Goal: Task Accomplishment & Management: Manage account settings

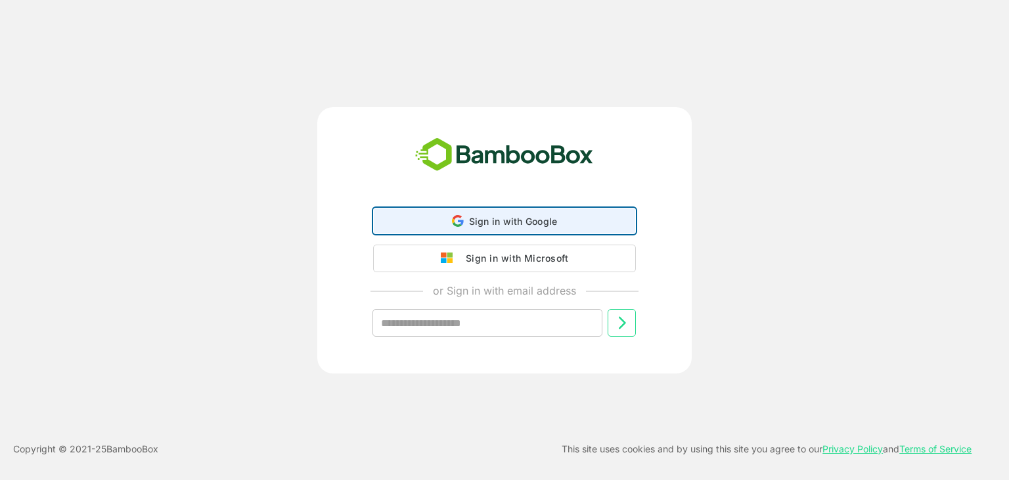
click at [583, 218] on div "Sign in with Google Sign in with Google. Opens in new tab" at bounding box center [505, 220] width 246 height 25
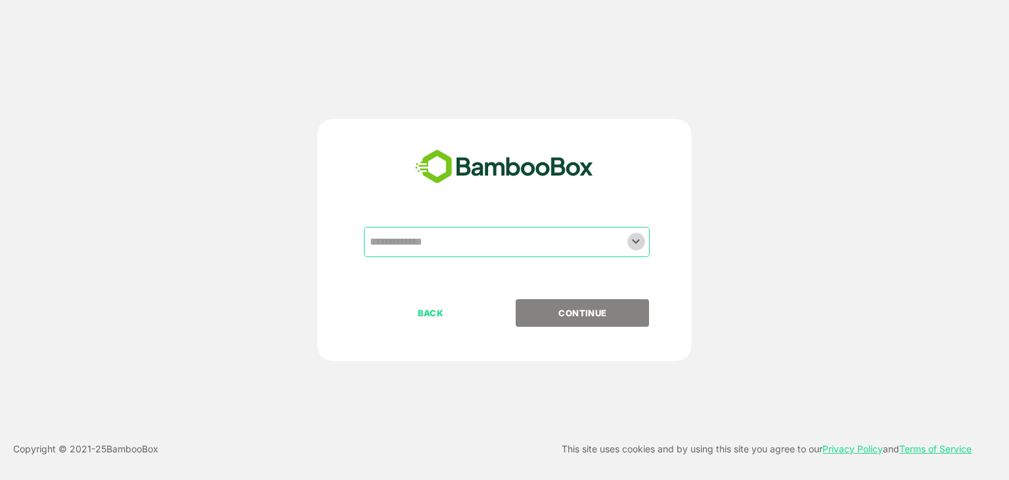
click at [638, 242] on icon "Open" at bounding box center [636, 241] width 16 height 16
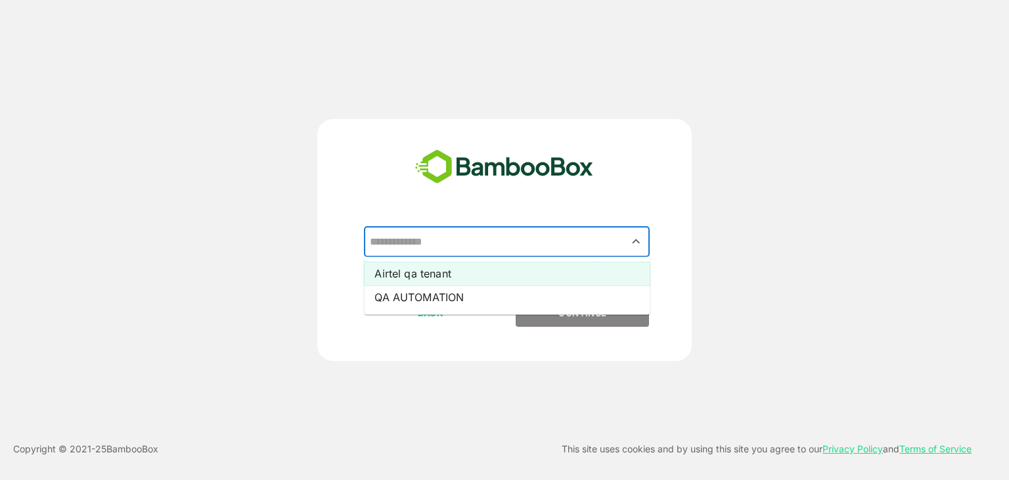
click at [476, 272] on li "Airtel qa tenant" at bounding box center [507, 274] width 286 height 24
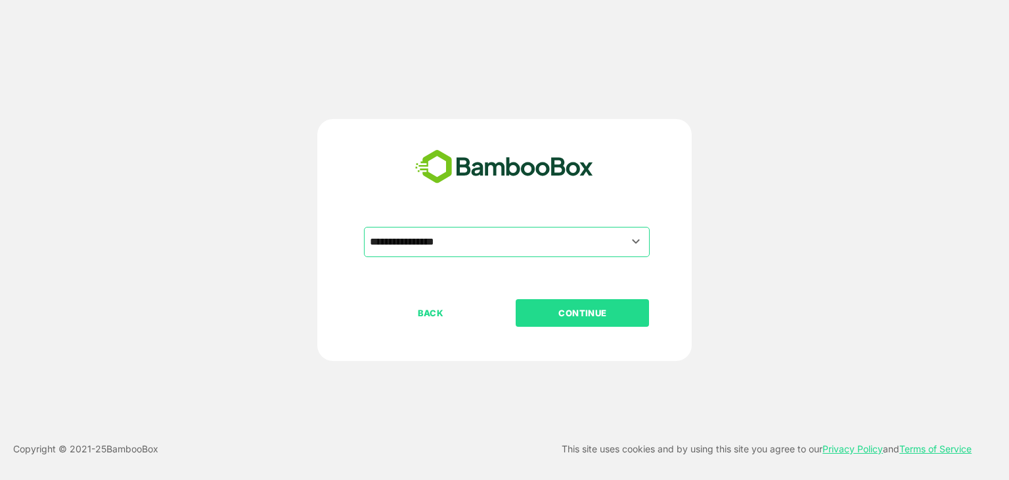
click at [538, 313] on p "CONTINUE" at bounding box center [582, 313] width 131 height 14
click at [553, 313] on p "CONTINUE" at bounding box center [582, 313] width 131 height 14
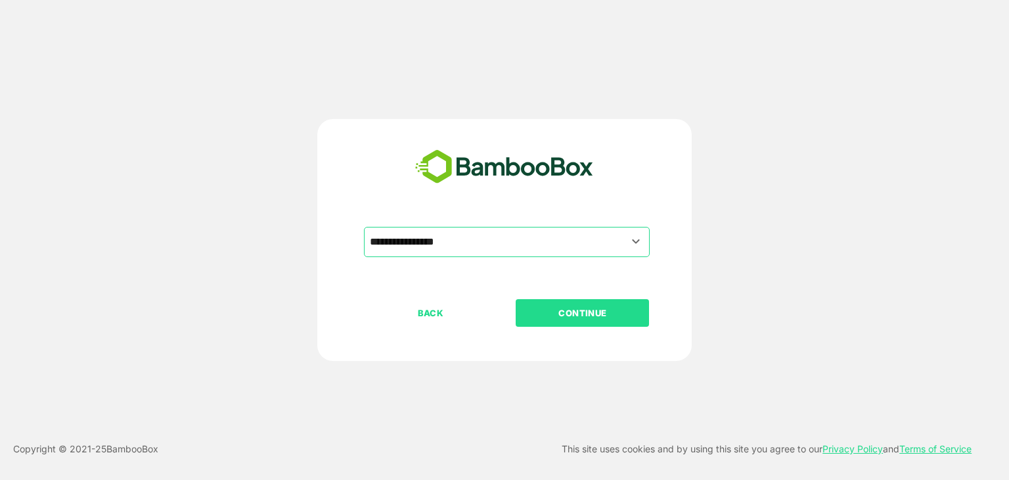
click at [553, 313] on p "CONTINUE" at bounding box center [582, 313] width 131 height 14
drag, startPoint x: 553, startPoint y: 313, endPoint x: 564, endPoint y: 300, distance: 17.3
click at [553, 313] on p "CONTINUE" at bounding box center [582, 313] width 131 height 14
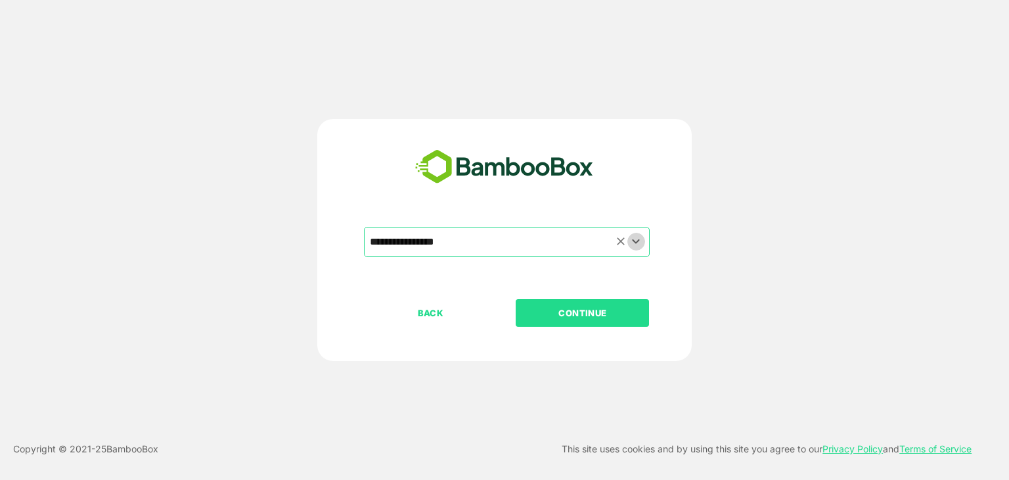
click at [636, 242] on icon "Open" at bounding box center [636, 241] width 7 height 5
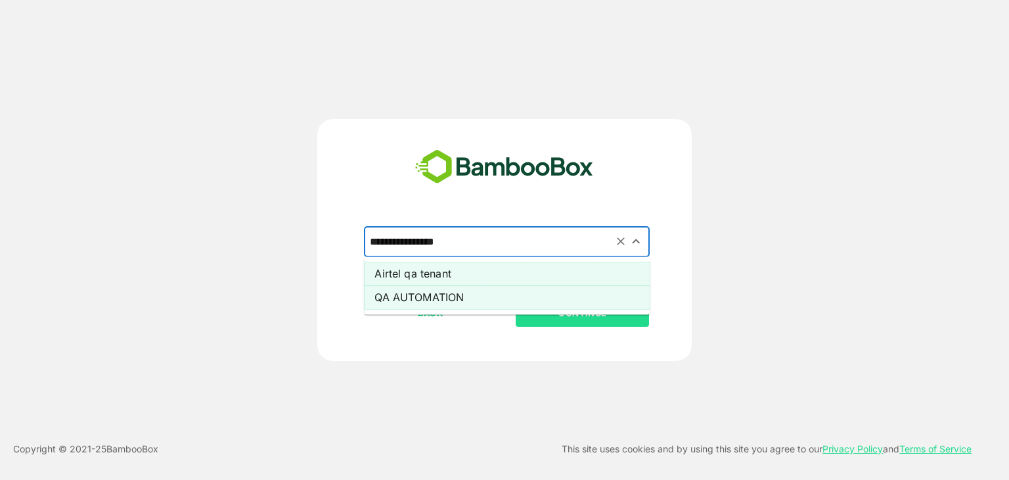
click at [540, 296] on li "QA AUTOMATION" at bounding box center [507, 297] width 286 height 24
type input "**********"
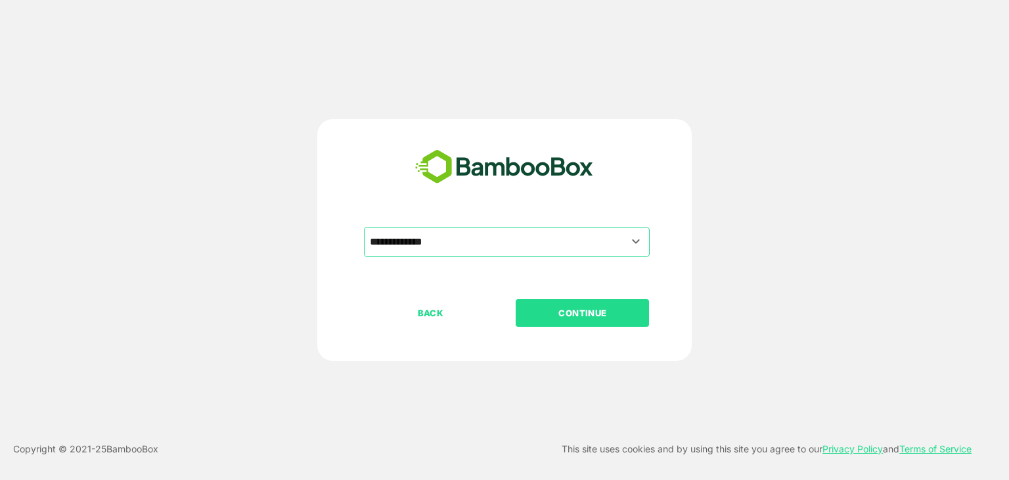
click at [555, 314] on p "CONTINUE" at bounding box center [582, 313] width 131 height 14
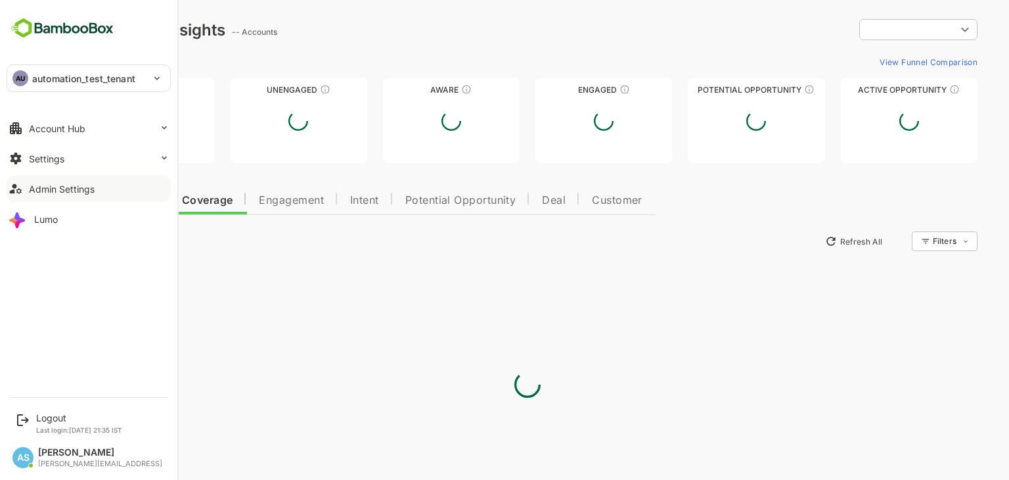
click at [68, 187] on div "Admin Settings" at bounding box center [62, 188] width 66 height 11
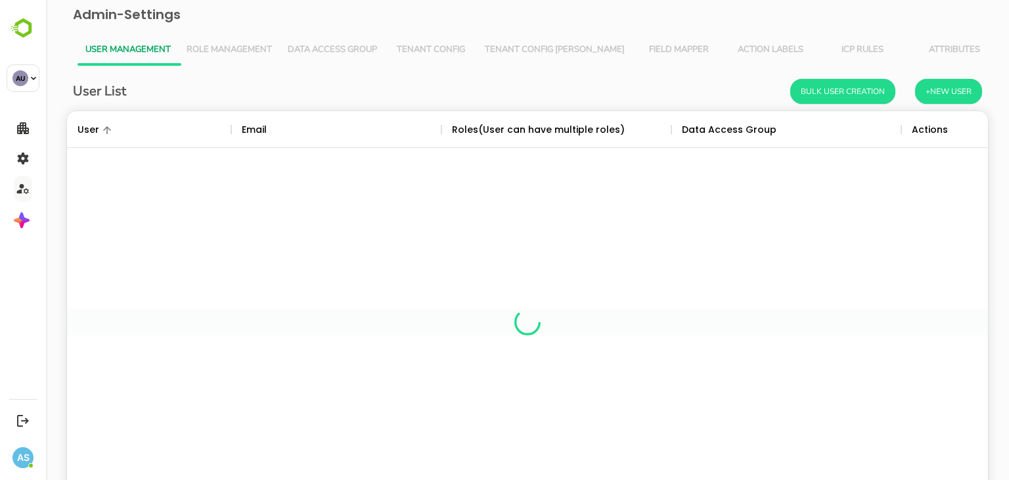
scroll to position [375, 902]
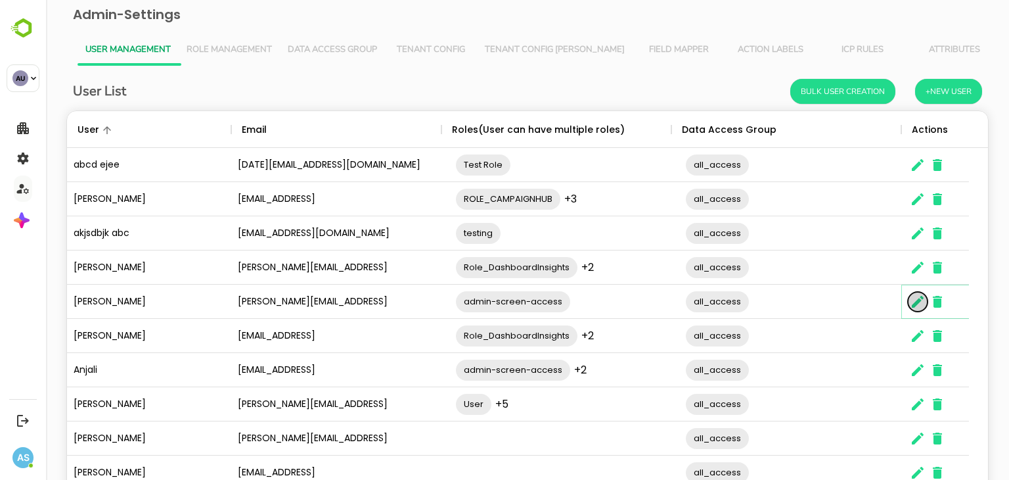
click at [917, 308] on icon "The User Data" at bounding box center [918, 302] width 16 height 16
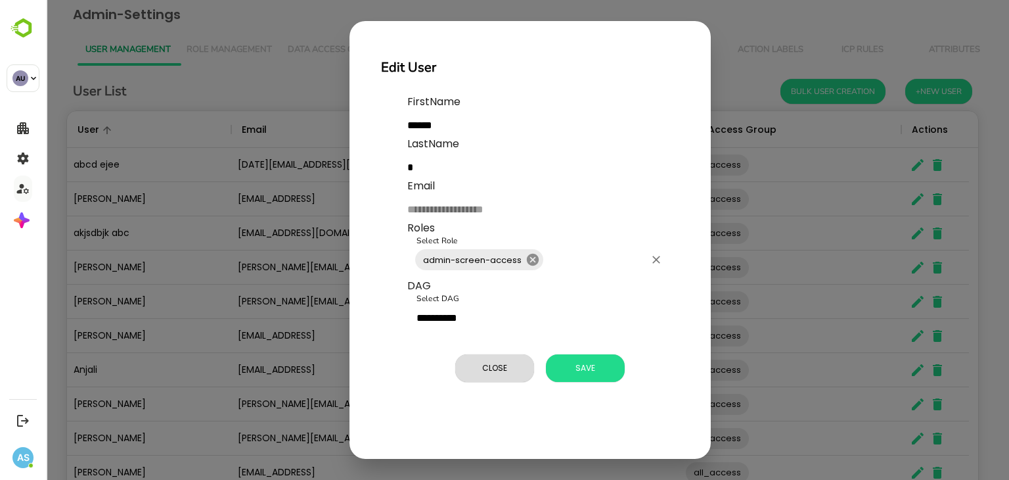
click at [532, 259] on icon at bounding box center [533, 259] width 14 height 14
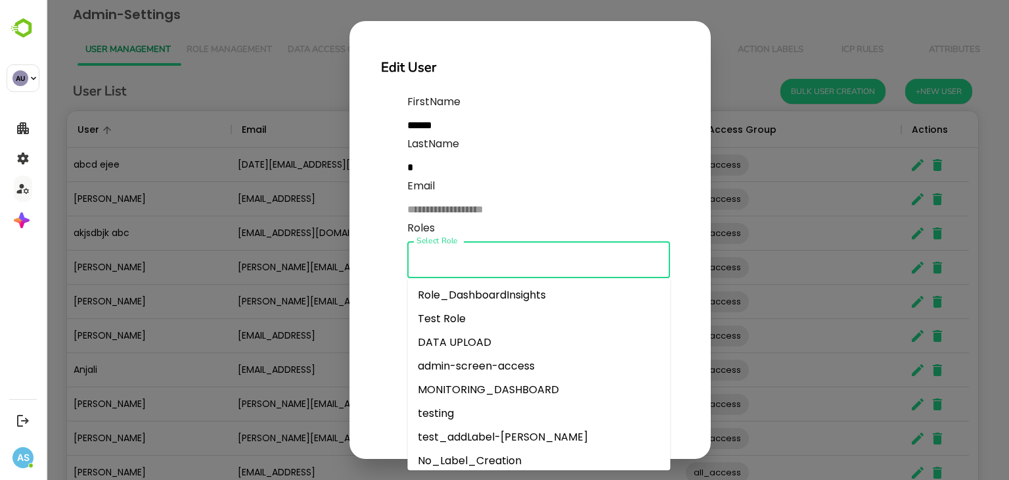
click at [532, 259] on input "Select Role" at bounding box center [538, 259] width 251 height 25
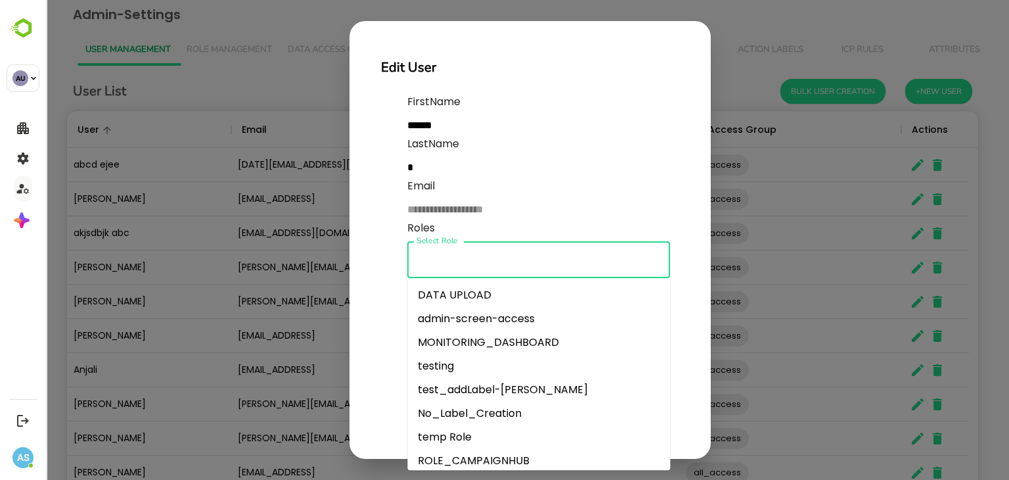
scroll to position [0, 0]
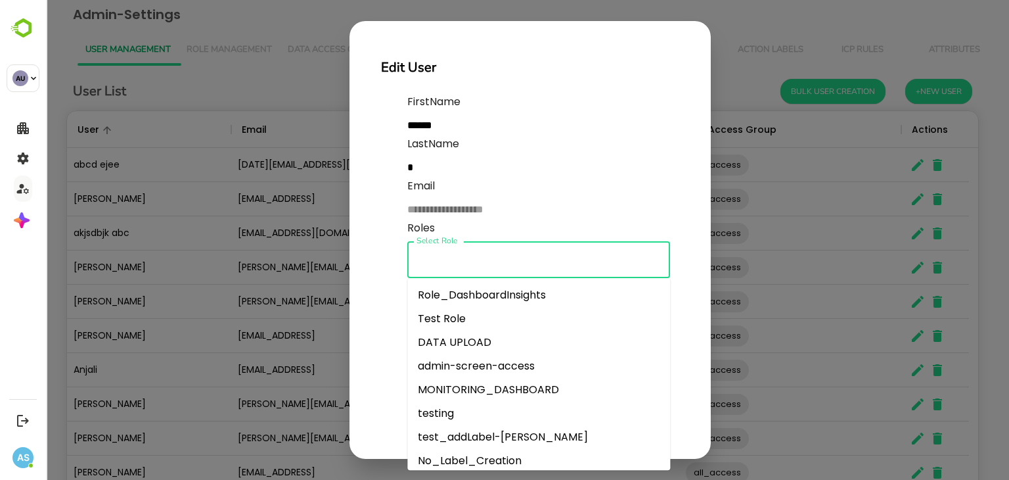
click at [433, 407] on li "testing" at bounding box center [538, 414] width 263 height 24
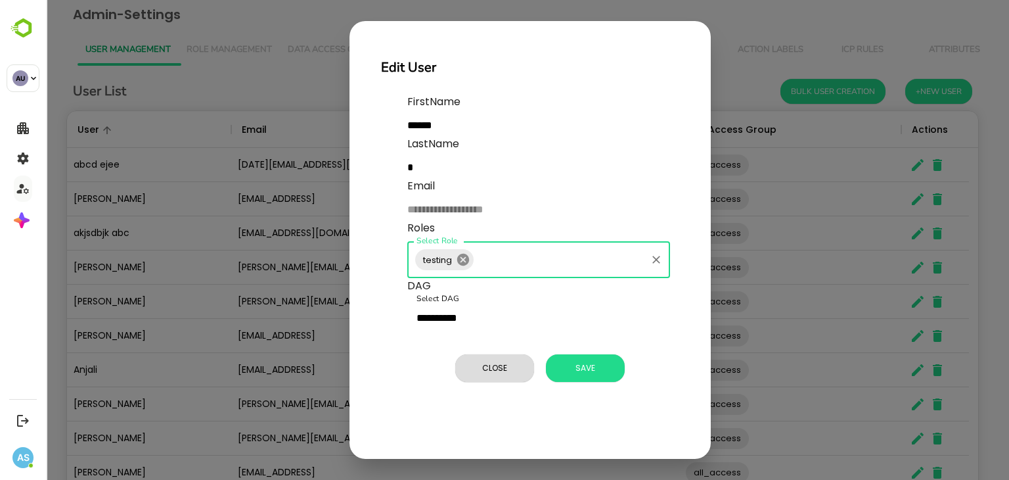
click at [467, 264] on icon at bounding box center [463, 260] width 12 height 12
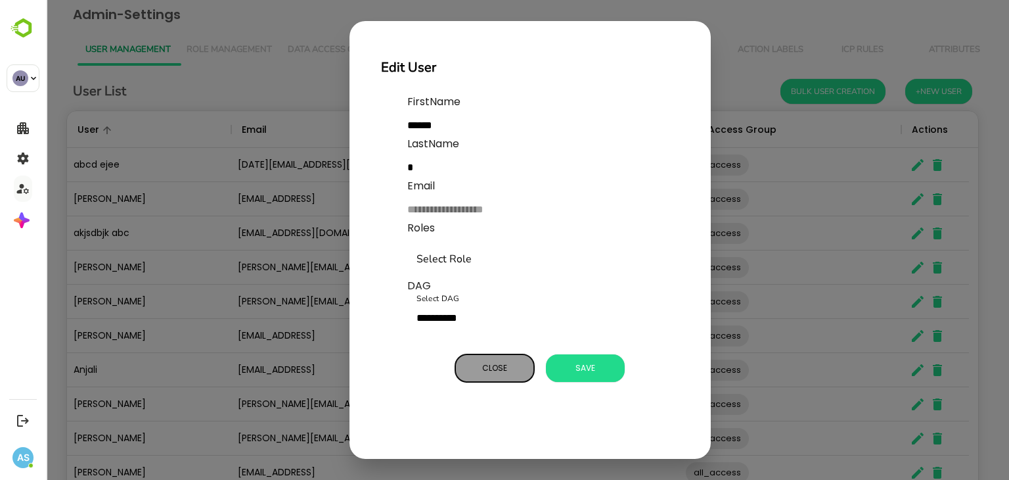
click at [492, 367] on span "Close" at bounding box center [495, 367] width 66 height 17
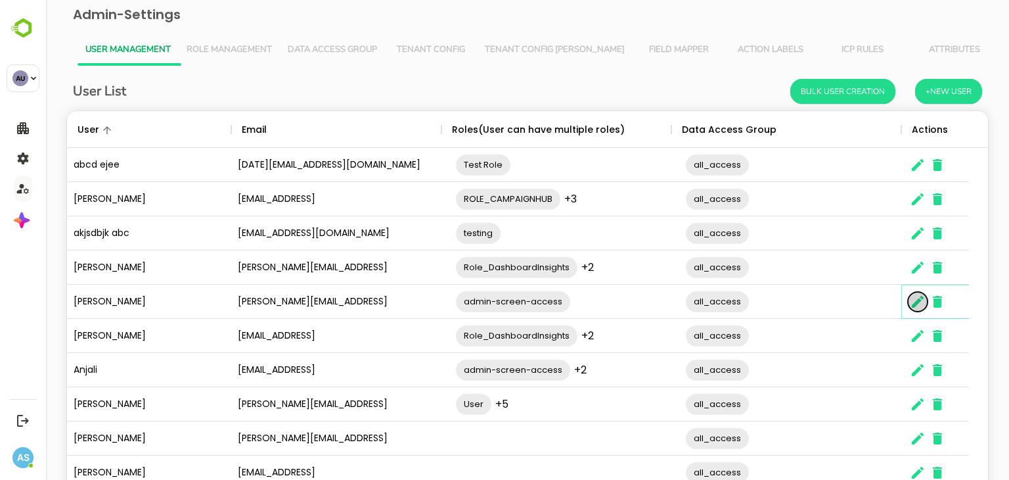
click at [923, 308] on icon "The User Data" at bounding box center [918, 302] width 16 height 16
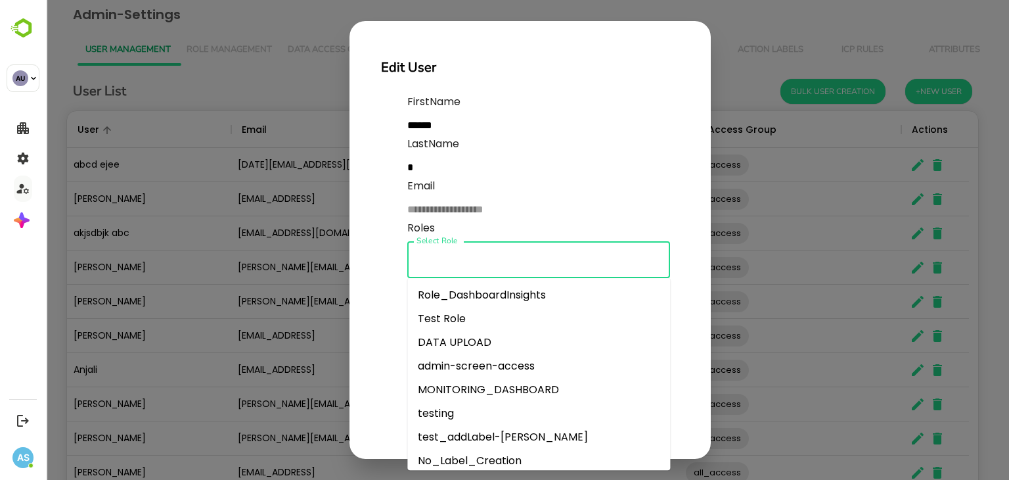
click at [486, 269] on input "Select Role" at bounding box center [538, 259] width 251 height 25
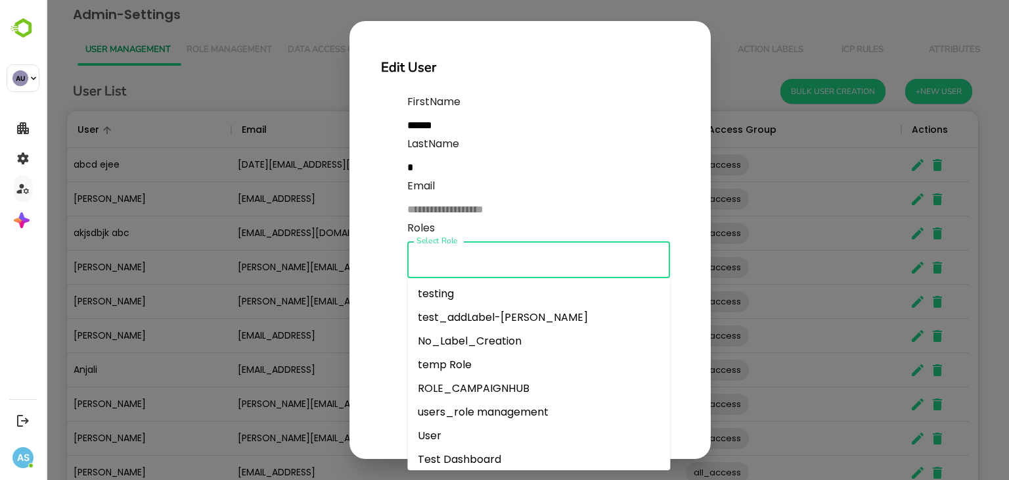
scroll to position [113, 0]
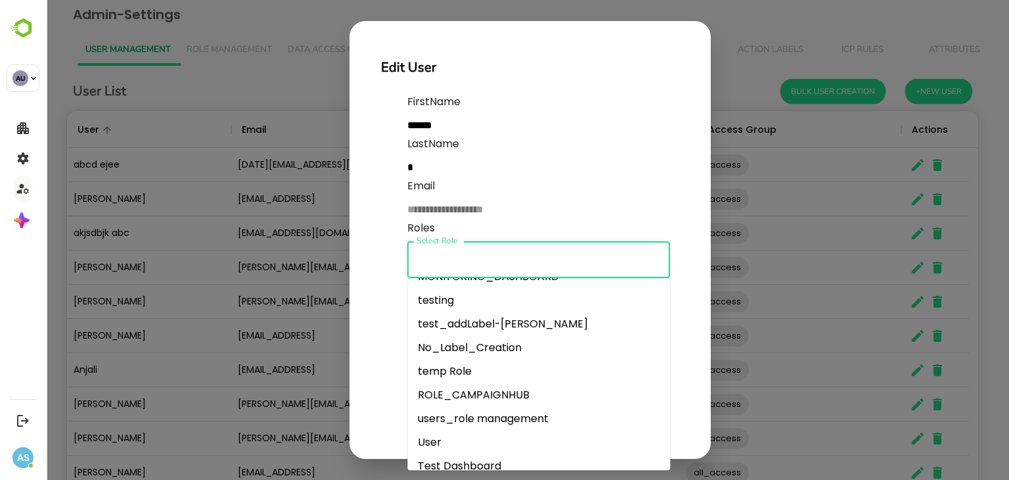
click at [440, 436] on li "User" at bounding box center [538, 442] width 263 height 24
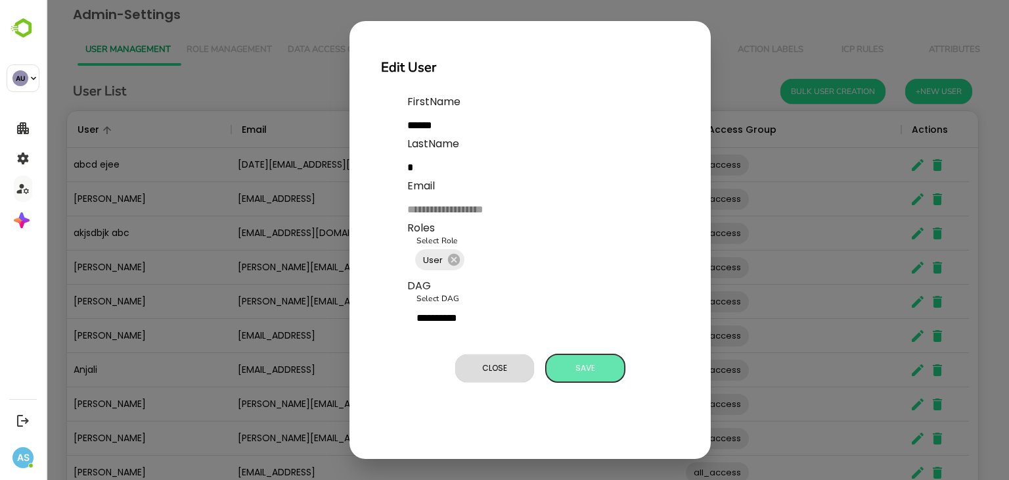
click at [581, 365] on span "Save" at bounding box center [586, 367] width 66 height 17
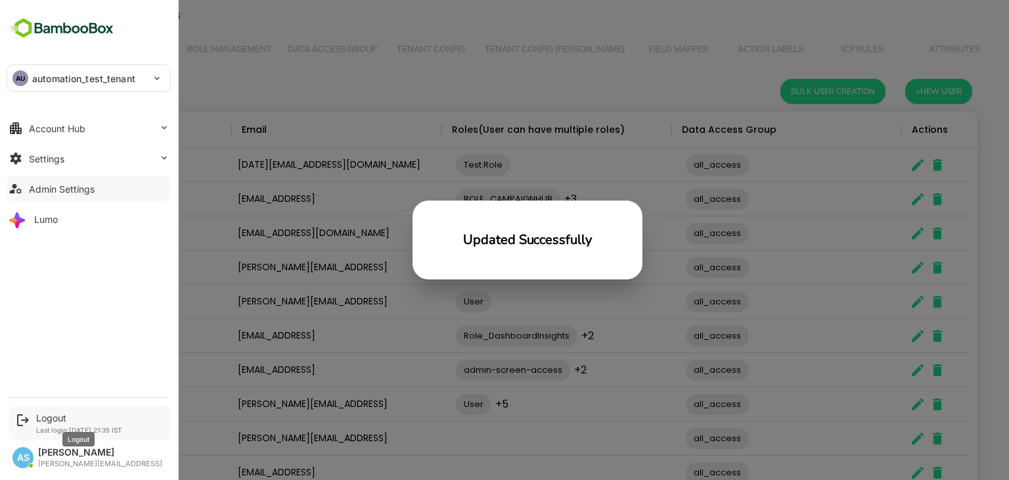
click at [41, 412] on div "Logout" at bounding box center [79, 417] width 86 height 11
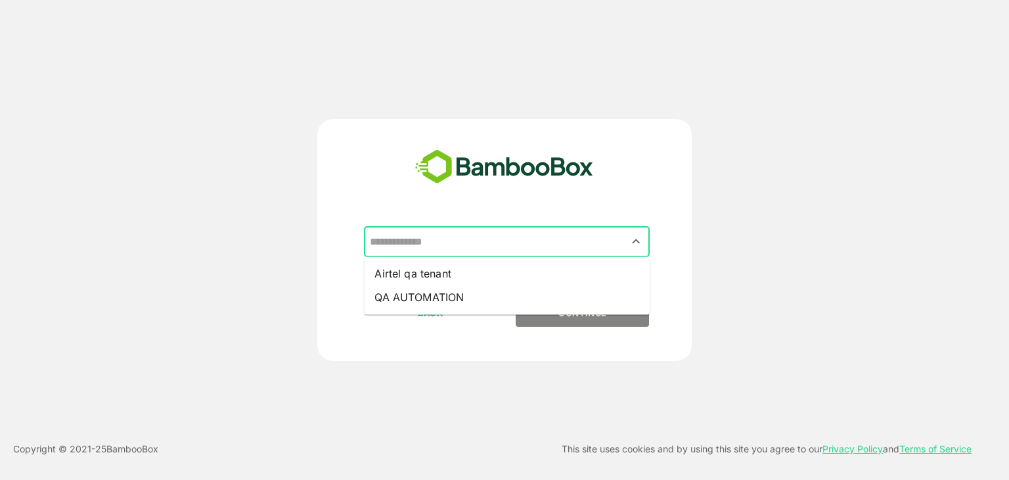
click at [505, 248] on input "text" at bounding box center [507, 241] width 281 height 25
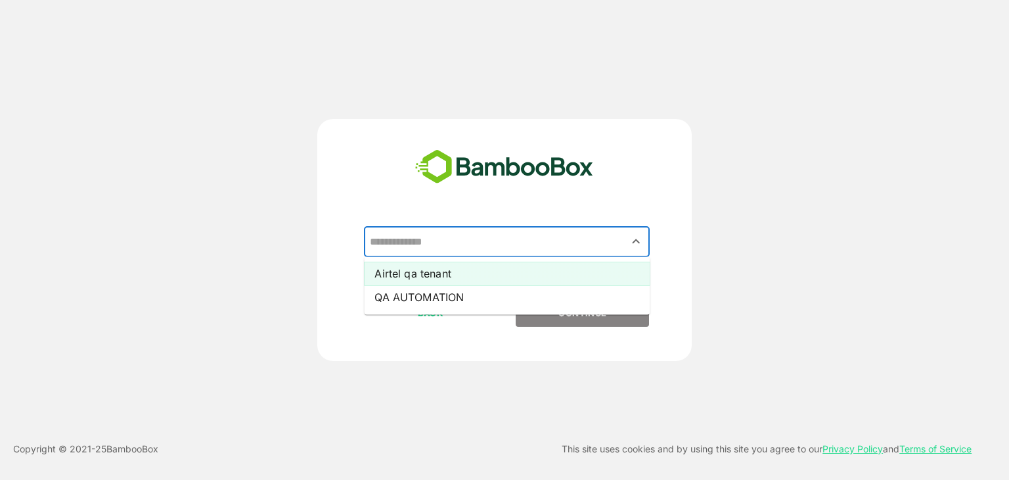
click at [458, 269] on li "Airtel qa tenant" at bounding box center [507, 274] width 286 height 24
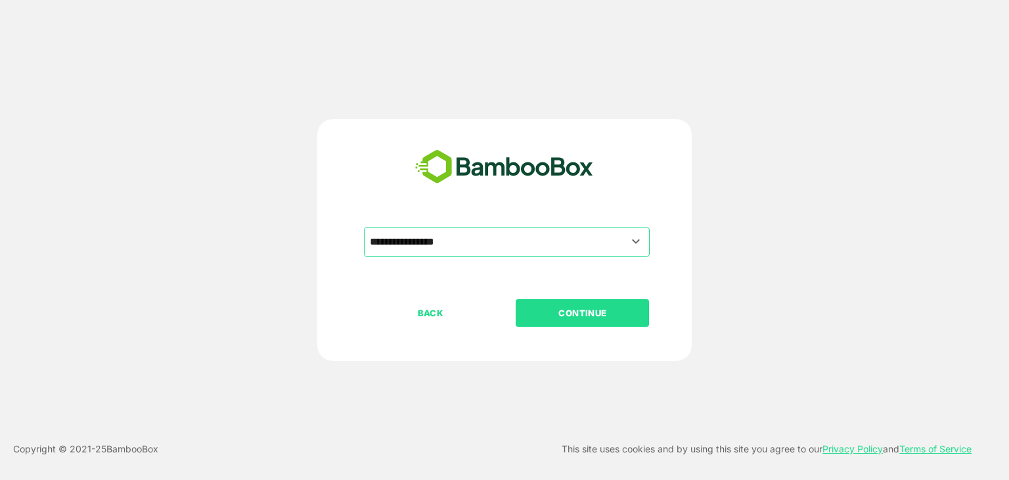
click at [532, 317] on p "CONTINUE" at bounding box center [582, 313] width 131 height 14
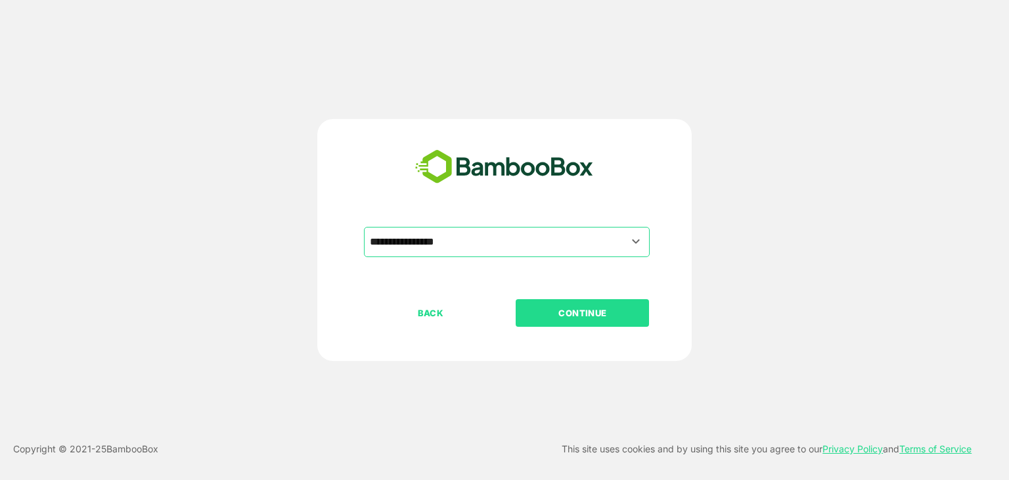
click at [532, 317] on p "CONTINUE" at bounding box center [582, 313] width 131 height 14
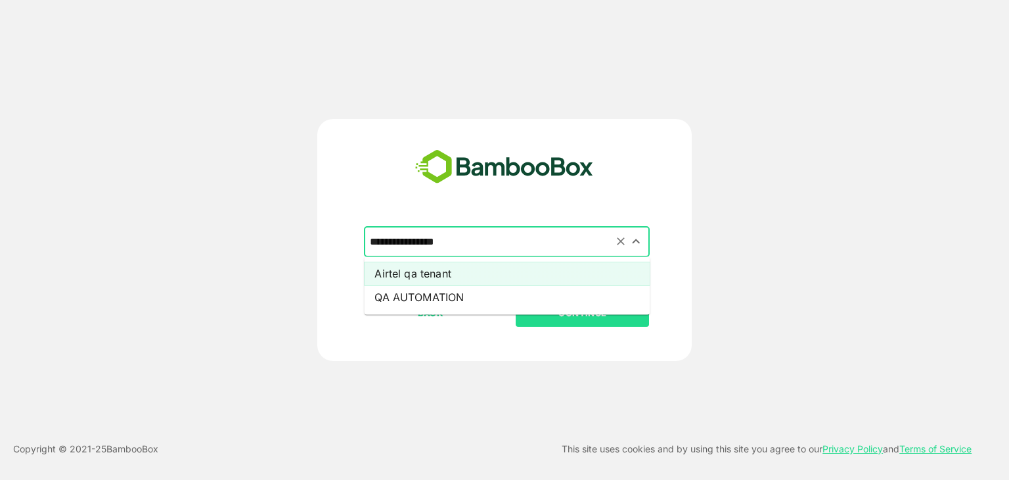
click at [469, 240] on input "**********" at bounding box center [507, 241] width 281 height 25
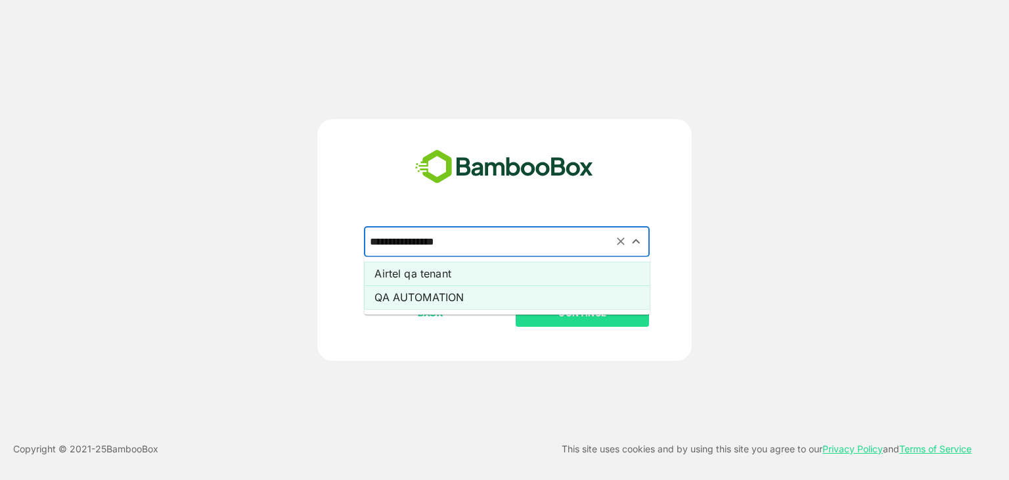
click at [447, 298] on li "QA AUTOMATION" at bounding box center [507, 297] width 286 height 24
type input "**********"
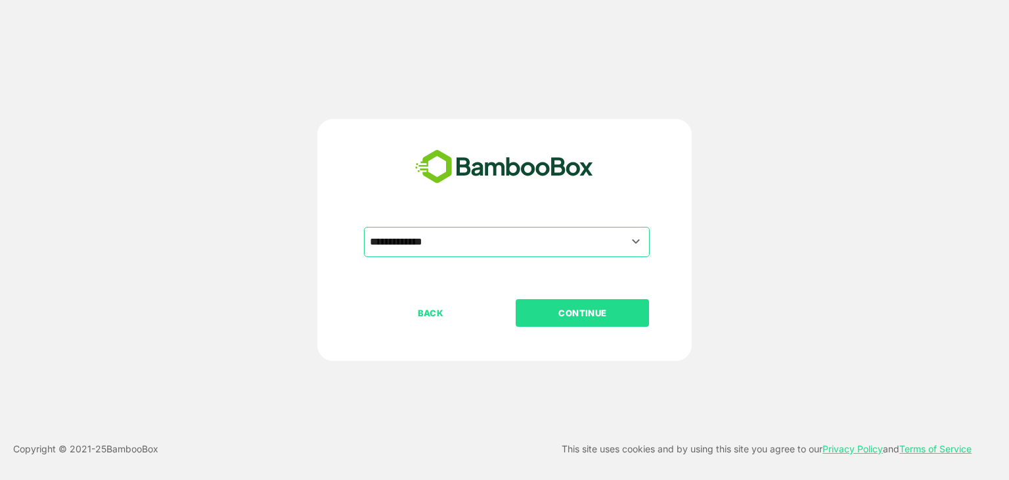
click at [547, 317] on p "CONTINUE" at bounding box center [582, 313] width 131 height 14
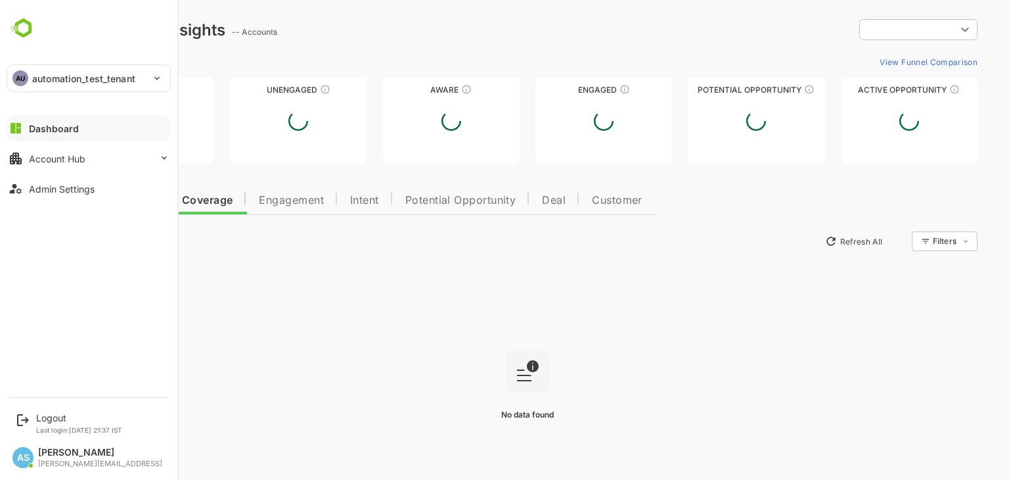
type input "**********"
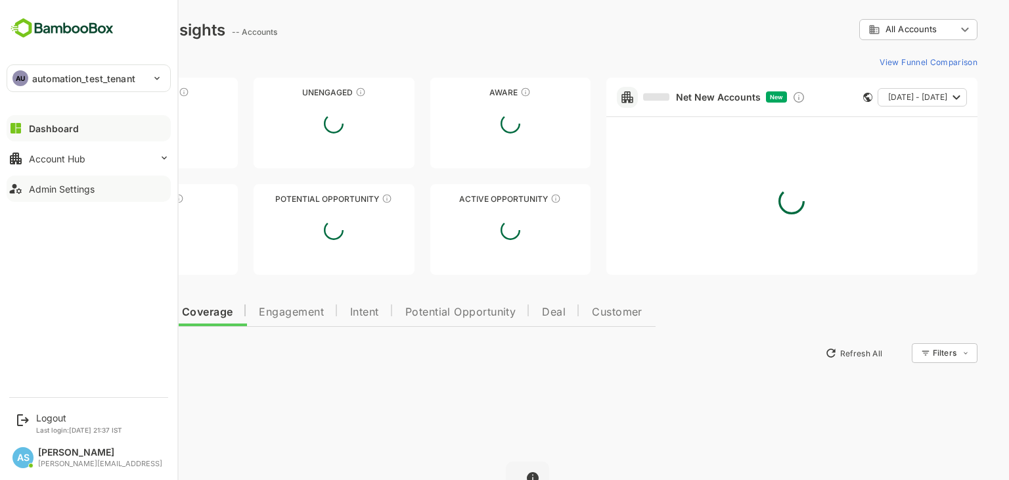
click at [47, 190] on div "Admin Settings" at bounding box center [62, 188] width 66 height 11
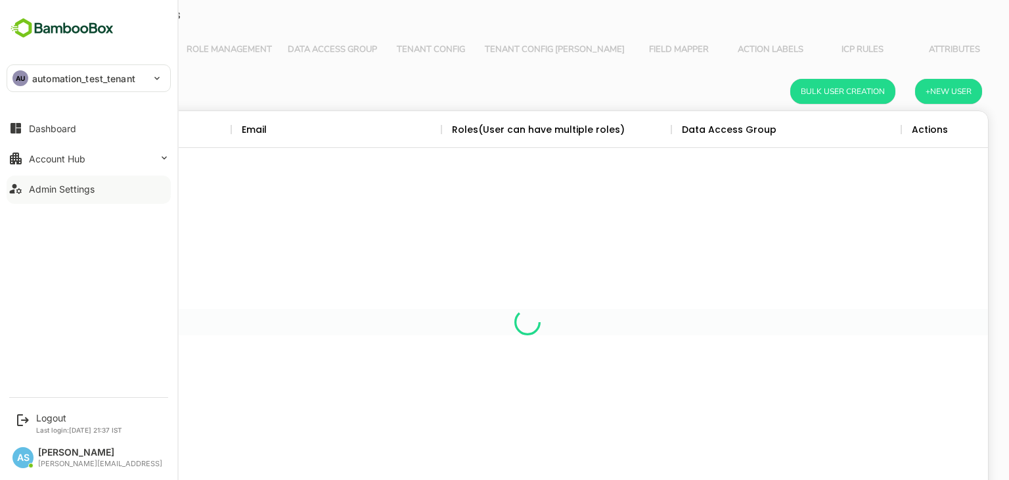
scroll to position [375, 902]
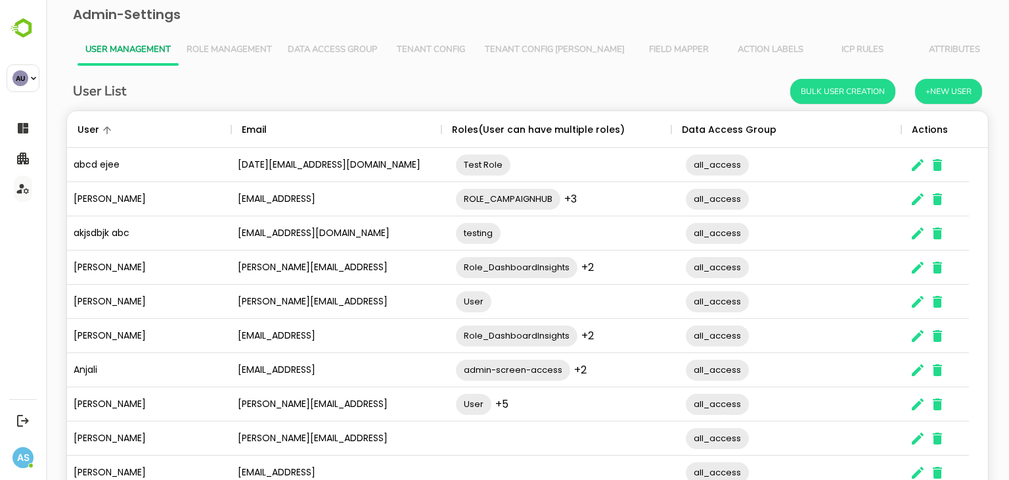
click at [258, 45] on span "Role Management" at bounding box center [229, 50] width 85 height 11
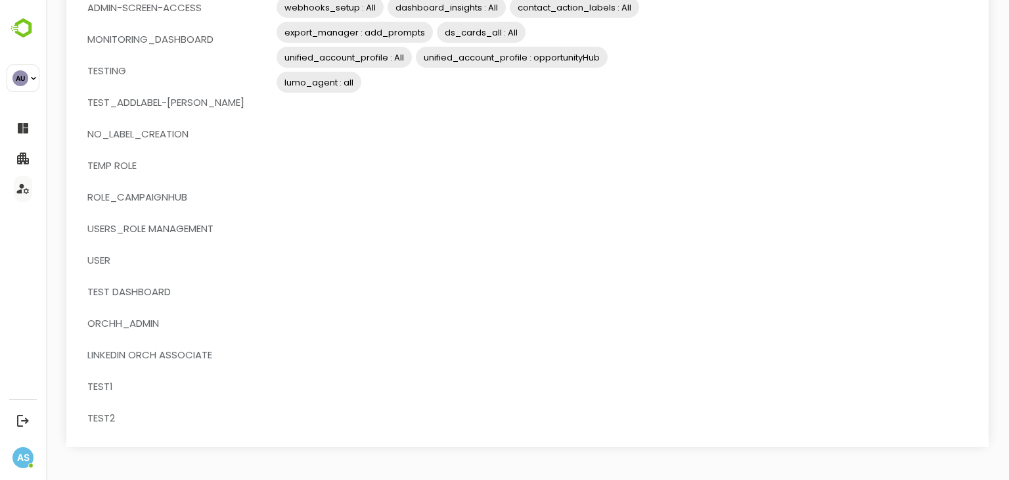
scroll to position [0, 0]
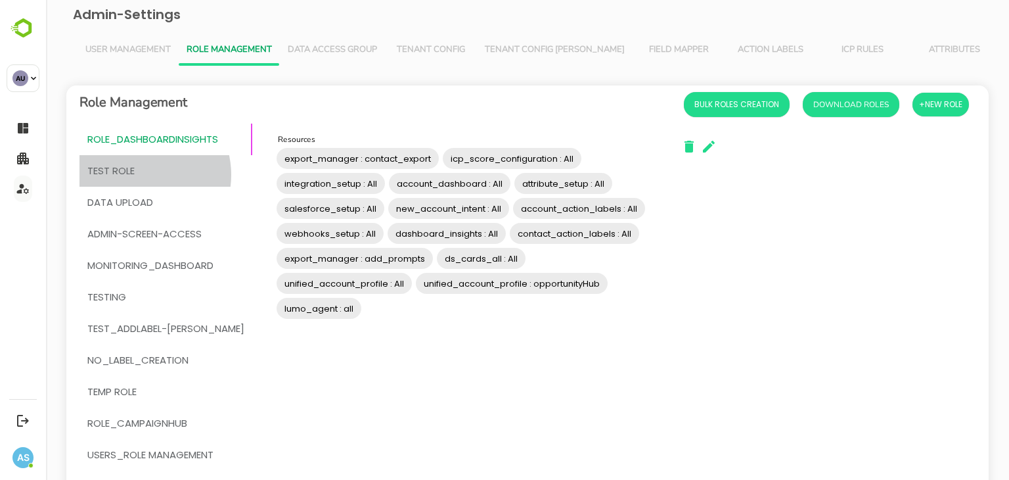
click at [137, 175] on span "Test Role" at bounding box center [165, 170] width 157 height 17
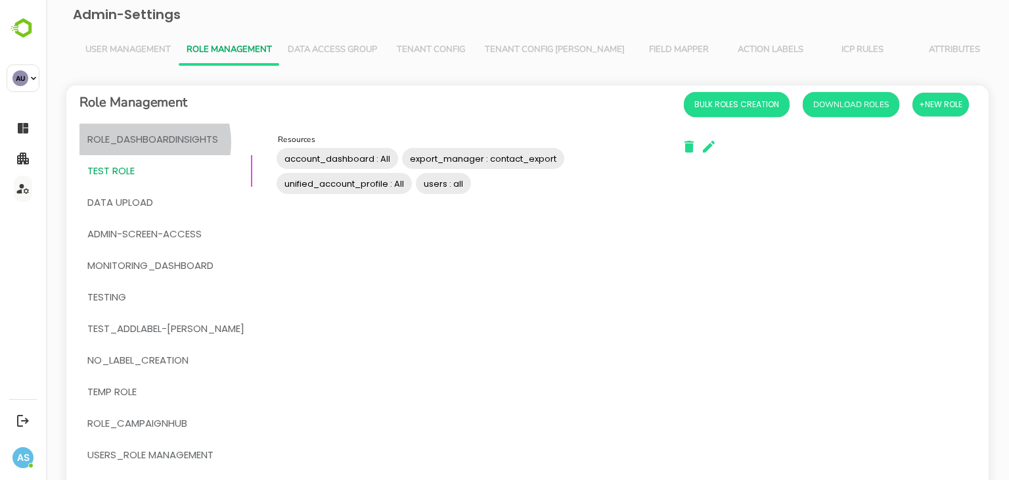
click at [146, 142] on span "Role_DashboardInsights" at bounding box center [152, 139] width 131 height 17
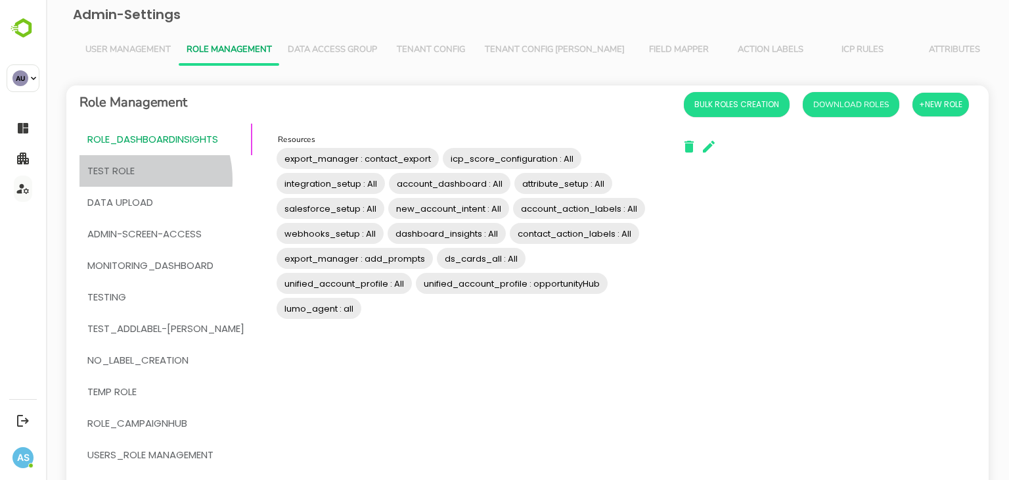
click at [128, 179] on button "Test Role" at bounding box center [166, 171] width 173 height 32
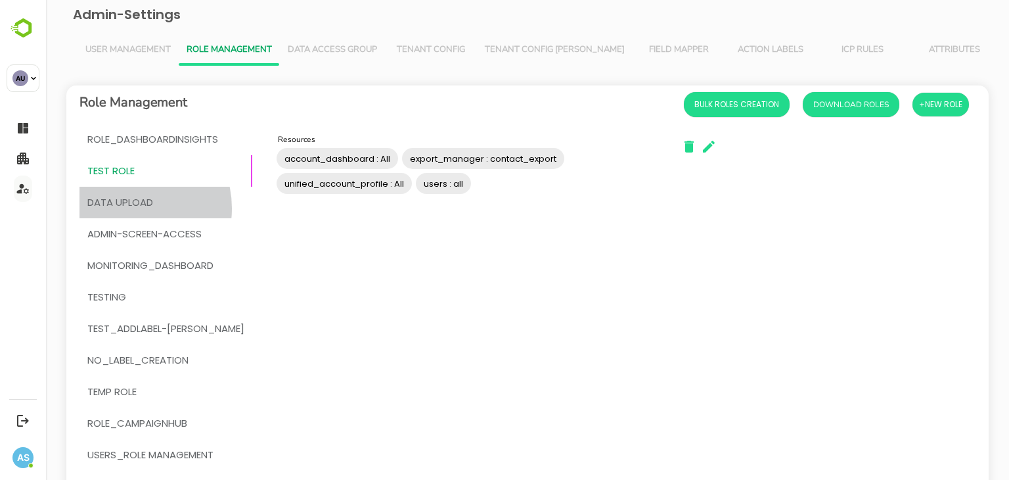
click at [126, 208] on span "DATA UPLOAD" at bounding box center [120, 202] width 66 height 17
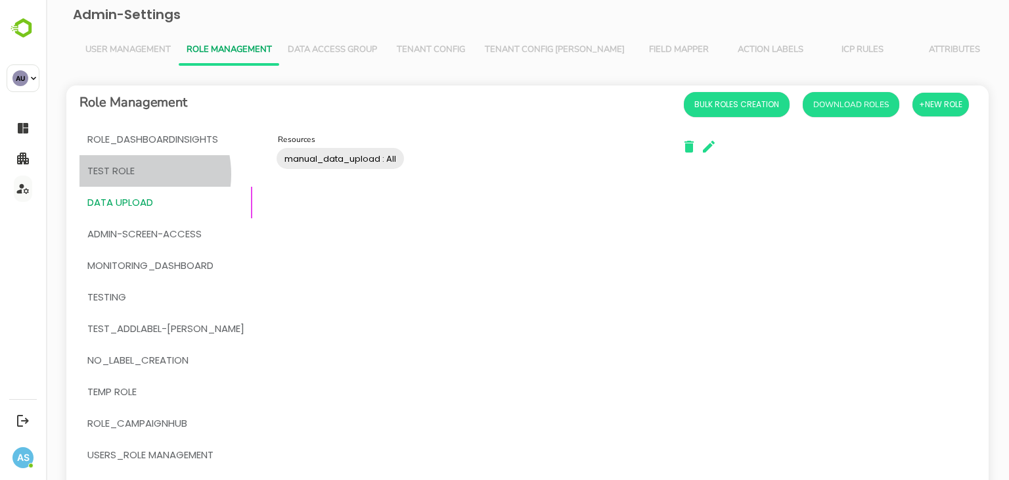
click at [125, 174] on span "Test Role" at bounding box center [110, 170] width 47 height 17
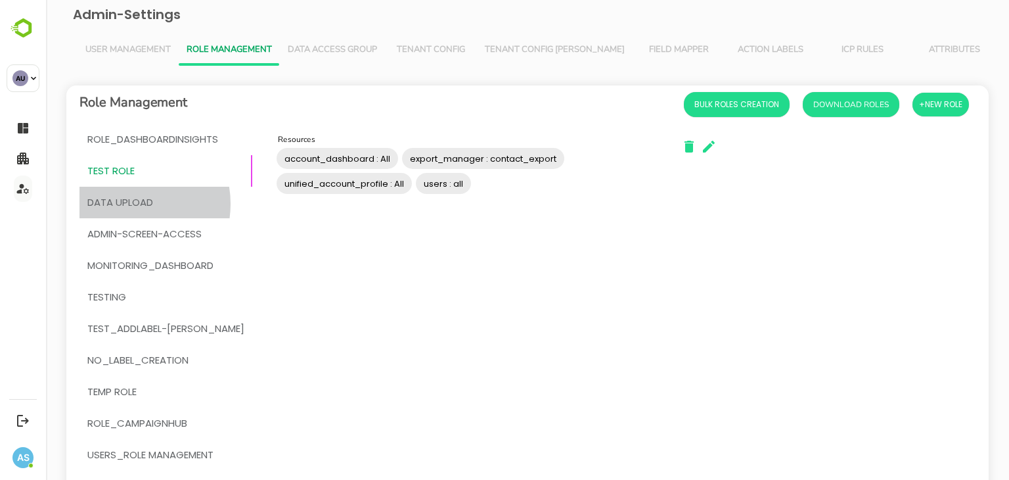
click at [124, 204] on span "DATA UPLOAD" at bounding box center [120, 202] width 66 height 17
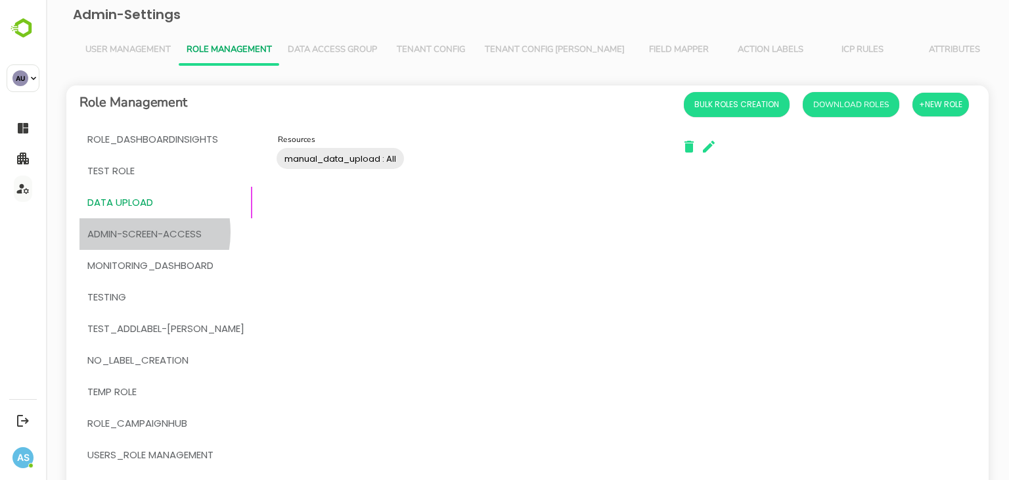
click at [124, 232] on span "admin-screen-access" at bounding box center [144, 233] width 114 height 17
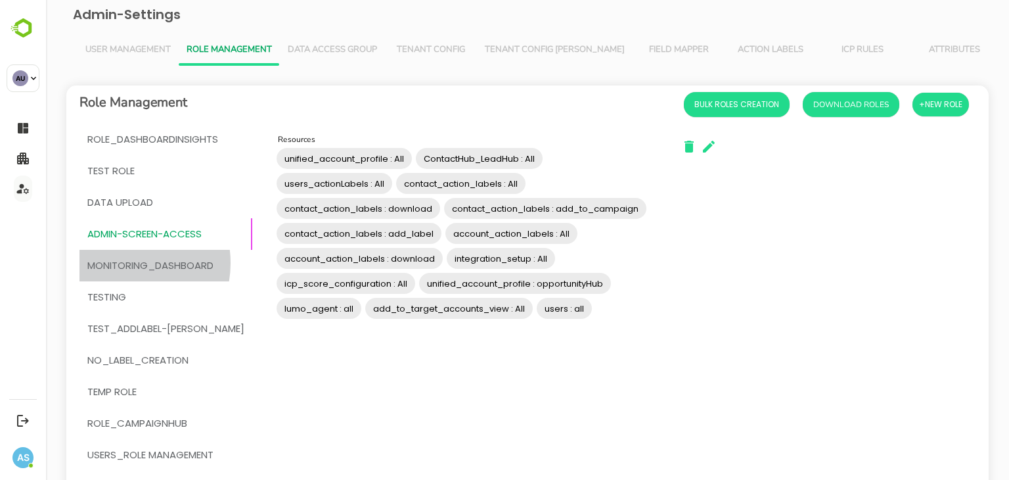
click at [118, 263] on span "MONITORING_DASHBOARD" at bounding box center [150, 265] width 126 height 17
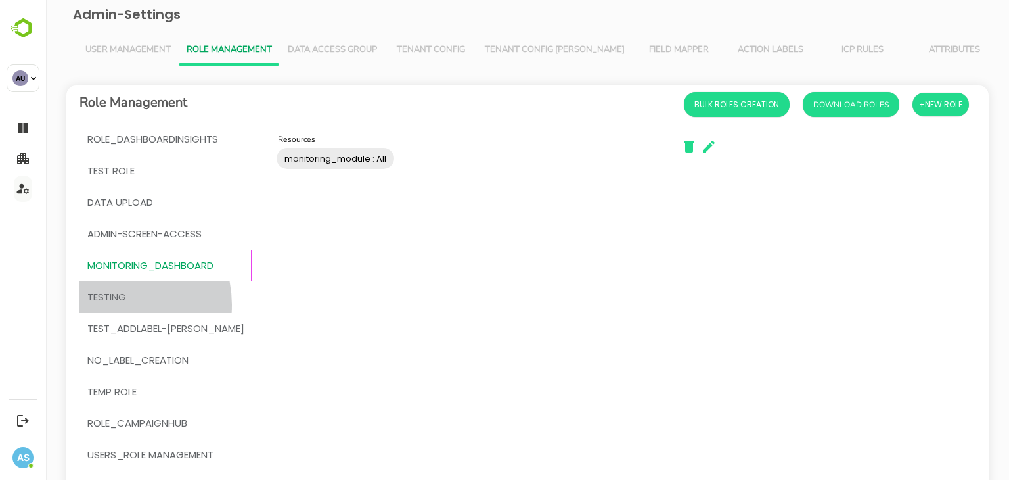
click at [110, 305] on span "testing" at bounding box center [106, 296] width 39 height 17
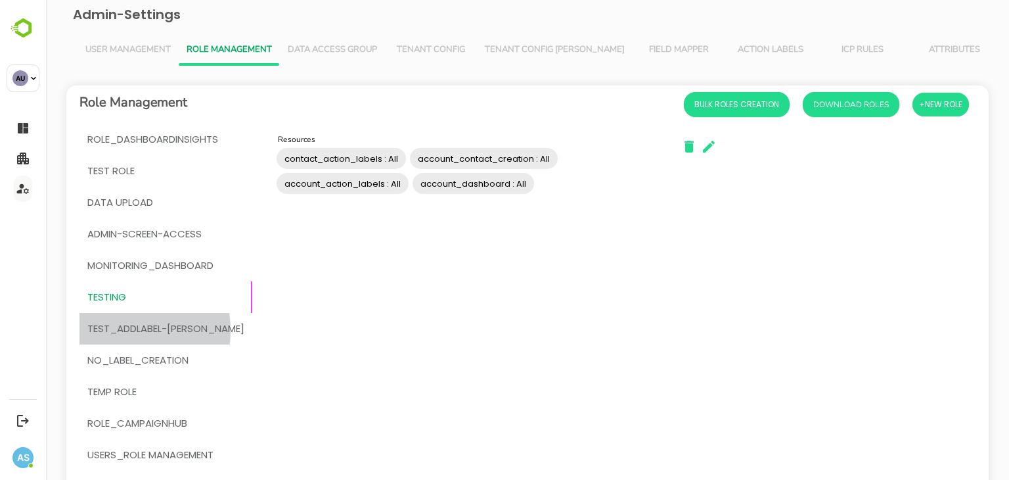
click at [112, 331] on span "test_addLabel-[PERSON_NAME]" at bounding box center [165, 328] width 157 height 17
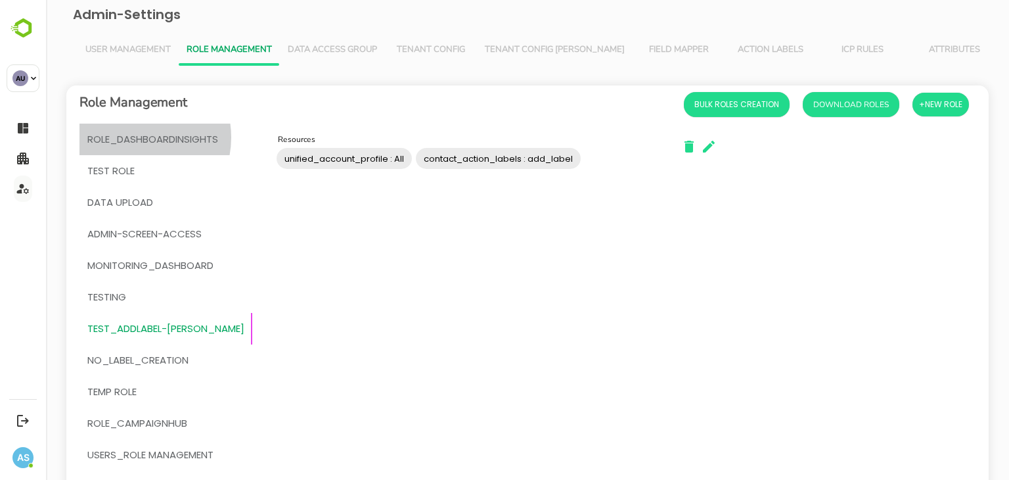
click at [135, 137] on span "Role_DashboardInsights" at bounding box center [152, 139] width 131 height 17
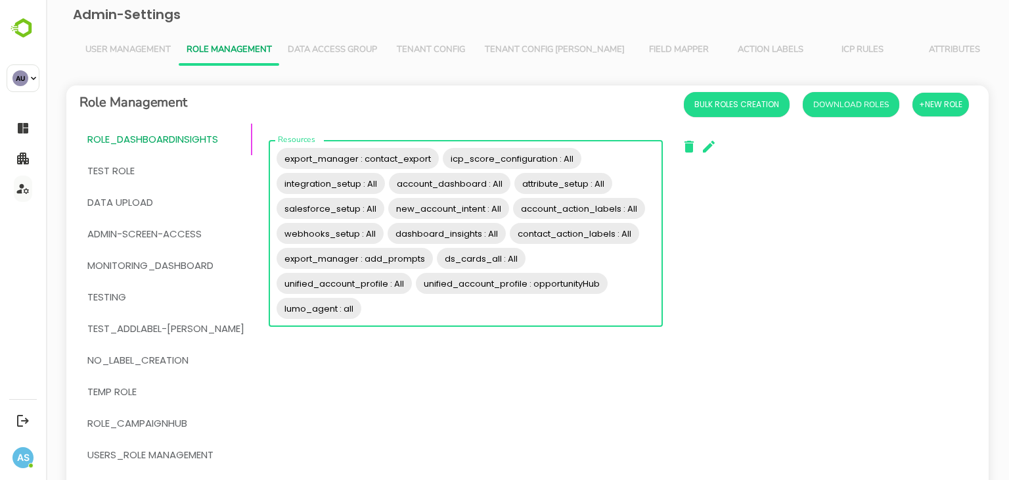
click at [396, 303] on input "Resources" at bounding box center [510, 308] width 294 height 25
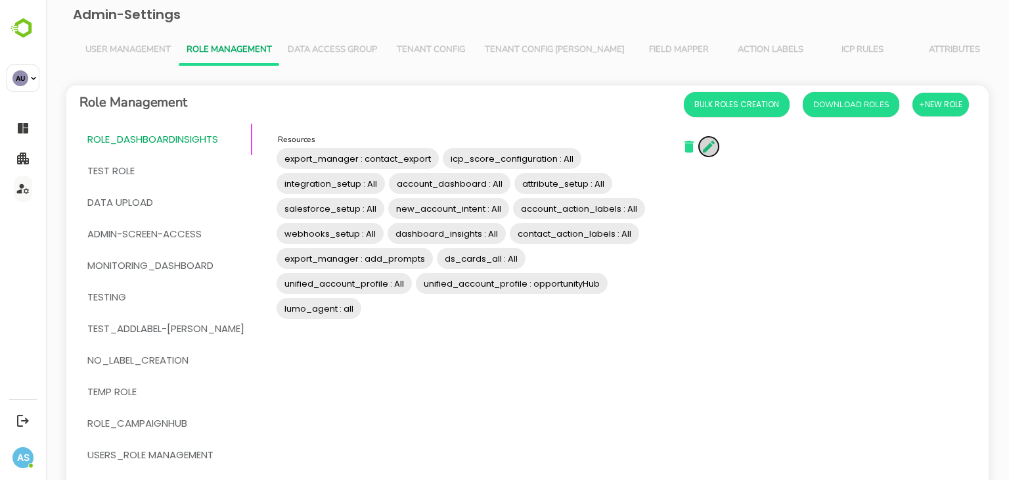
click at [701, 150] on icon "button" at bounding box center [709, 147] width 16 height 16
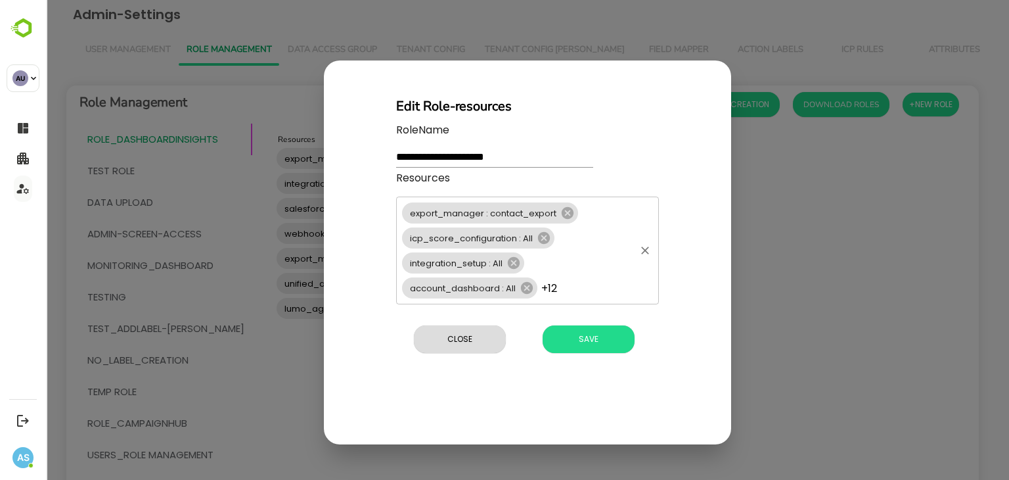
click at [581, 269] on div "export_manager : contact_export icp_score_configuration : All integration_setup…" at bounding box center [527, 250] width 263 height 108
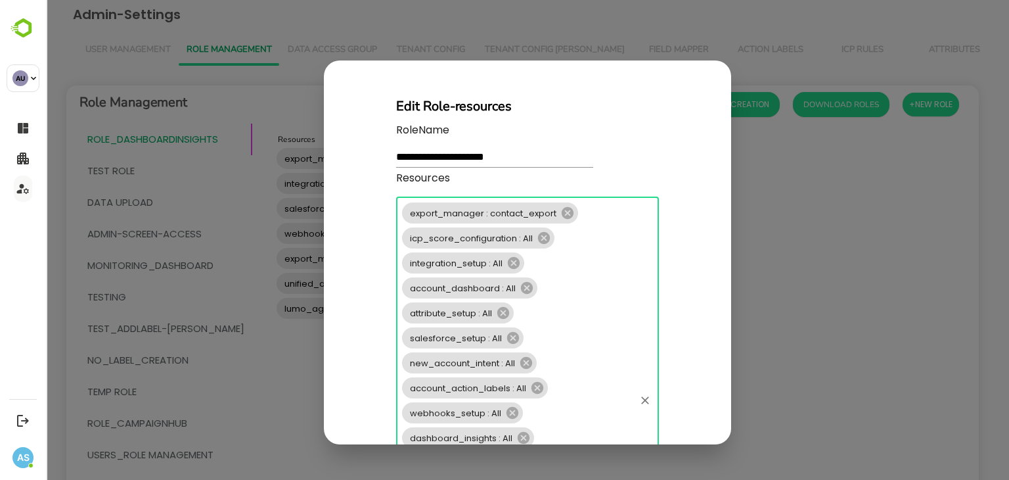
click at [868, 175] on div "**********" at bounding box center [527, 240] width 963 height 480
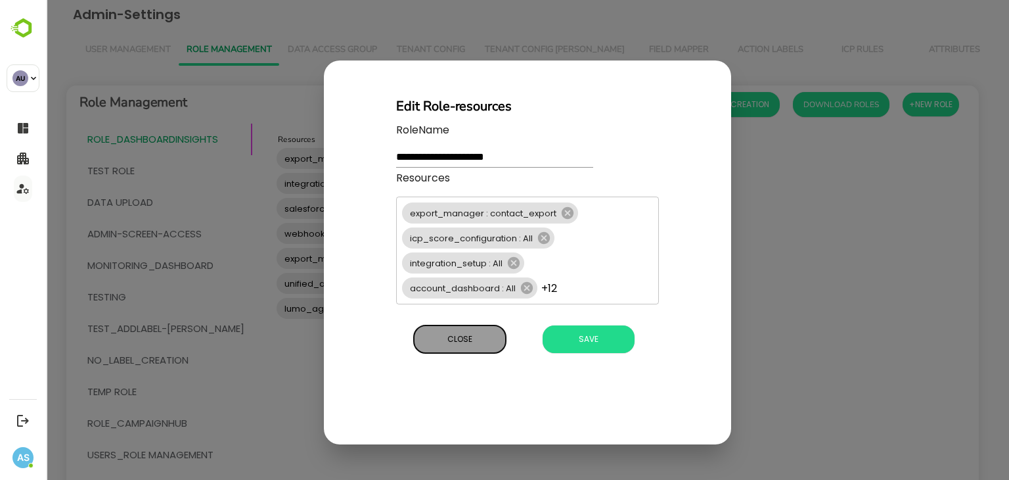
click at [461, 334] on span "Close" at bounding box center [460, 339] width 79 height 17
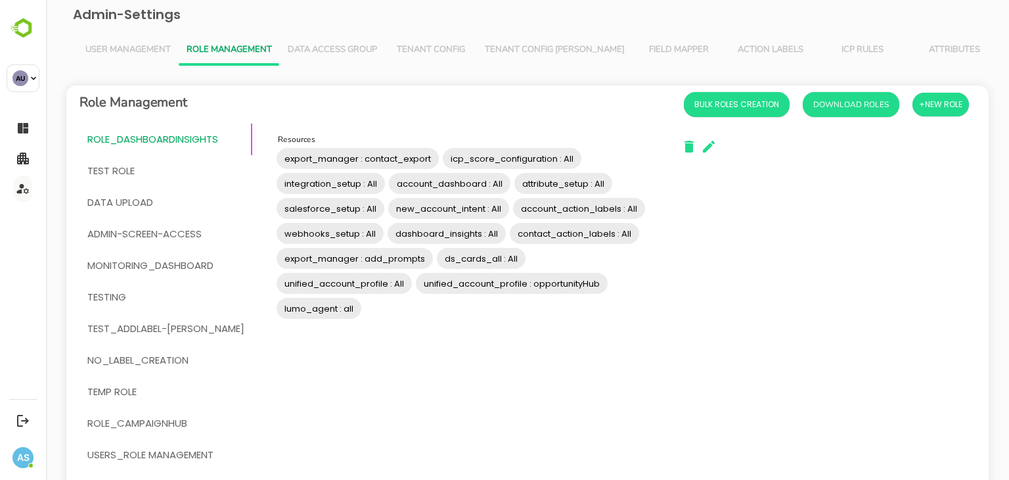
click at [348, 354] on div "Resources export_manager : contact_export icp_score_configuration : All integra…" at bounding box center [465, 391] width 407 height 517
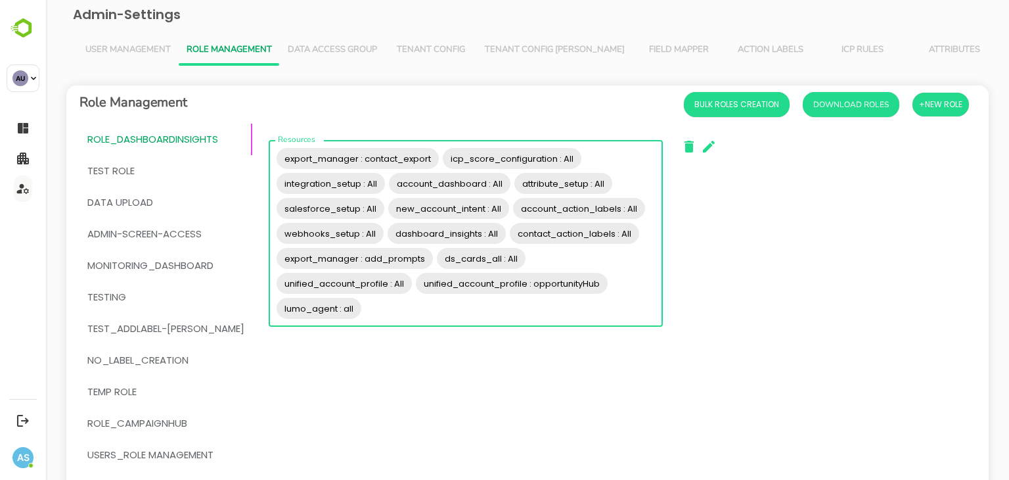
drag, startPoint x: 351, startPoint y: 315, endPoint x: 253, endPoint y: 152, distance: 189.6
click at [269, 152] on div "export_manager : contact_export icp_score_configuration : All integration_setup…" at bounding box center [466, 233] width 394 height 187
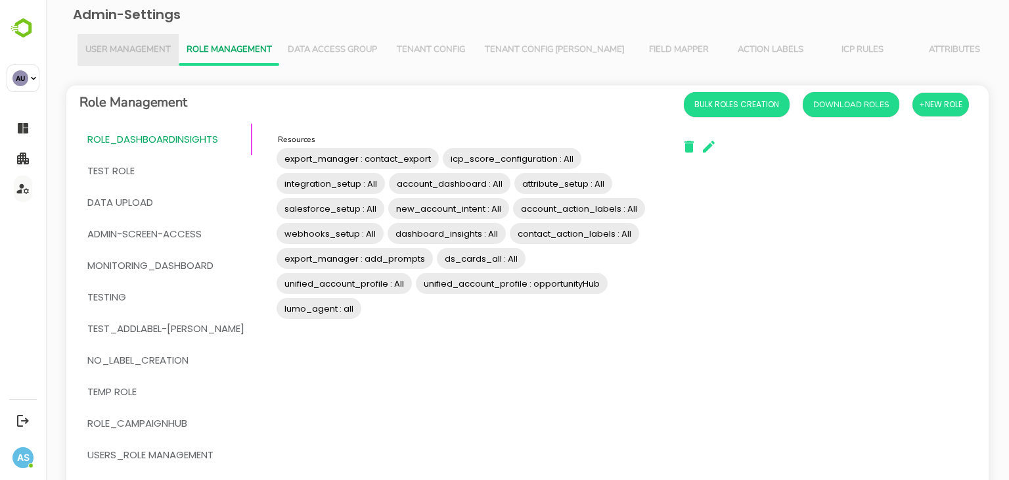
click at [132, 45] on span "User Management" at bounding box center [127, 50] width 85 height 11
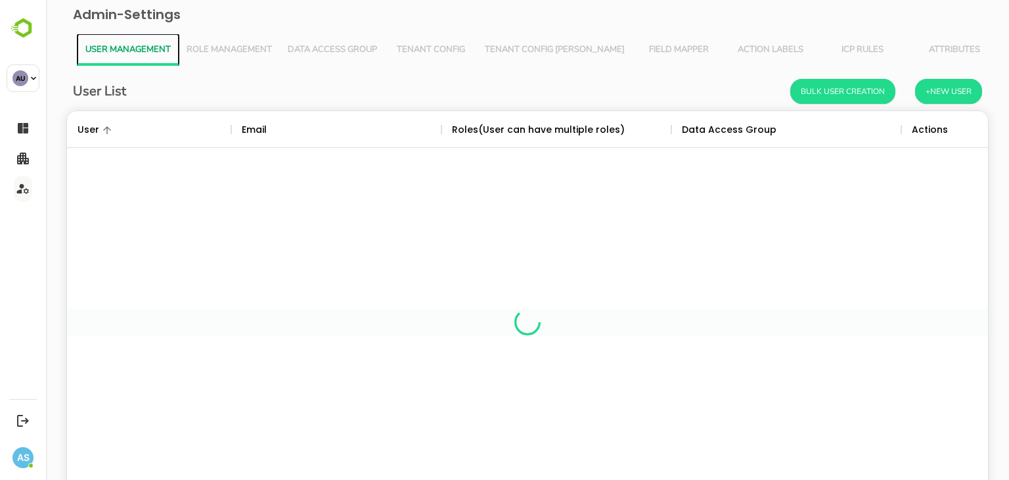
scroll to position [375, 902]
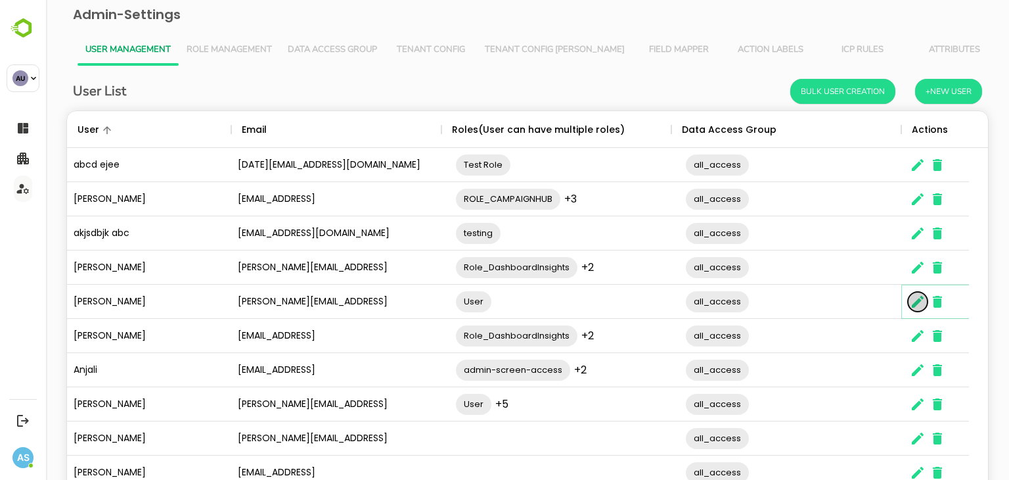
click at [913, 304] on icon "The User Data" at bounding box center [918, 302] width 12 height 12
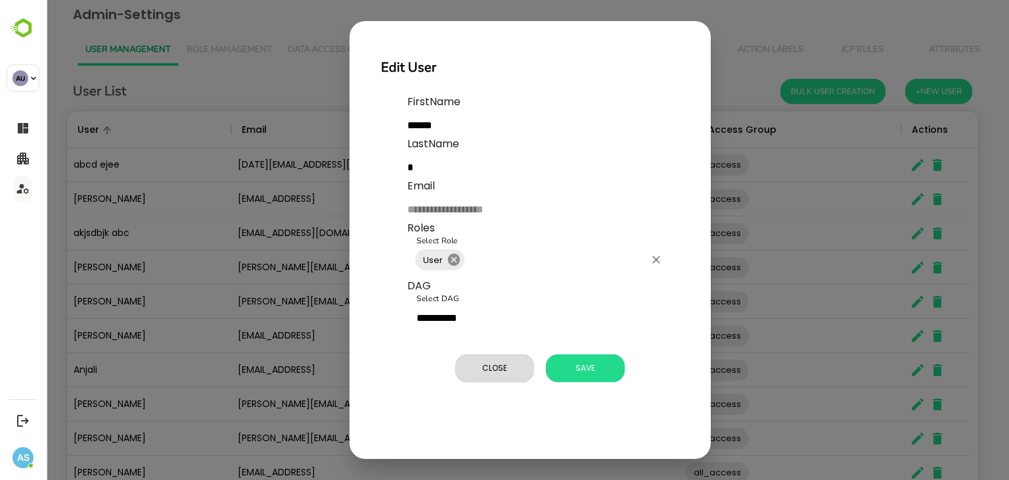
click at [448, 256] on icon at bounding box center [454, 260] width 12 height 12
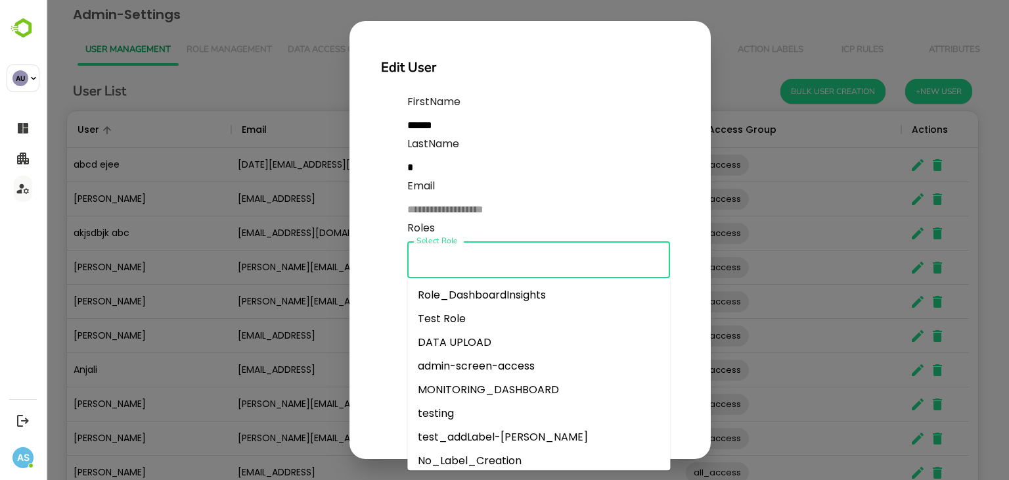
click at [448, 256] on input "Select Role" at bounding box center [538, 259] width 251 height 25
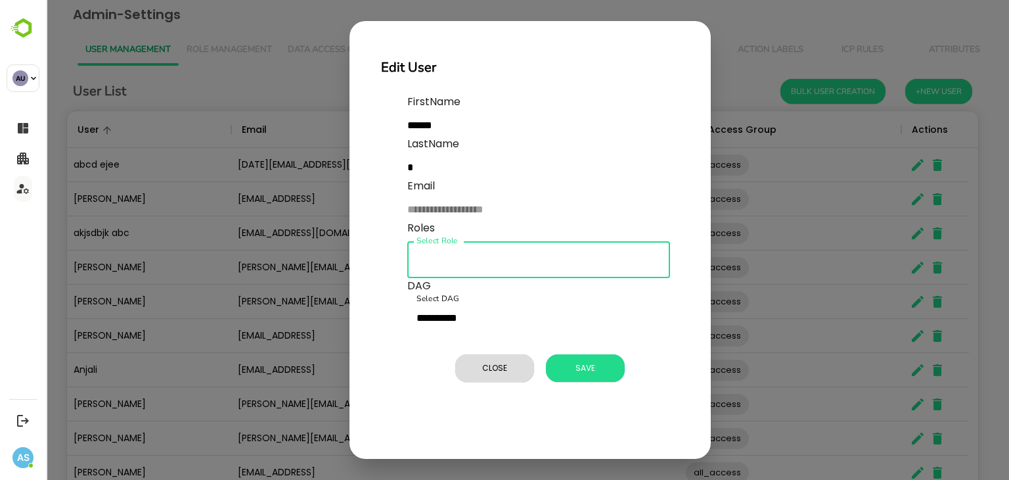
click at [448, 256] on input "Select Role" at bounding box center [538, 259] width 251 height 25
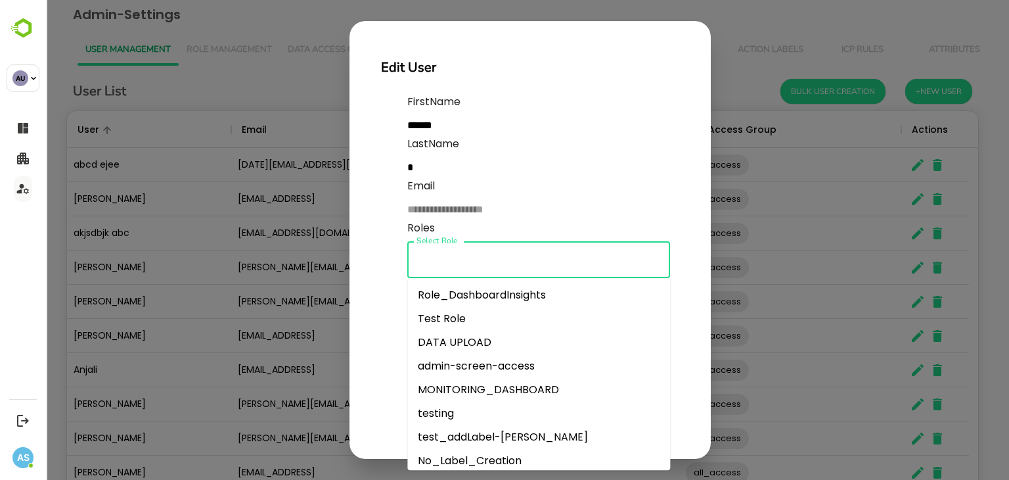
click at [448, 256] on input "Select Role" at bounding box center [538, 259] width 251 height 25
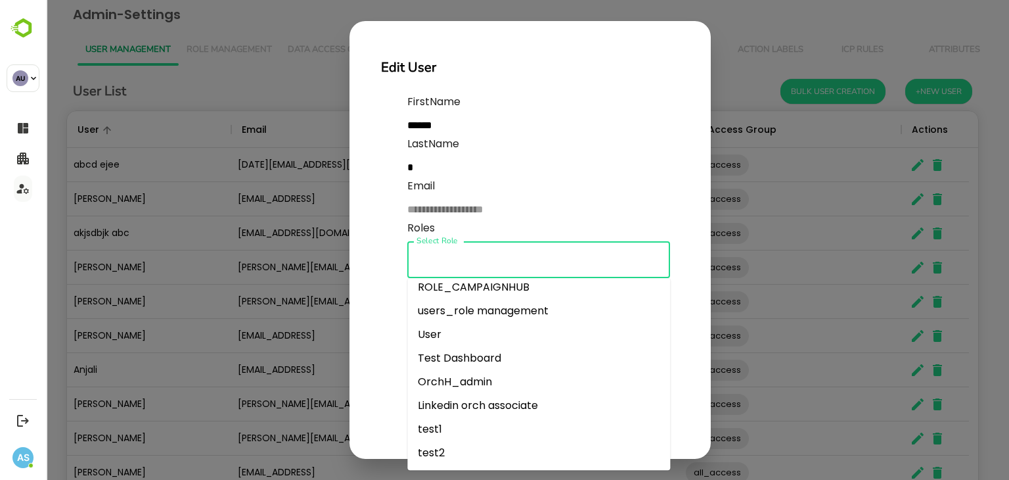
scroll to position [0, 0]
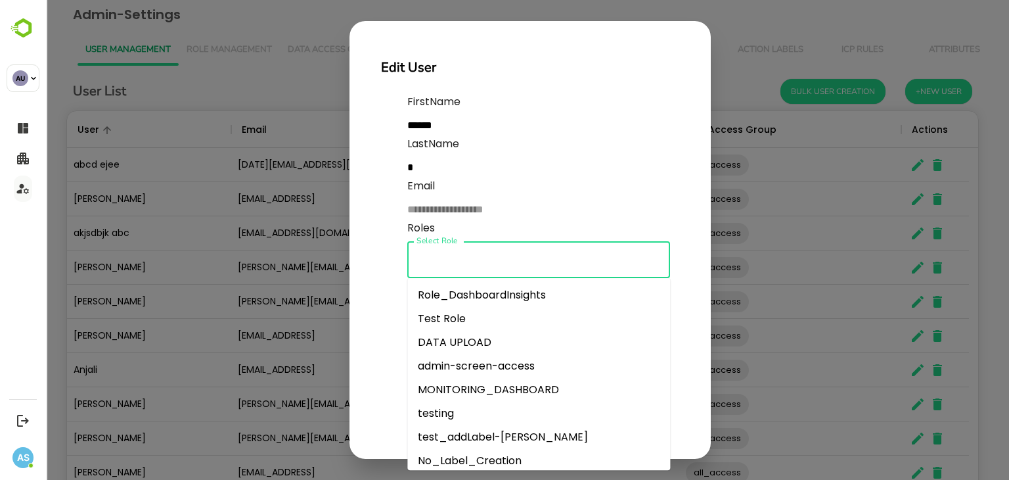
click at [459, 319] on li "Test Role" at bounding box center [538, 319] width 263 height 24
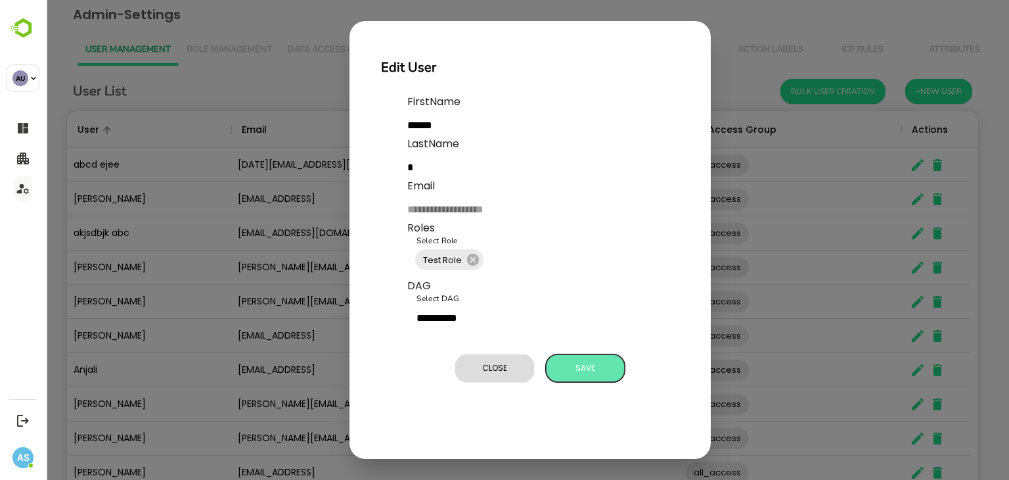
click at [588, 369] on span "Save" at bounding box center [586, 367] width 66 height 17
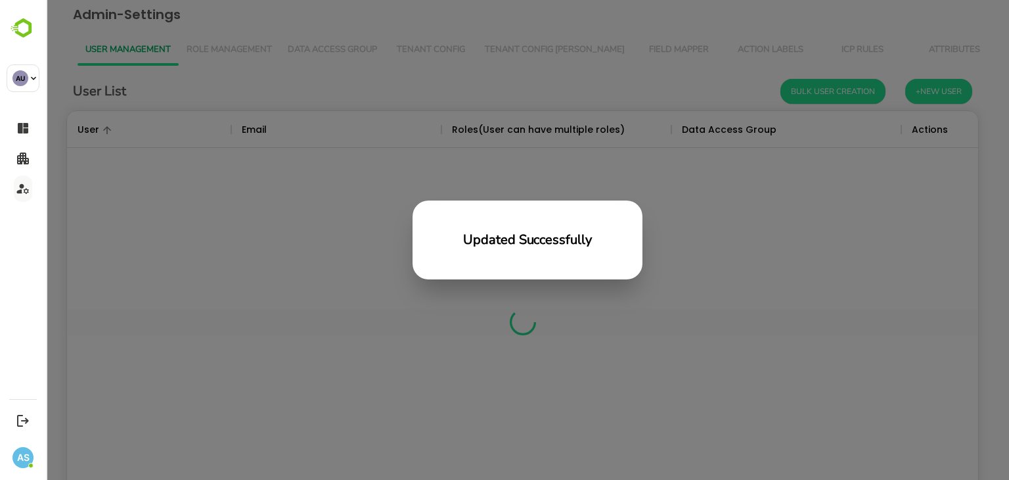
scroll to position [375, 902]
click at [588, 369] on div "Updated Successfully" at bounding box center [527, 240] width 963 height 480
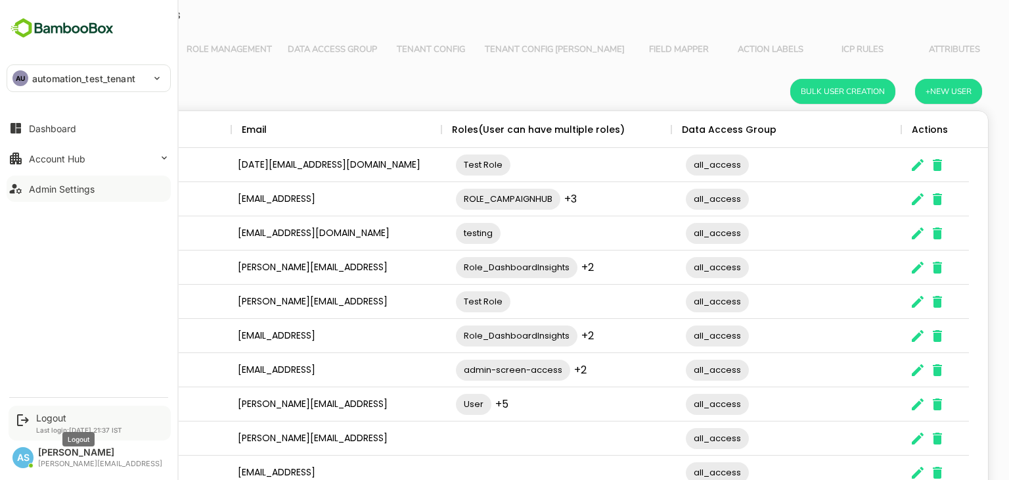
click at [61, 421] on div "Logout" at bounding box center [79, 417] width 86 height 11
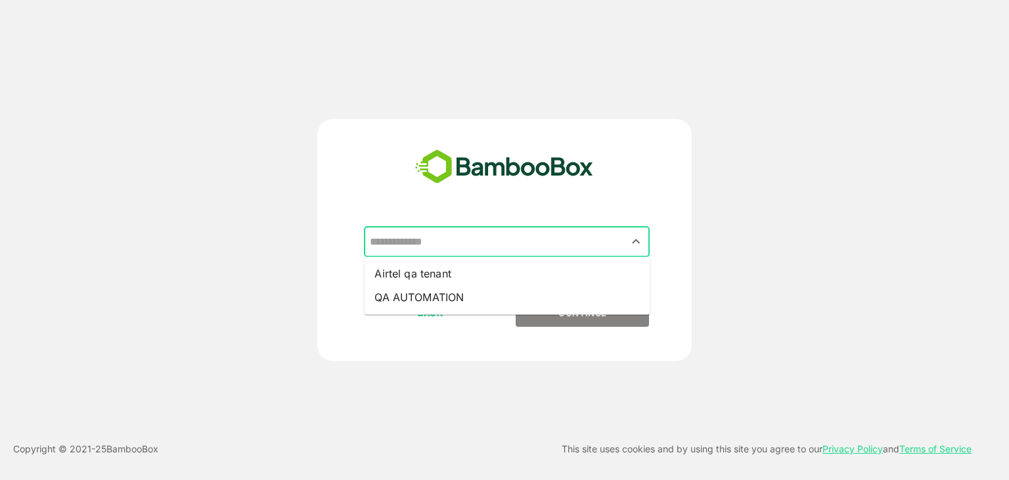
click at [465, 248] on input "text" at bounding box center [507, 241] width 281 height 25
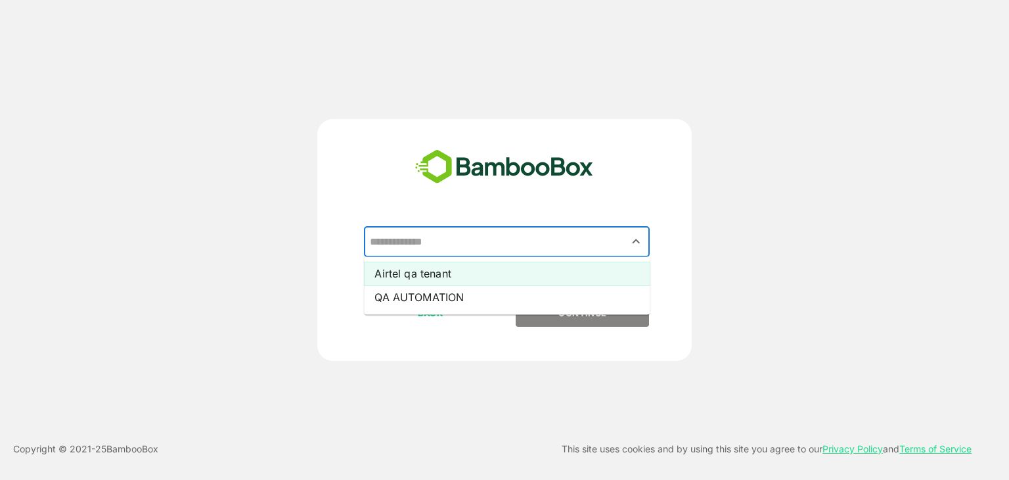
click at [434, 279] on li "Airtel qa tenant" at bounding box center [507, 274] width 286 height 24
type input "**********"
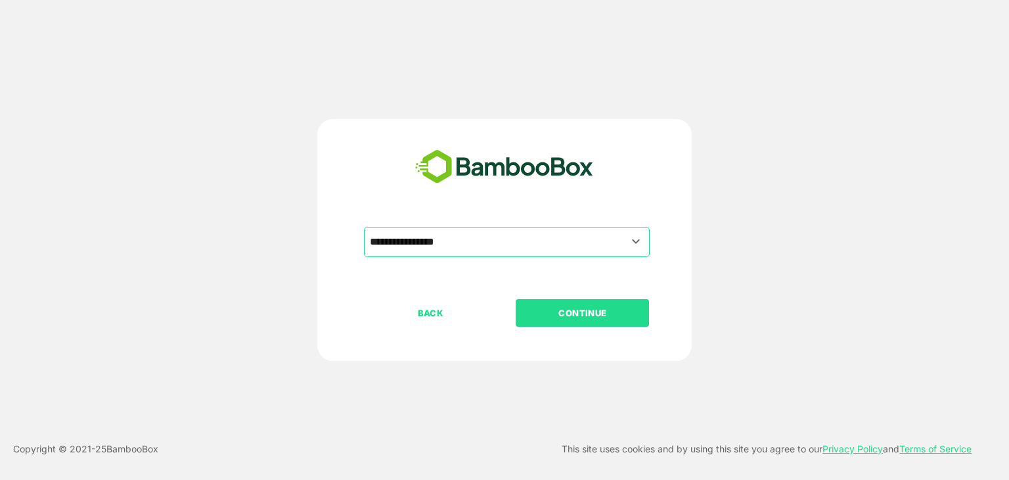
click at [564, 310] on p "CONTINUE" at bounding box center [582, 313] width 131 height 14
click at [557, 314] on p "CONTINUE" at bounding box center [582, 313] width 131 height 14
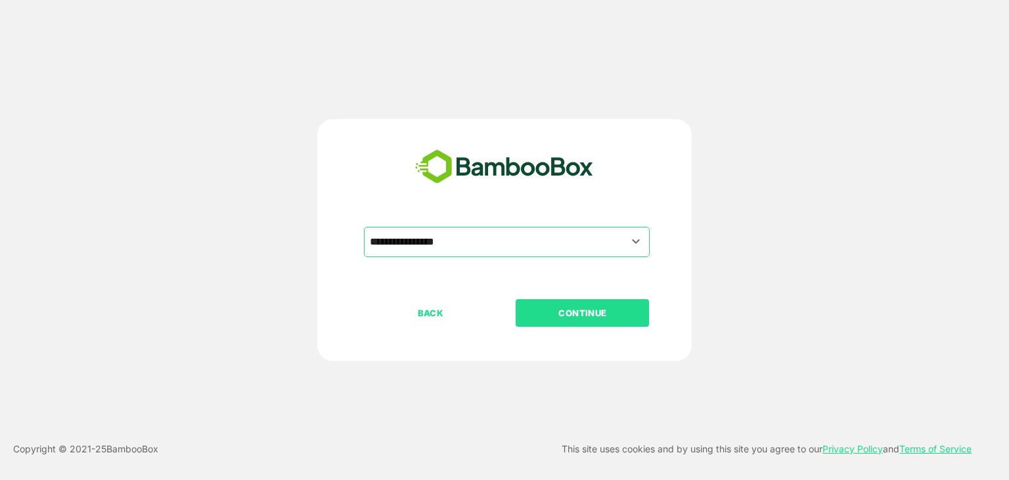
click at [557, 314] on p "CONTINUE" at bounding box center [582, 313] width 131 height 14
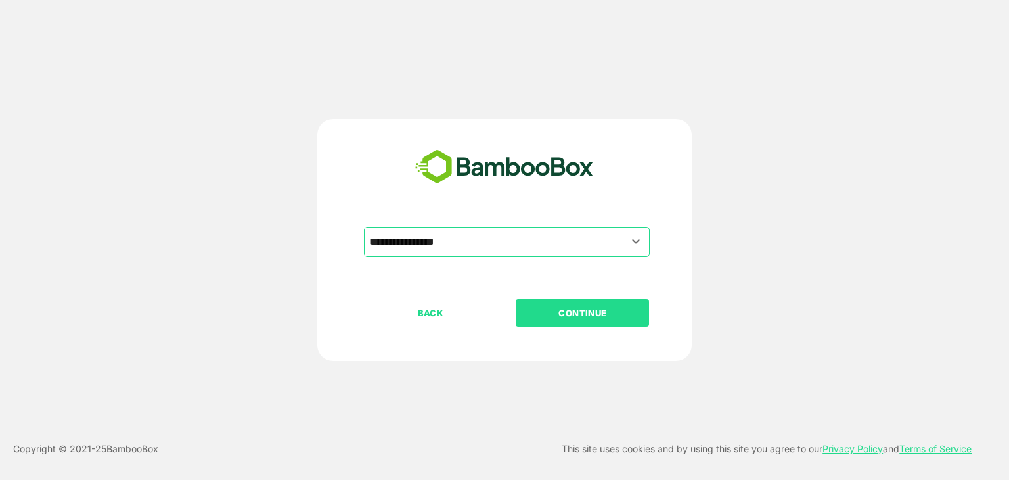
click at [557, 314] on p "CONTINUE" at bounding box center [582, 313] width 131 height 14
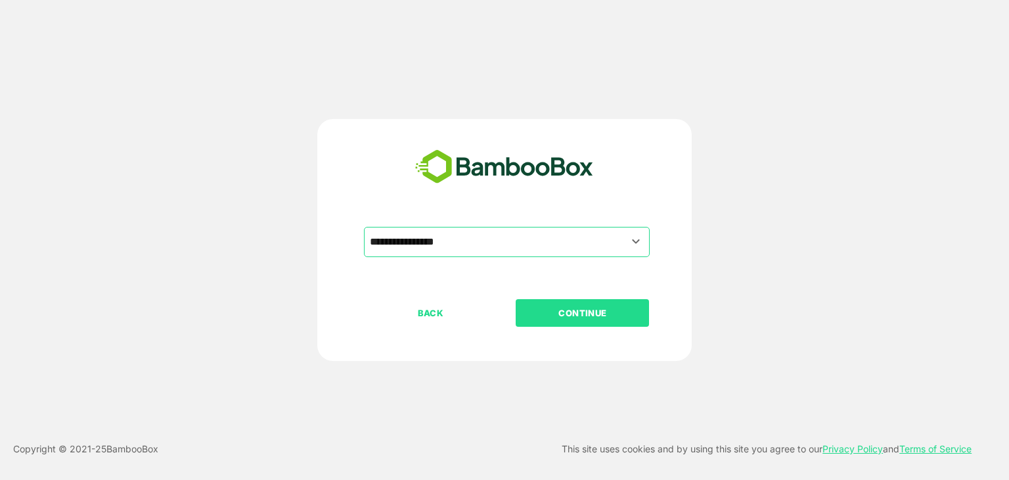
click at [557, 314] on p "CONTINUE" at bounding box center [582, 313] width 131 height 14
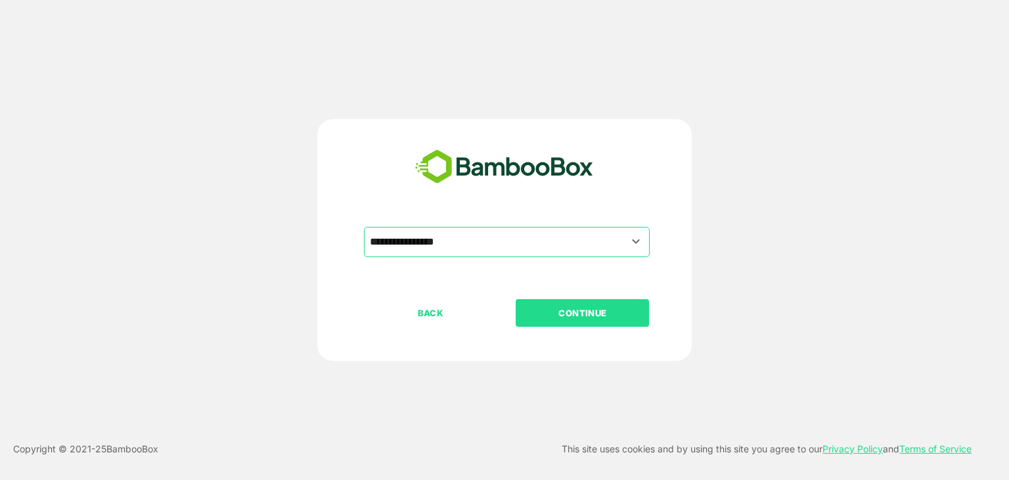
click at [557, 314] on p "CONTINUE" at bounding box center [582, 313] width 131 height 14
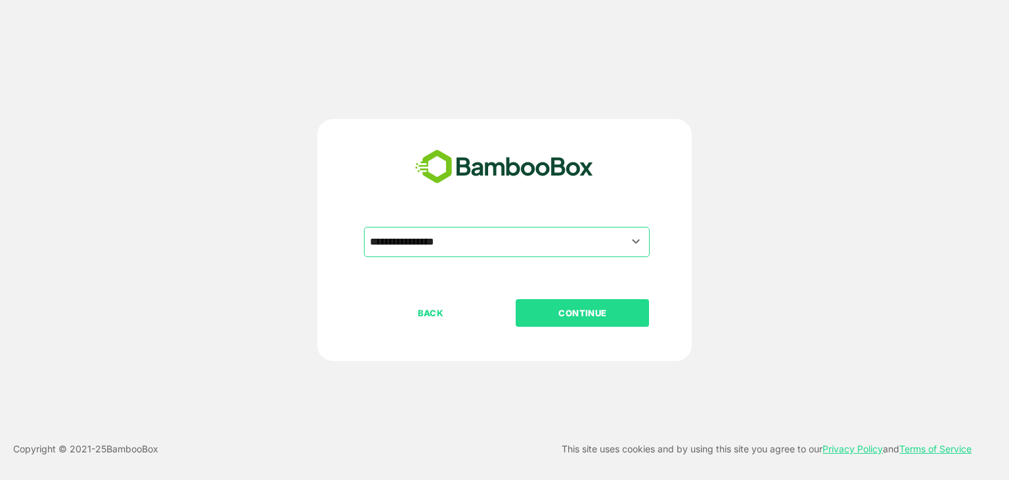
click at [557, 314] on p "CONTINUE" at bounding box center [582, 313] width 131 height 14
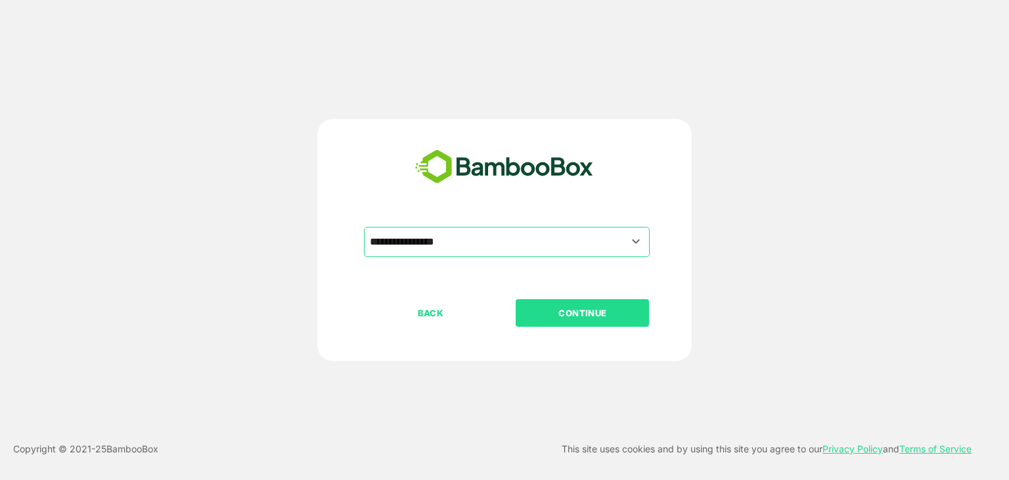
click at [557, 314] on p "CONTINUE" at bounding box center [582, 313] width 131 height 14
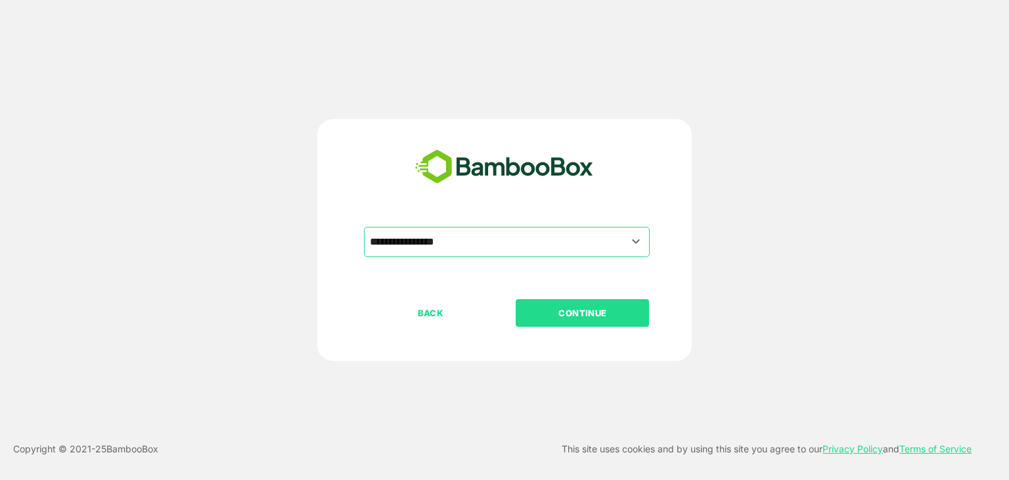
click at [557, 314] on p "CONTINUE" at bounding box center [582, 313] width 131 height 14
click at [559, 316] on p "CONTINUE" at bounding box center [582, 313] width 131 height 14
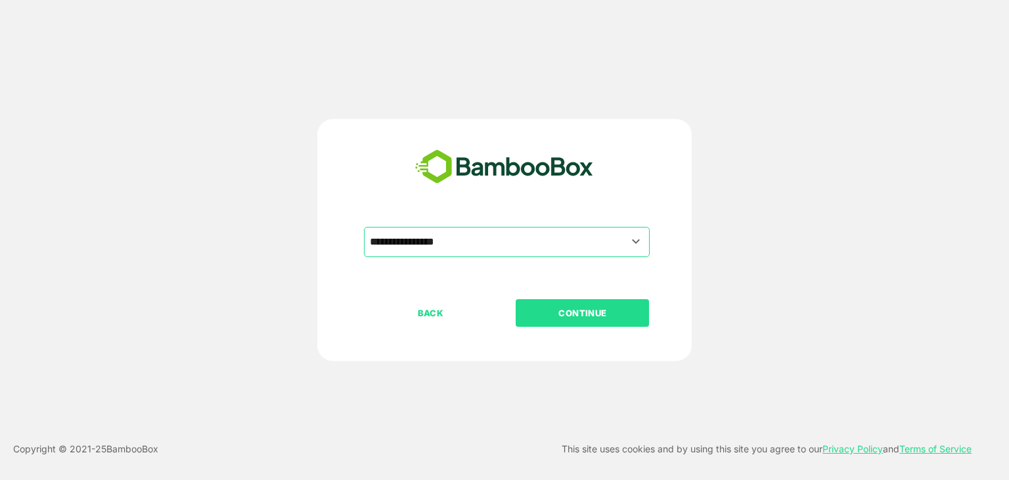
click at [559, 316] on p "CONTINUE" at bounding box center [582, 313] width 131 height 14
click at [434, 315] on p "BACK" at bounding box center [430, 313] width 131 height 14
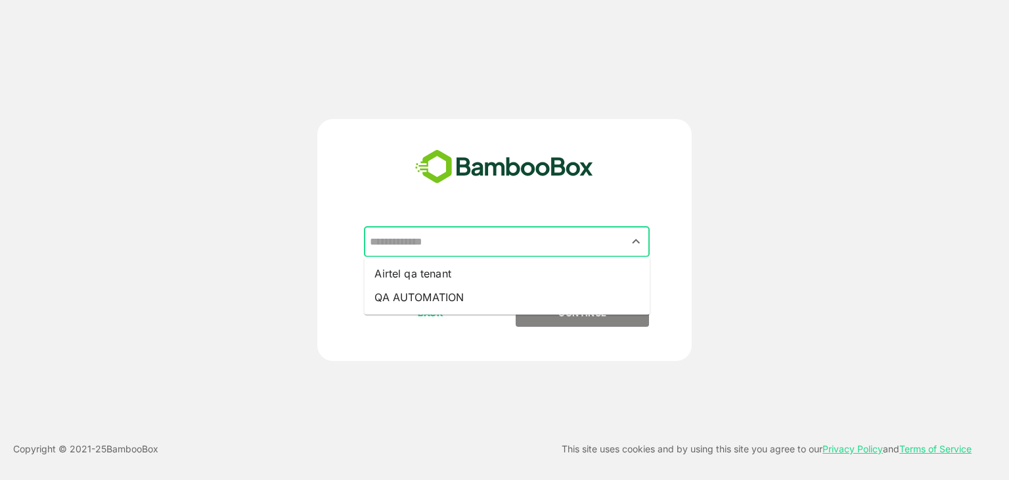
click at [397, 240] on input "text" at bounding box center [507, 241] width 281 height 25
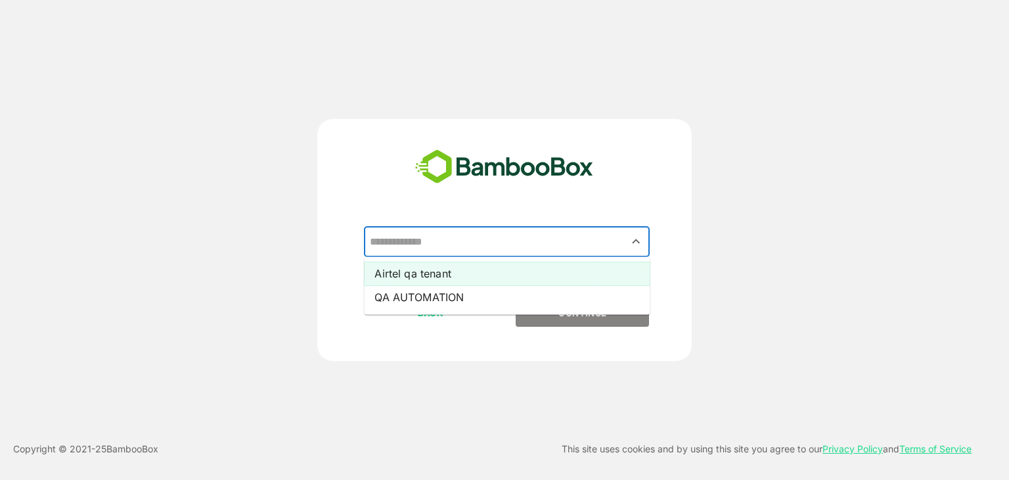
click at [397, 277] on li "Airtel qa tenant" at bounding box center [507, 274] width 286 height 24
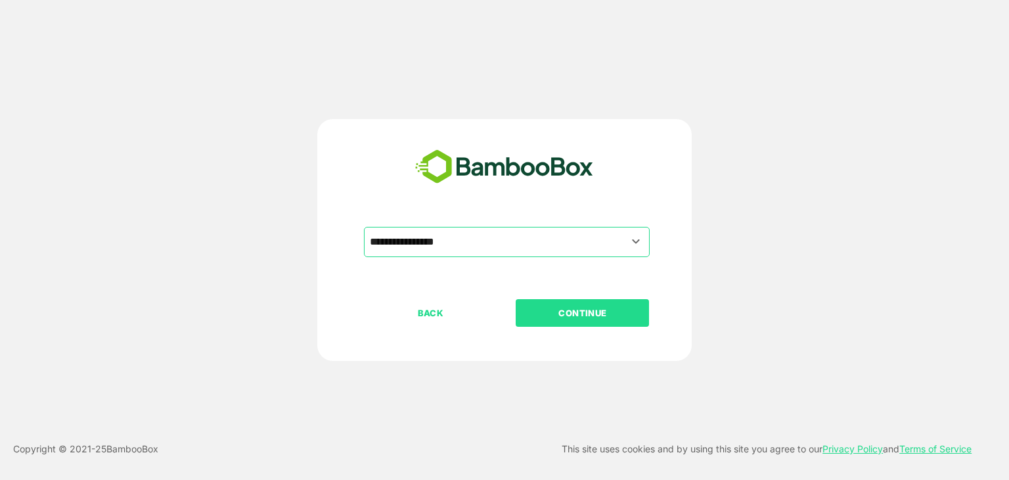
click at [541, 306] on p "CONTINUE" at bounding box center [582, 313] width 131 height 14
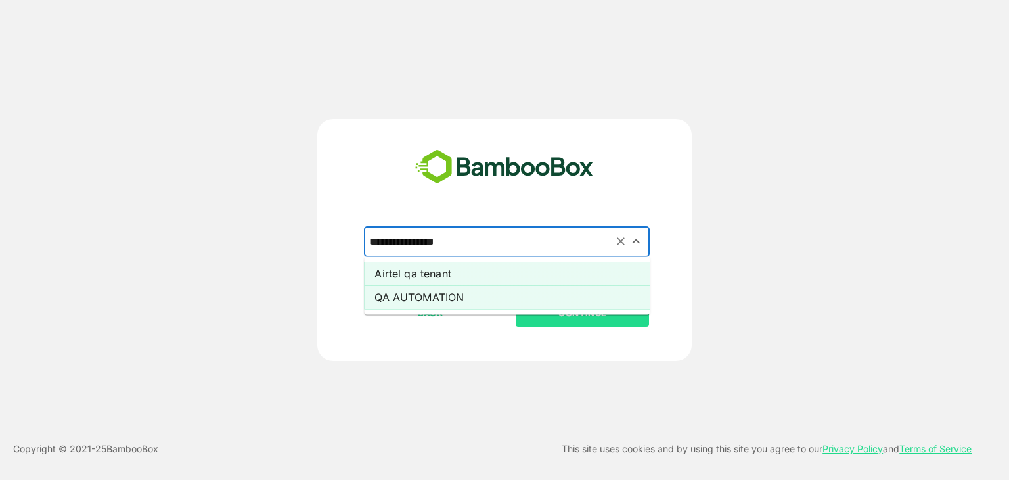
drag, startPoint x: 541, startPoint y: 236, endPoint x: 453, endPoint y: 288, distance: 102.8
click at [453, 288] on div "**********" at bounding box center [504, 263] width 327 height 72
click at [453, 288] on li "QA AUTOMATION" at bounding box center [507, 297] width 286 height 24
type input "**********"
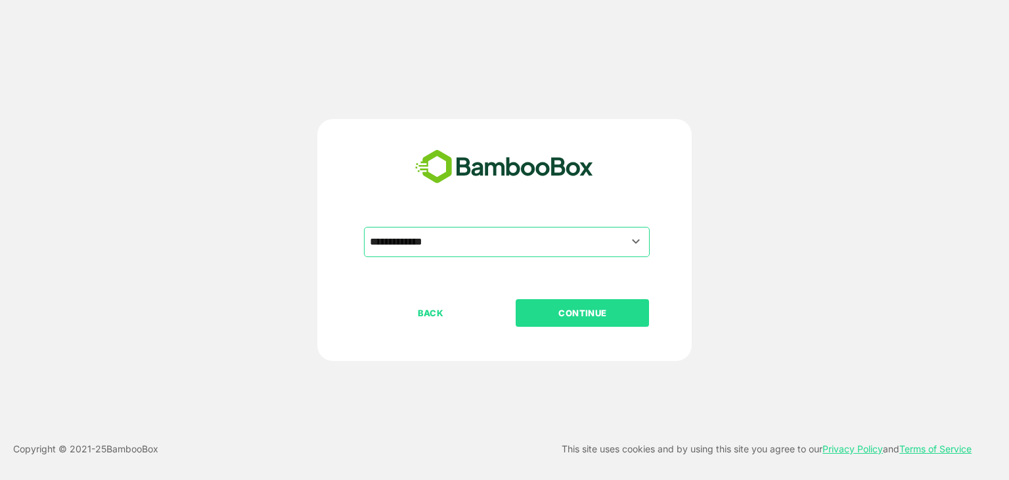
click at [557, 300] on button "CONTINUE" at bounding box center [582, 313] width 133 height 28
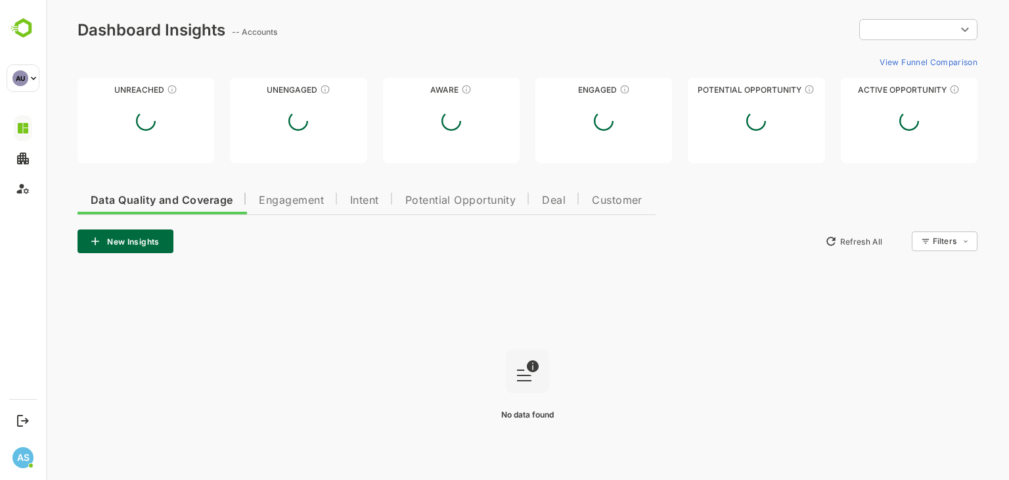
type input "**********"
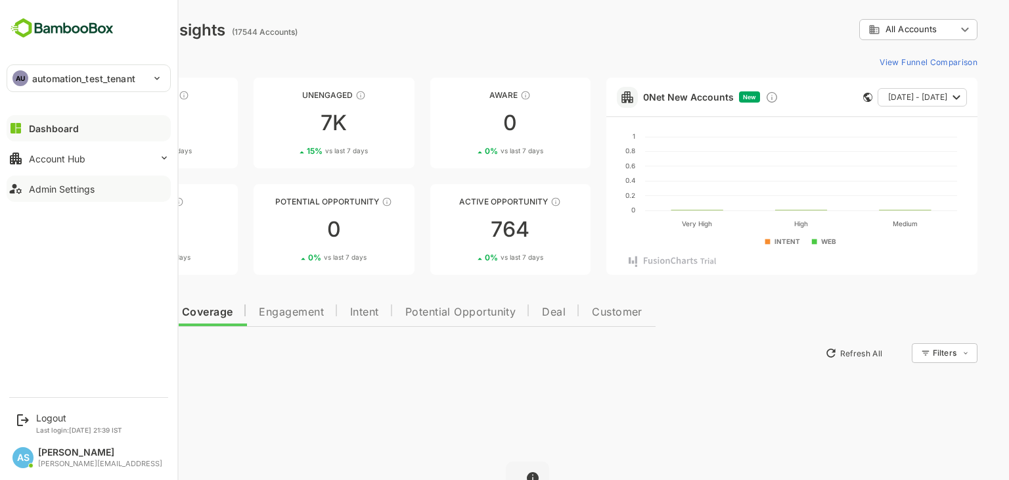
click at [93, 185] on div "Admin Settings" at bounding box center [62, 188] width 66 height 11
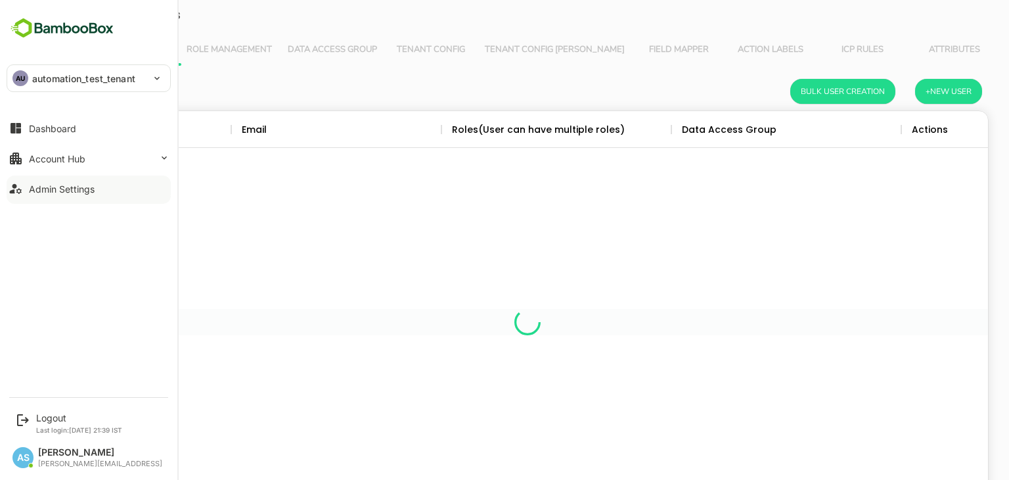
scroll to position [375, 902]
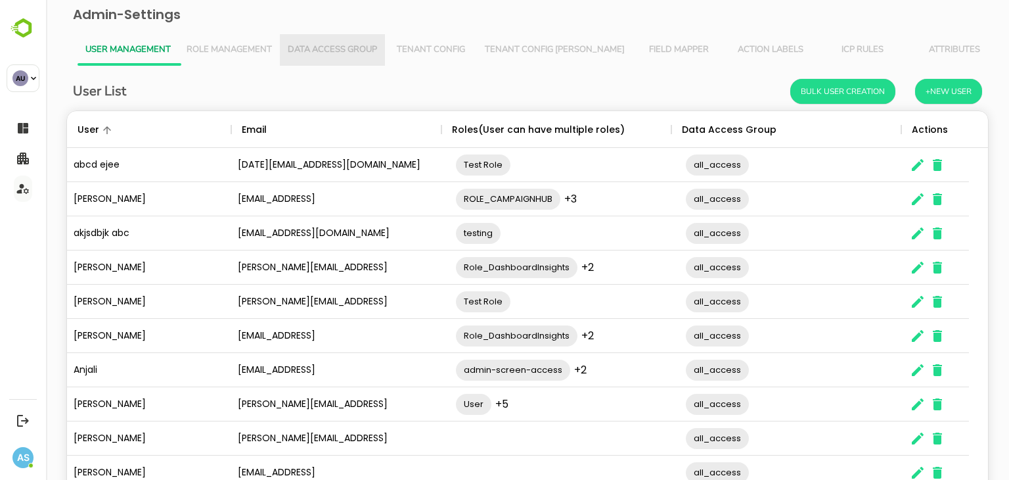
click at [315, 51] on span "Data Access Group" at bounding box center [332, 50] width 89 height 11
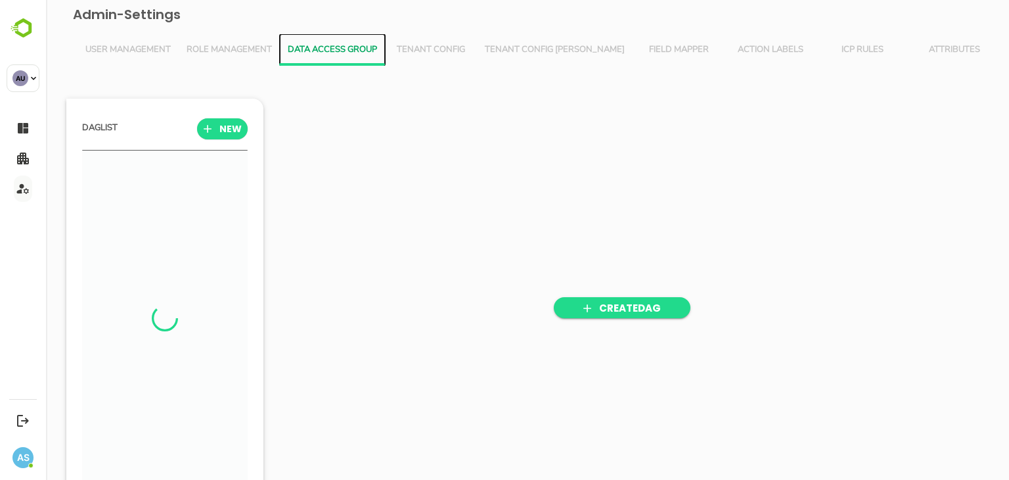
scroll to position [333, 162]
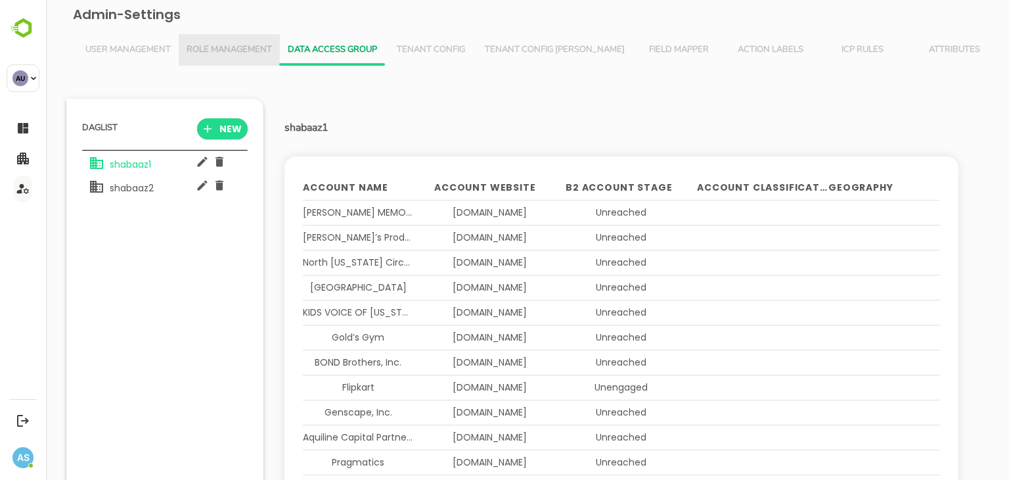
click at [231, 50] on span "Role Management" at bounding box center [229, 50] width 85 height 11
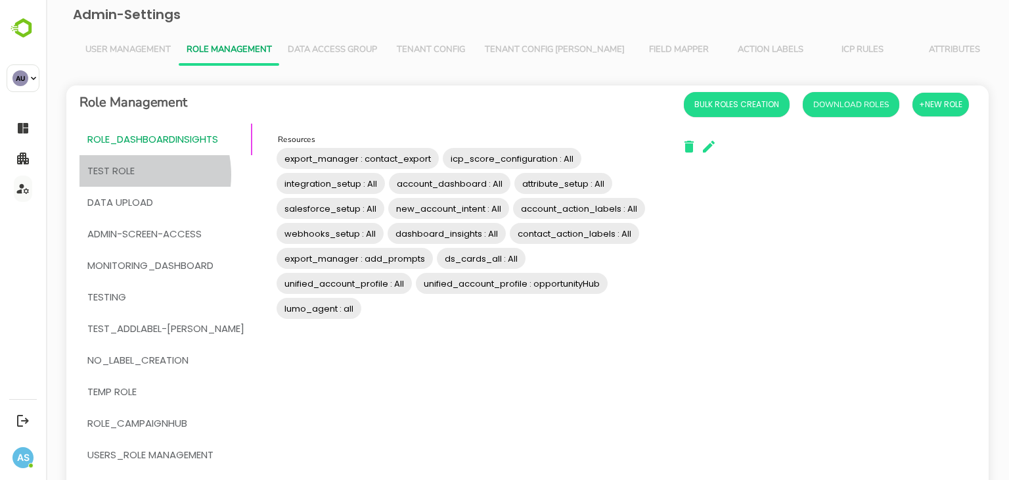
click at [121, 175] on span "Test Role" at bounding box center [110, 170] width 47 height 17
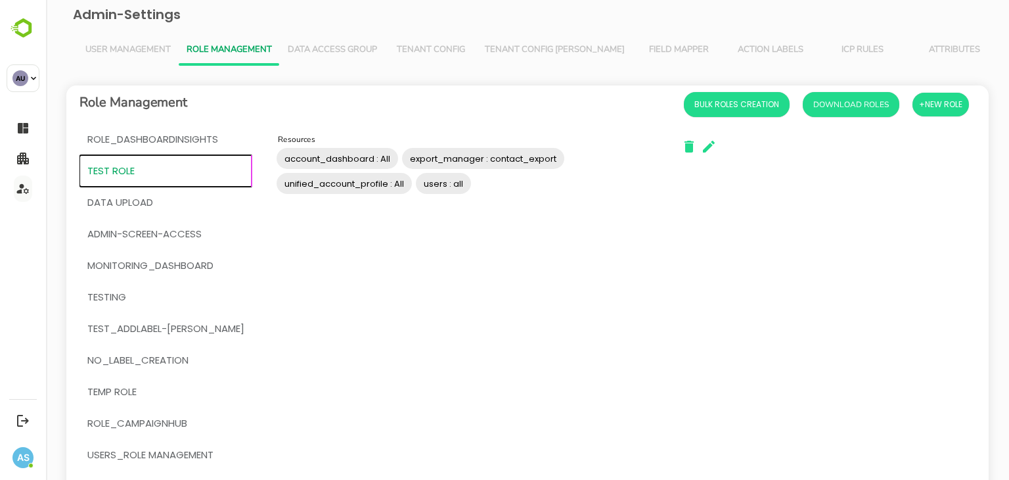
scroll to position [226, 0]
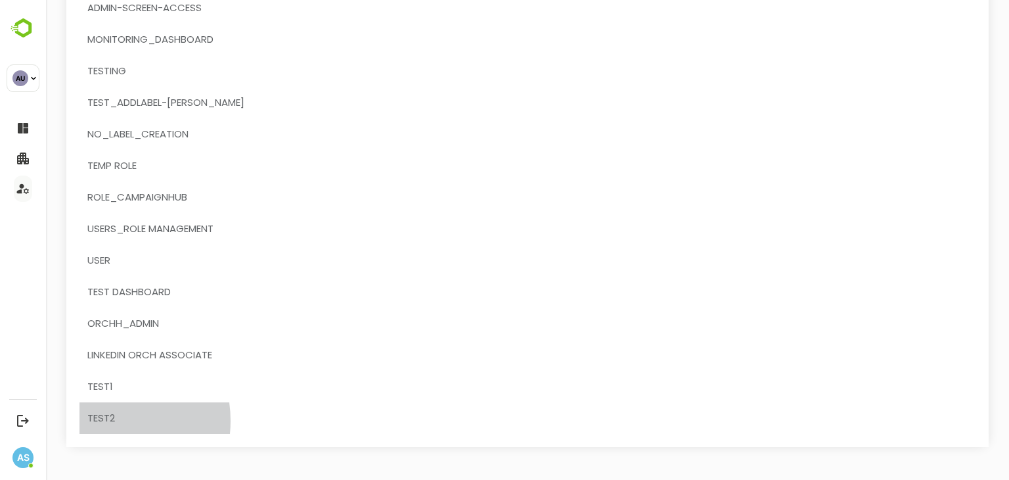
click at [101, 420] on span "test2" at bounding box center [101, 417] width 28 height 17
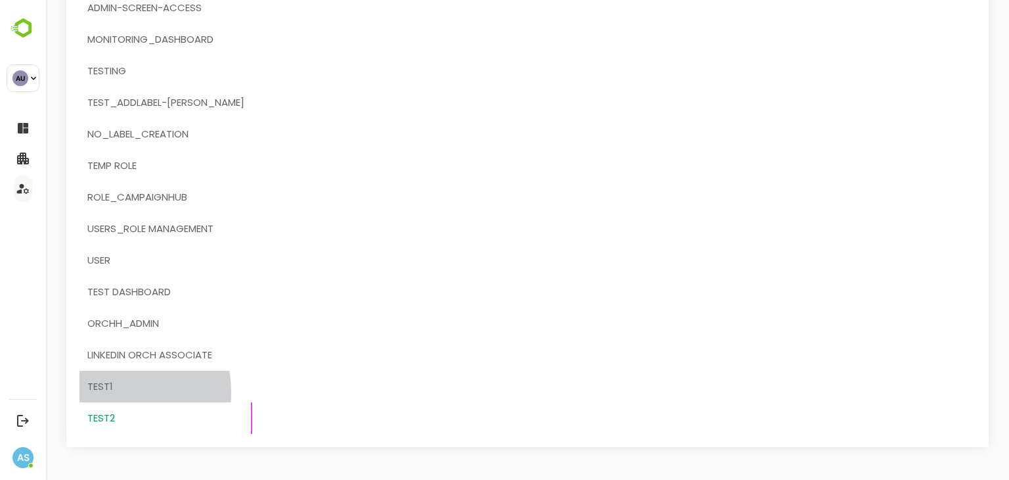
click at [97, 392] on span "test1" at bounding box center [100, 386] width 26 height 17
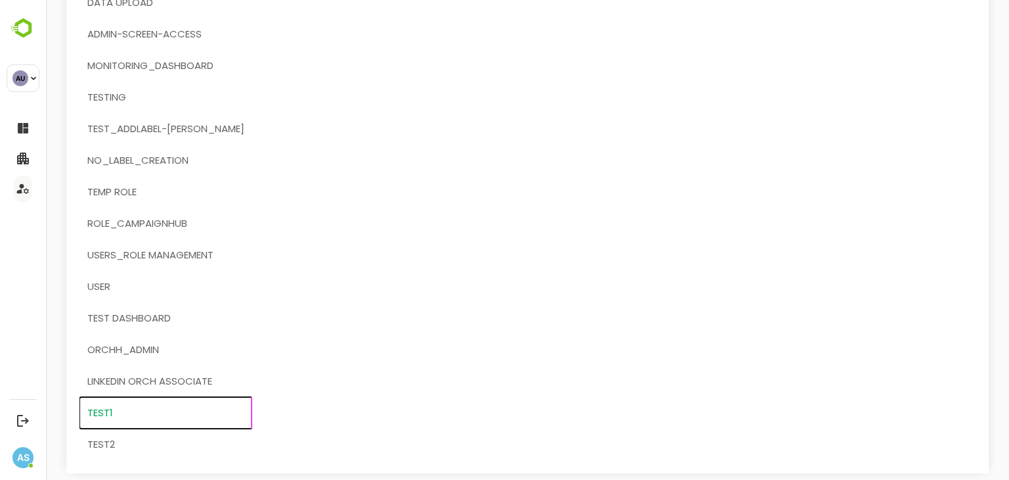
scroll to position [200, 0]
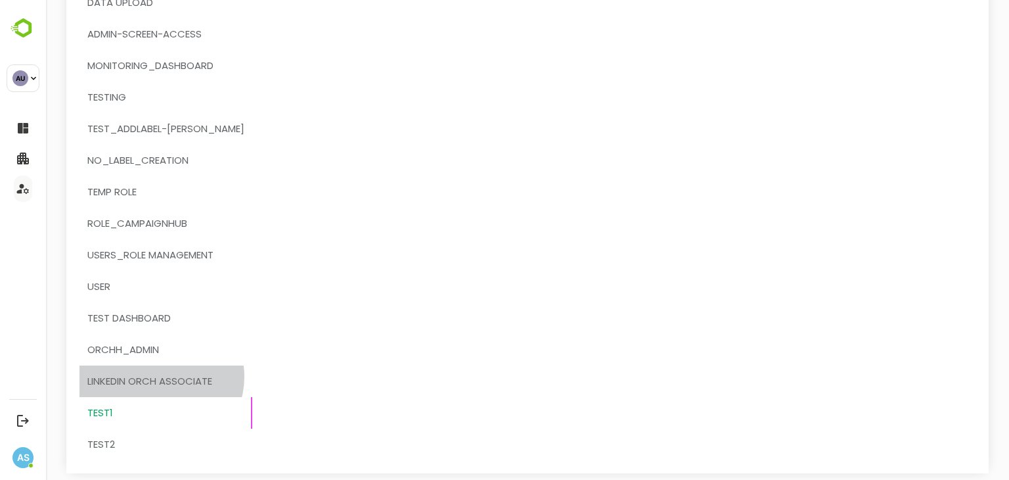
click at [160, 376] on span "Linkedin orch associate" at bounding box center [149, 381] width 125 height 17
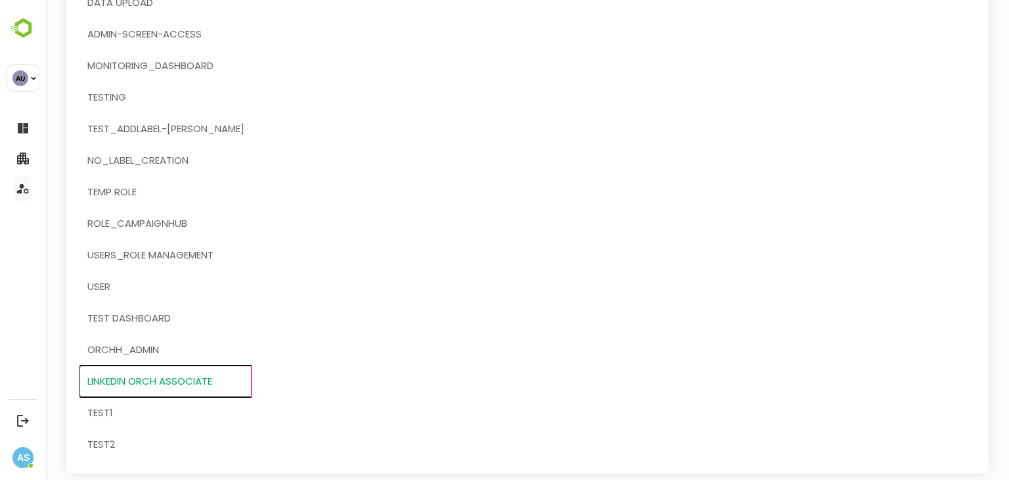
scroll to position [0, 0]
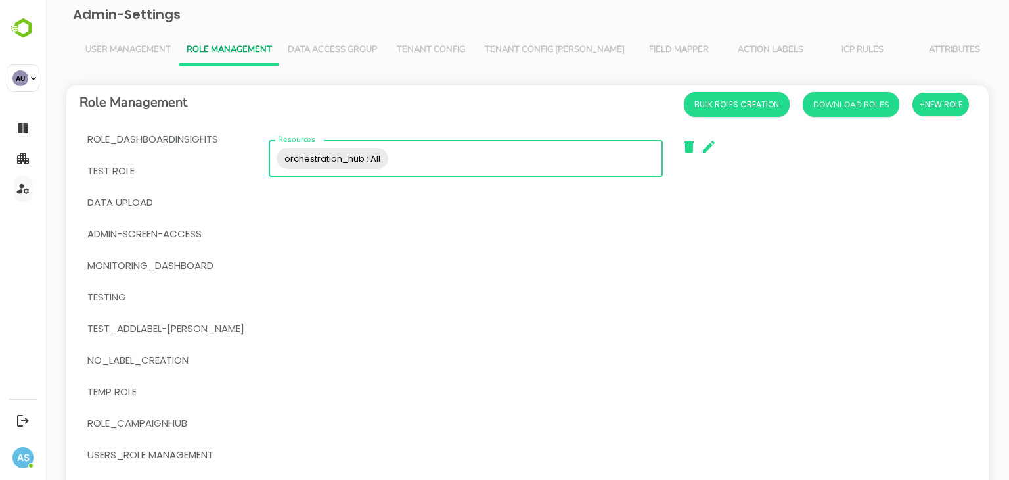
drag, startPoint x: 377, startPoint y: 156, endPoint x: 304, endPoint y: 154, distance: 73.6
click at [304, 154] on div "orchestration_hub : All Resources" at bounding box center [466, 158] width 394 height 37
click at [304, 154] on span "orchestration_hub : All" at bounding box center [333, 158] width 112 height 15
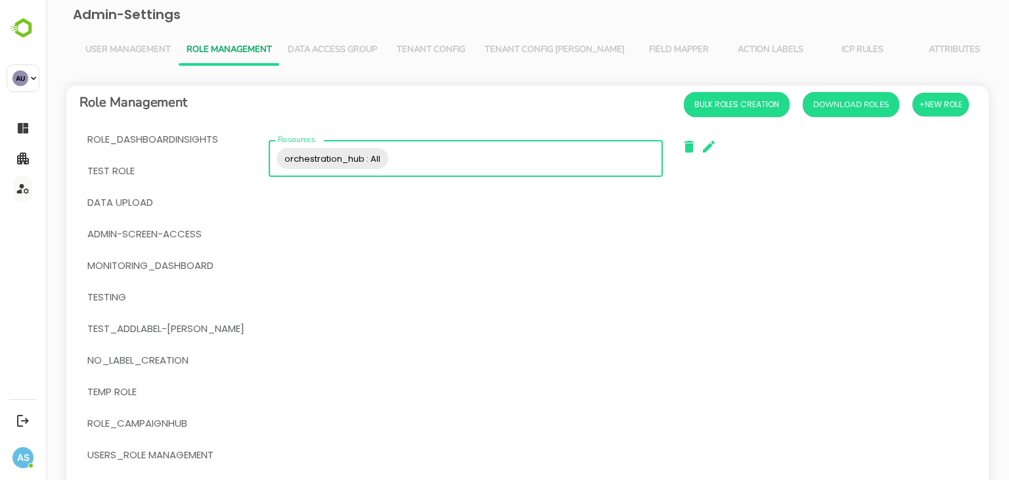
click at [304, 154] on span "orchestration_hub : All" at bounding box center [333, 158] width 112 height 15
click at [701, 150] on icon "button" at bounding box center [709, 147] width 16 height 16
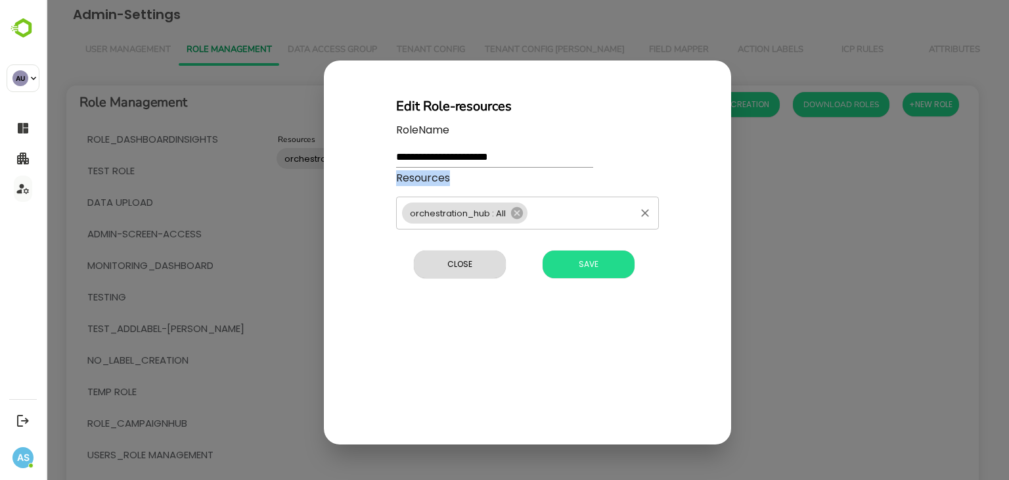
drag, startPoint x: 394, startPoint y: 213, endPoint x: 402, endPoint y: 213, distance: 8.5
click at [402, 213] on div "**********" at bounding box center [527, 206] width 294 height 179
click at [426, 211] on span "orchestration_hub : All" at bounding box center [458, 213] width 112 height 12
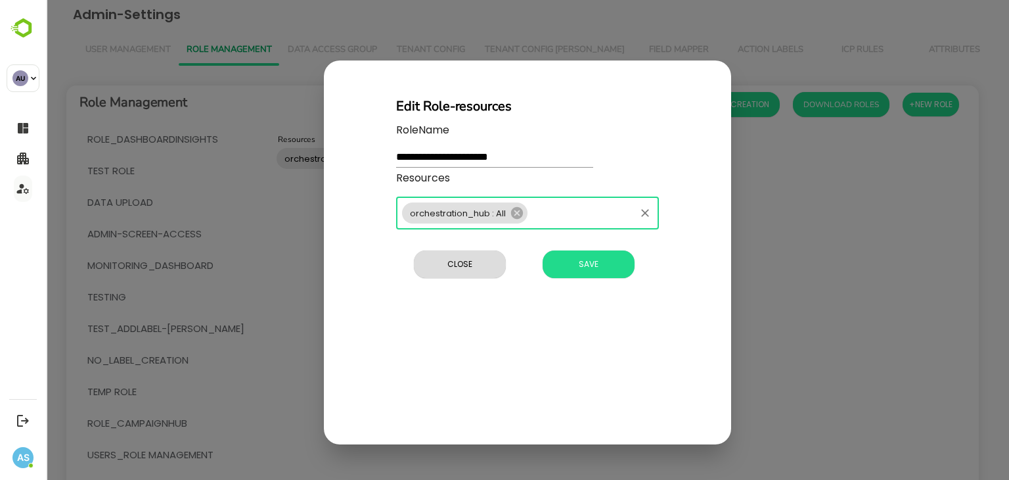
click at [426, 211] on span "orchestration_hub : All" at bounding box center [458, 213] width 112 height 12
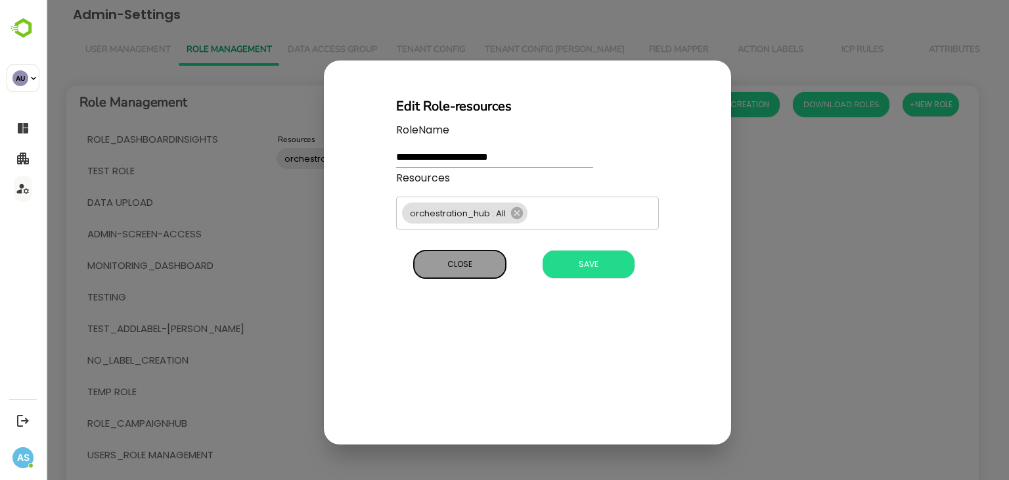
click at [455, 274] on button "Close" at bounding box center [460, 264] width 92 height 28
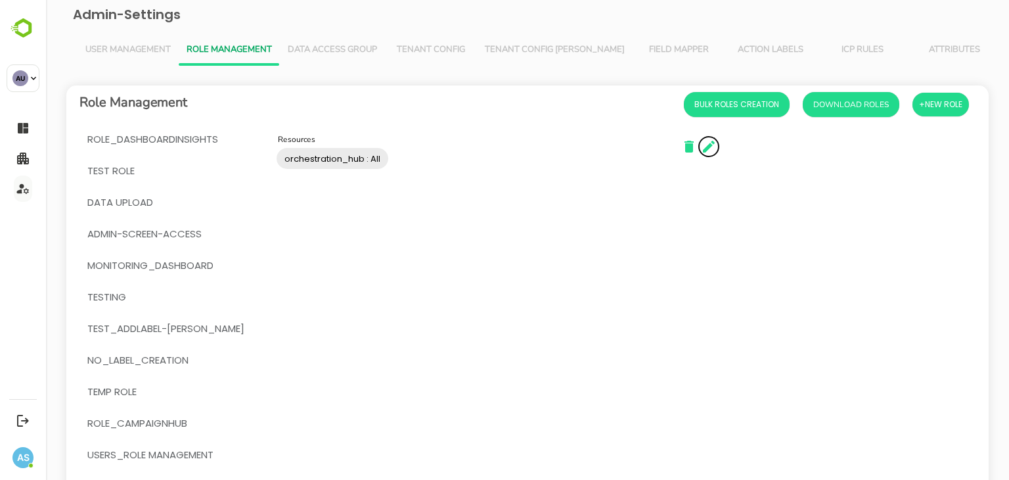
drag, startPoint x: 255, startPoint y: 155, endPoint x: 376, endPoint y: 152, distance: 121.0
click at [376, 152] on div "orchestration_hub : All Resources" at bounding box center [466, 158] width 394 height 37
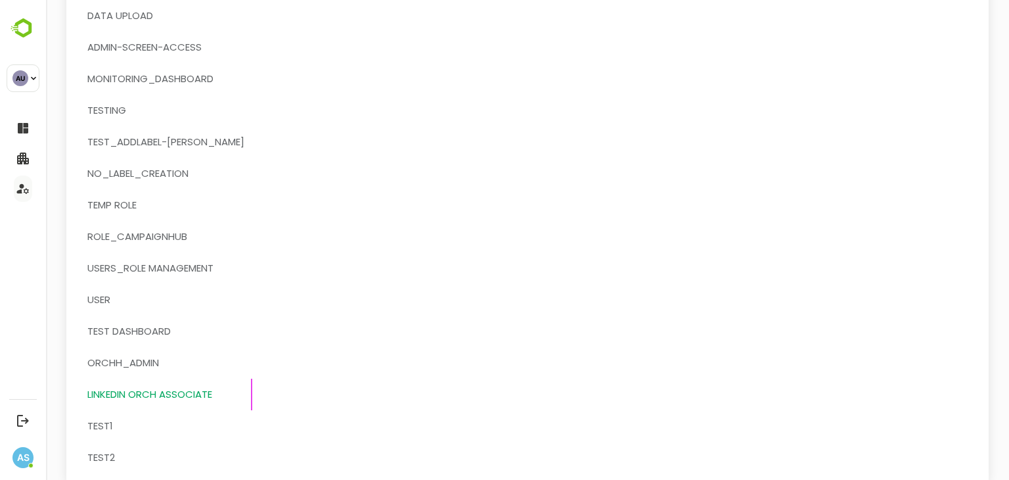
scroll to position [226, 0]
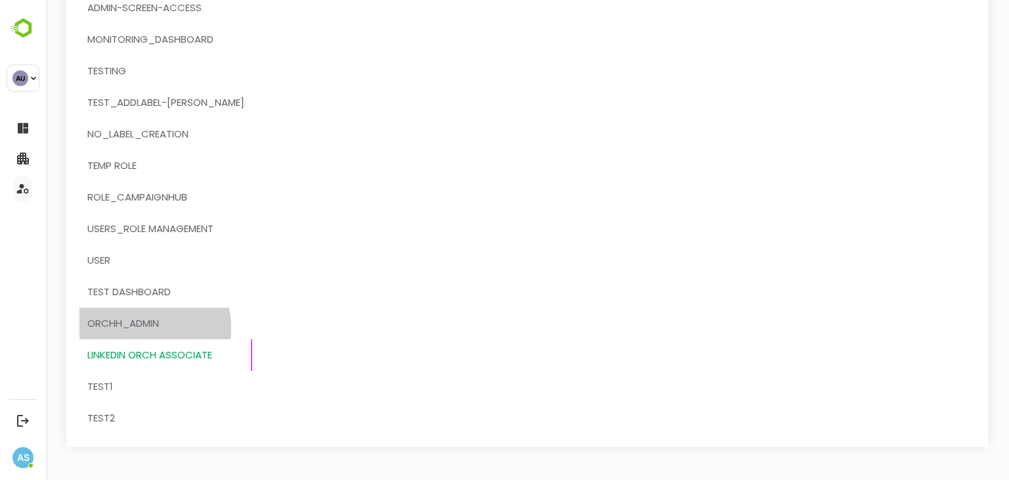
click at [134, 327] on span "OrchH_admin" at bounding box center [123, 323] width 72 height 17
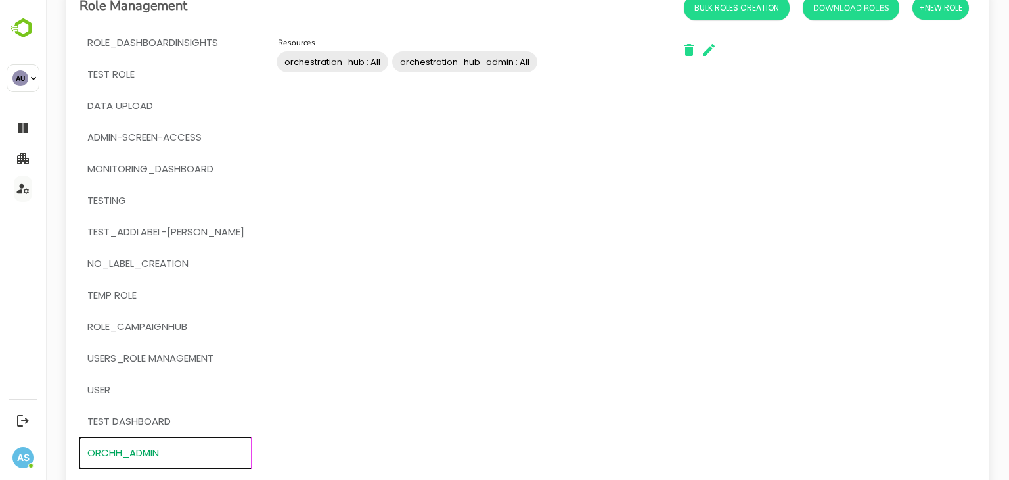
scroll to position [99, 0]
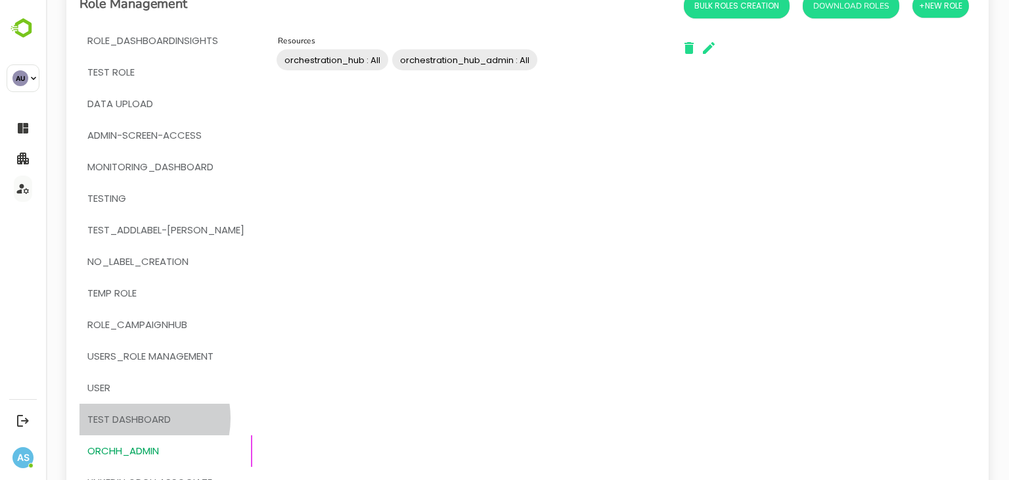
click at [131, 418] on span "Test Dashboard" at bounding box center [128, 419] width 83 height 17
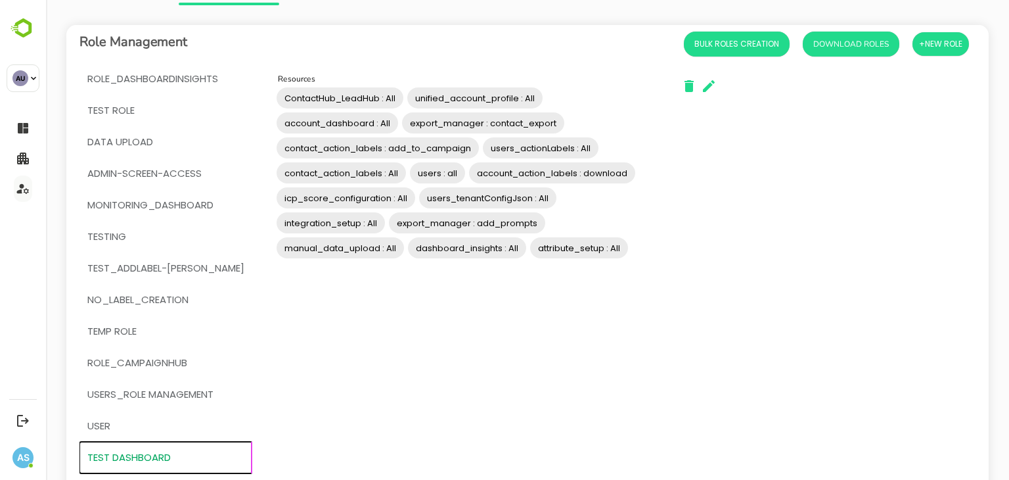
scroll to position [59, 0]
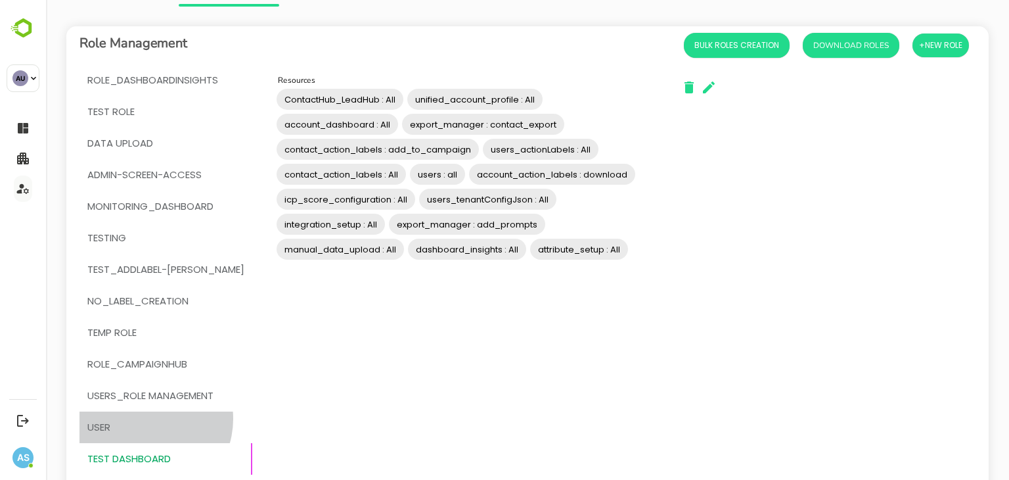
click at [146, 419] on span "User" at bounding box center [165, 427] width 157 height 17
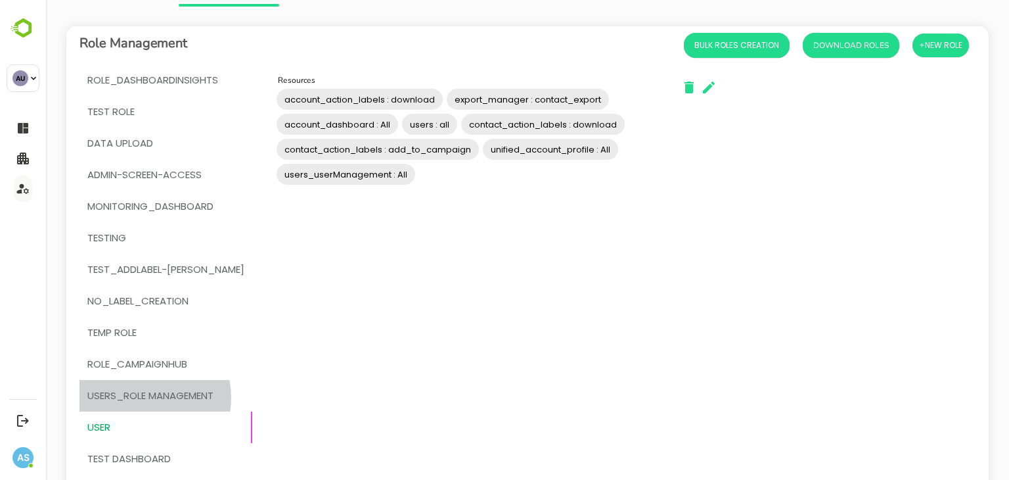
click at [144, 398] on span "users_role management" at bounding box center [150, 395] width 126 height 17
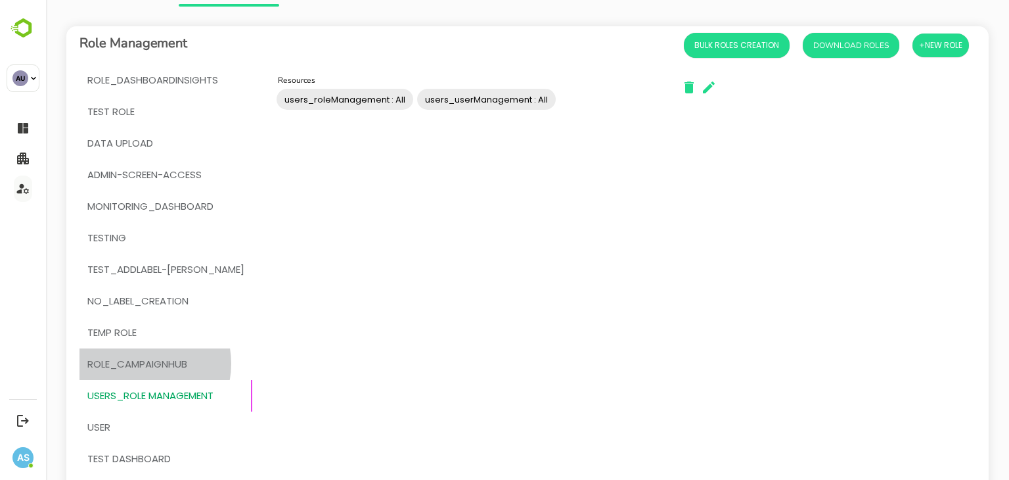
click at [142, 363] on span "ROLE_CAMPAIGNHUB" at bounding box center [137, 364] width 100 height 17
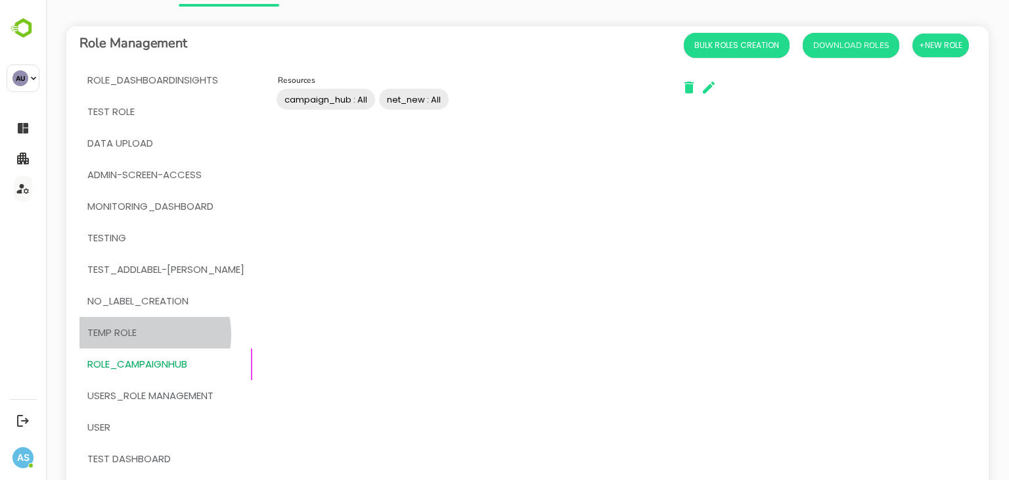
click at [135, 334] on span "temp Role" at bounding box center [111, 332] width 49 height 17
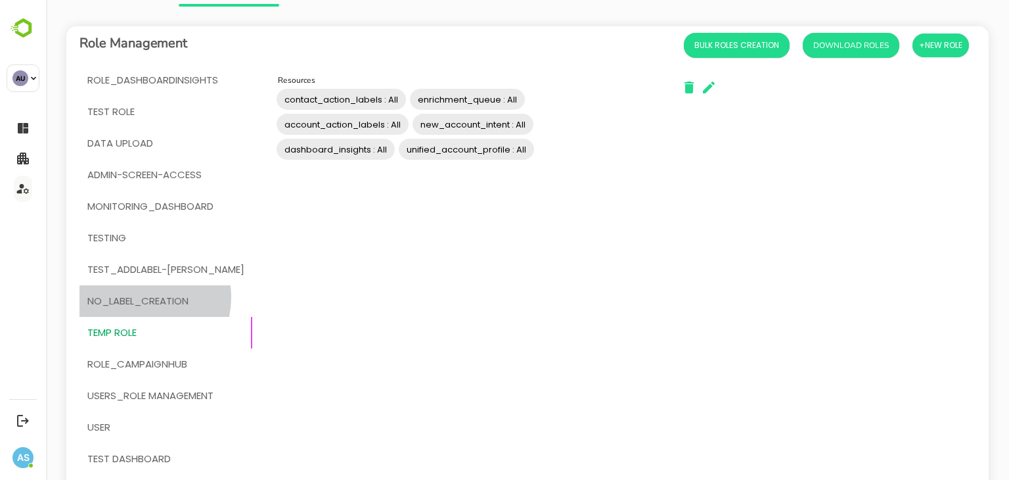
click at [137, 297] on span "No_Label_Creation" at bounding box center [137, 300] width 101 height 17
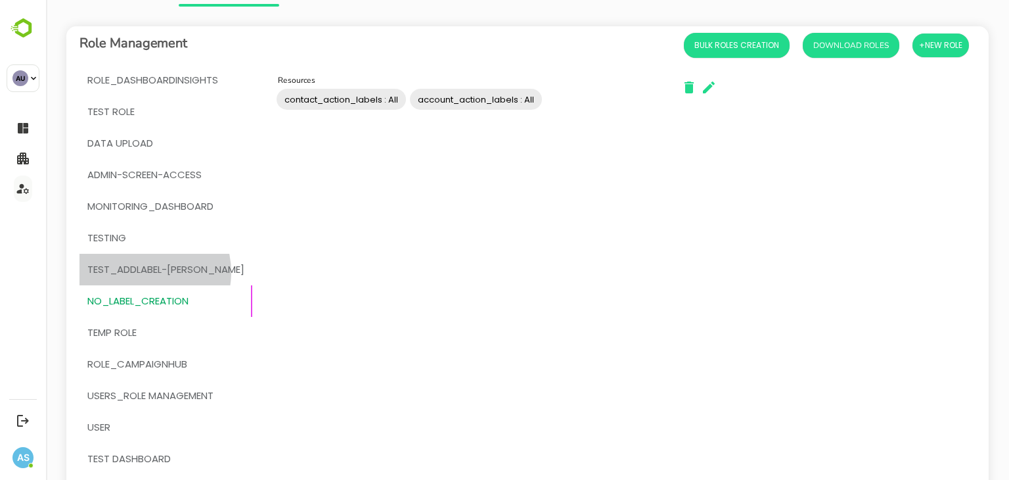
click at [142, 272] on span "test_addLabel-[PERSON_NAME]" at bounding box center [165, 269] width 157 height 17
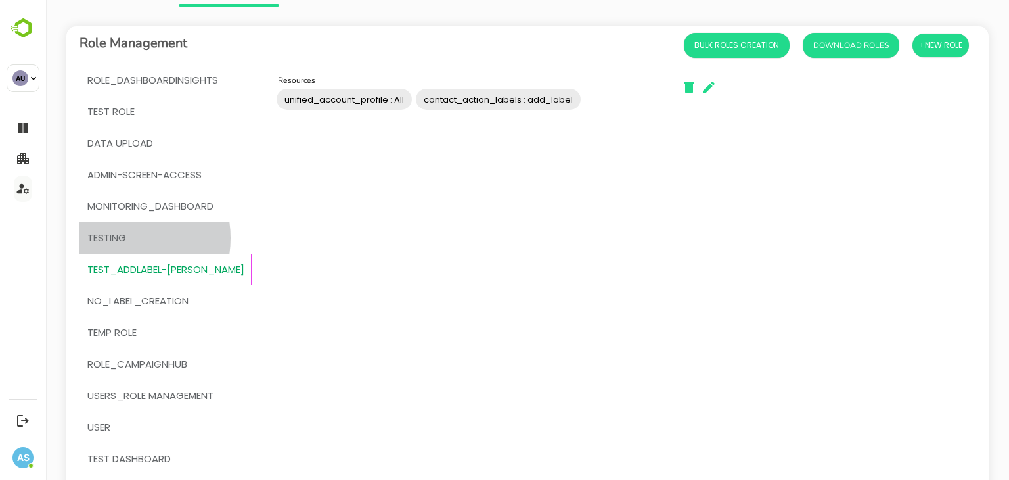
click at [118, 238] on span "testing" at bounding box center [106, 237] width 39 height 17
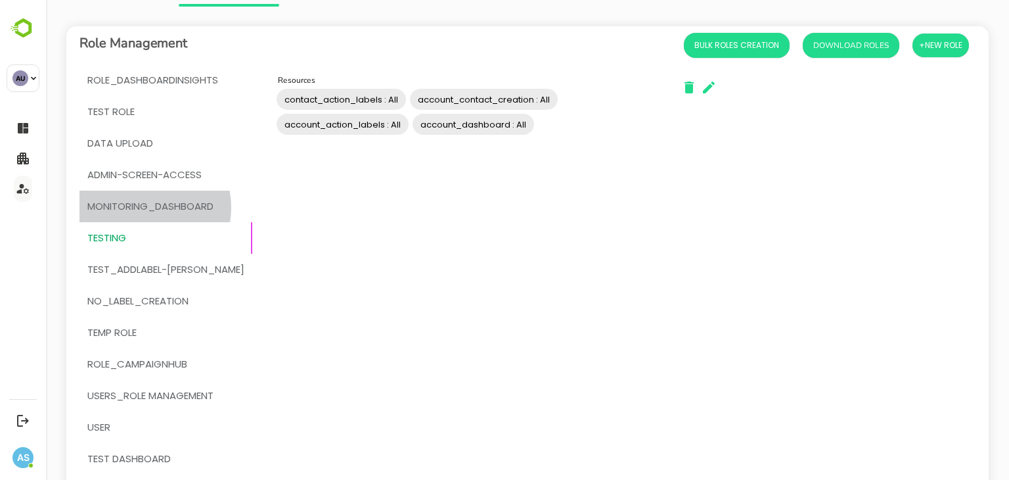
click at [141, 207] on span "MONITORING_DASHBOARD" at bounding box center [150, 206] width 126 height 17
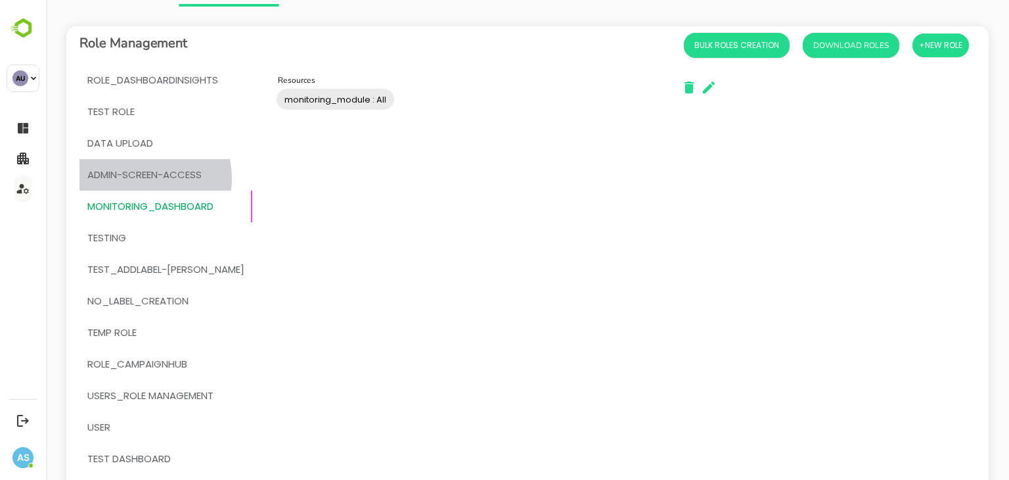
click at [147, 178] on span "admin-screen-access" at bounding box center [144, 174] width 114 height 17
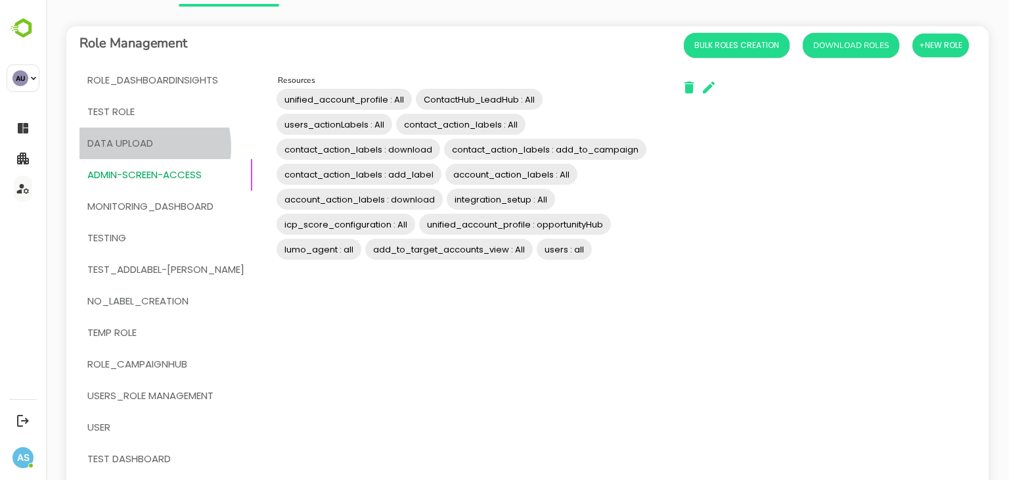
click at [139, 147] on span "DATA UPLOAD" at bounding box center [120, 143] width 66 height 17
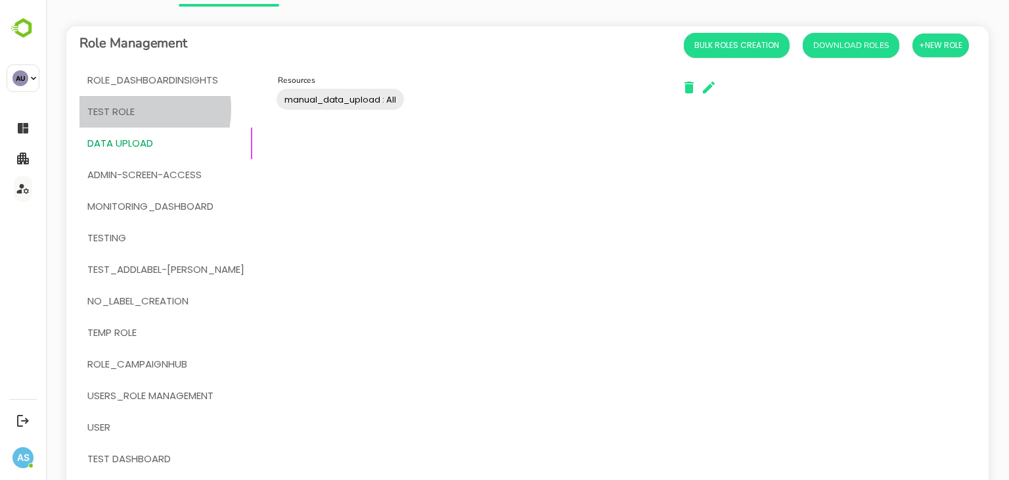
click at [127, 109] on span "Test Role" at bounding box center [110, 111] width 47 height 17
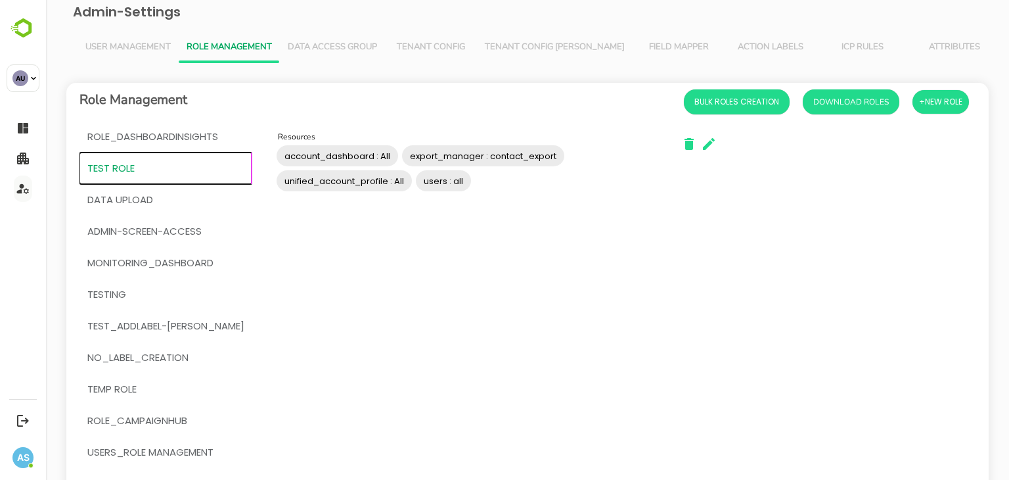
scroll to position [5, 0]
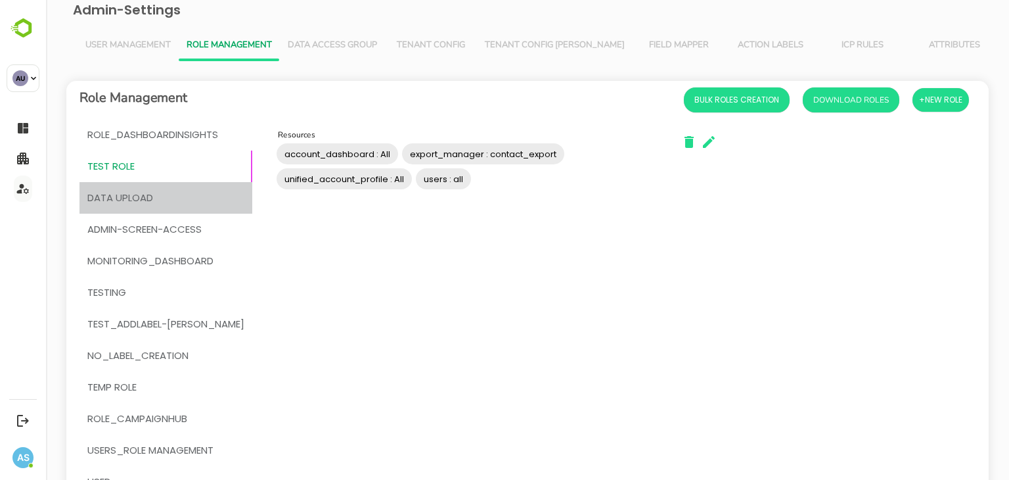
click at [168, 196] on span "DATA UPLOAD" at bounding box center [165, 197] width 157 height 17
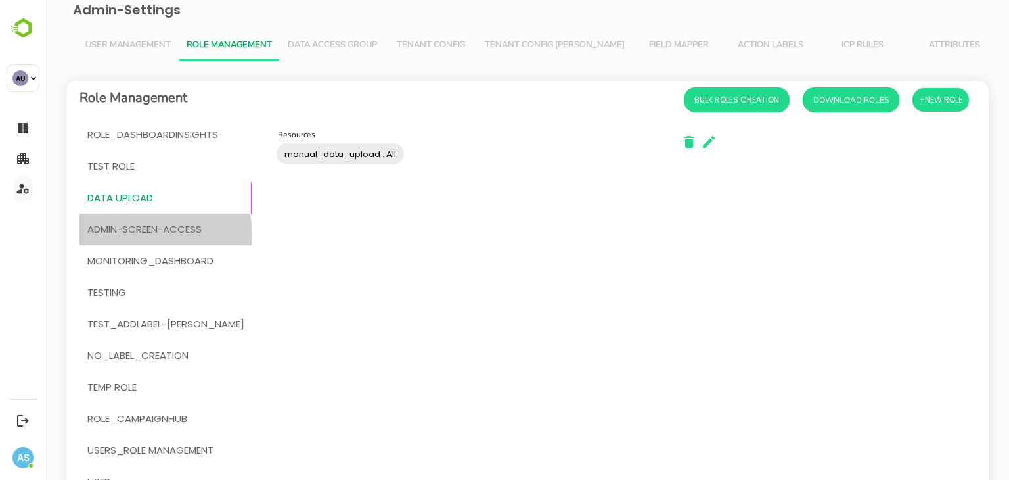
click at [164, 234] on span "admin-screen-access" at bounding box center [144, 229] width 114 height 17
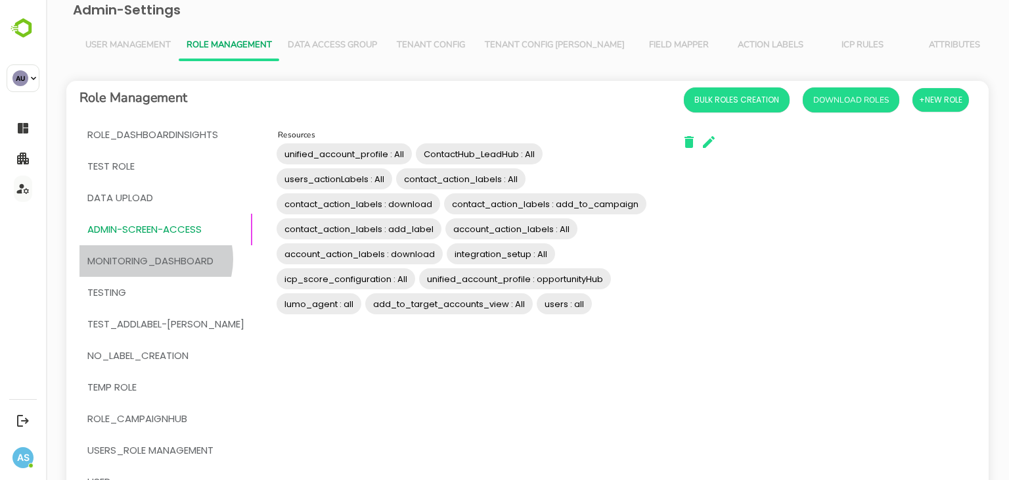
click at [155, 259] on span "MONITORING_DASHBOARD" at bounding box center [150, 260] width 126 height 17
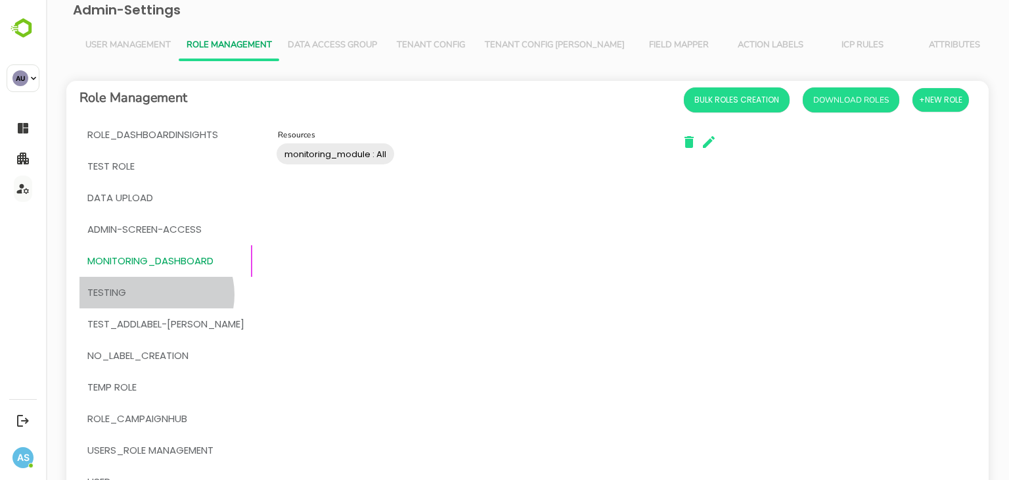
click at [156, 294] on span "testing" at bounding box center [165, 292] width 157 height 17
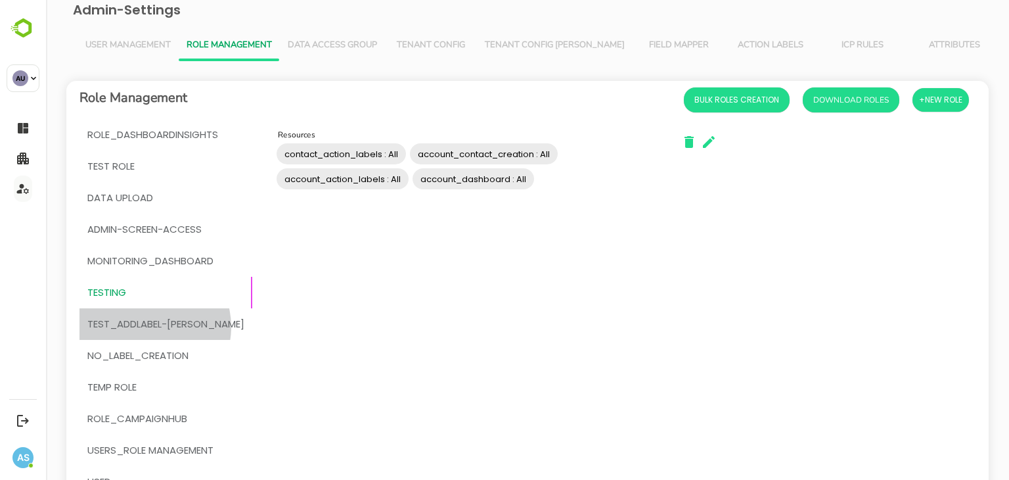
click at [147, 327] on span "test_addLabel-[PERSON_NAME]" at bounding box center [165, 323] width 157 height 17
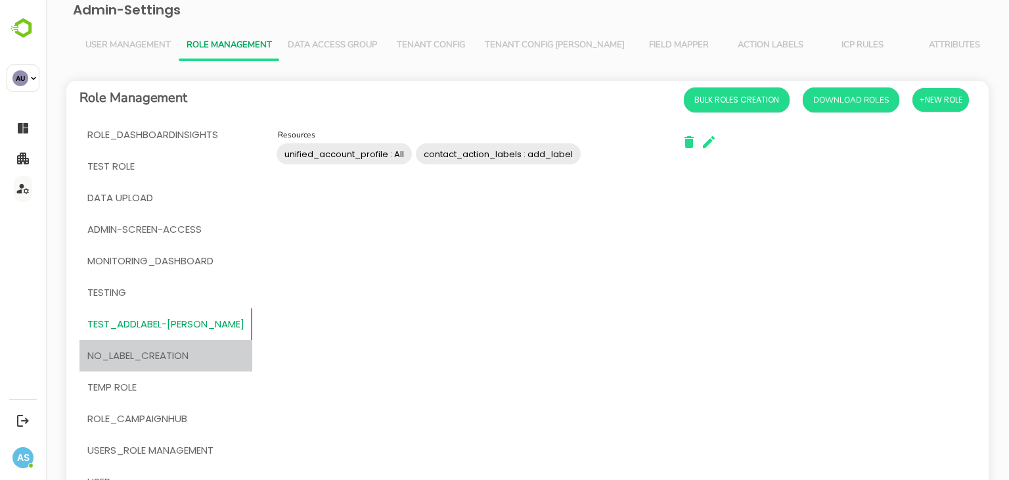
click at [176, 361] on span "No_Label_Creation" at bounding box center [137, 355] width 101 height 17
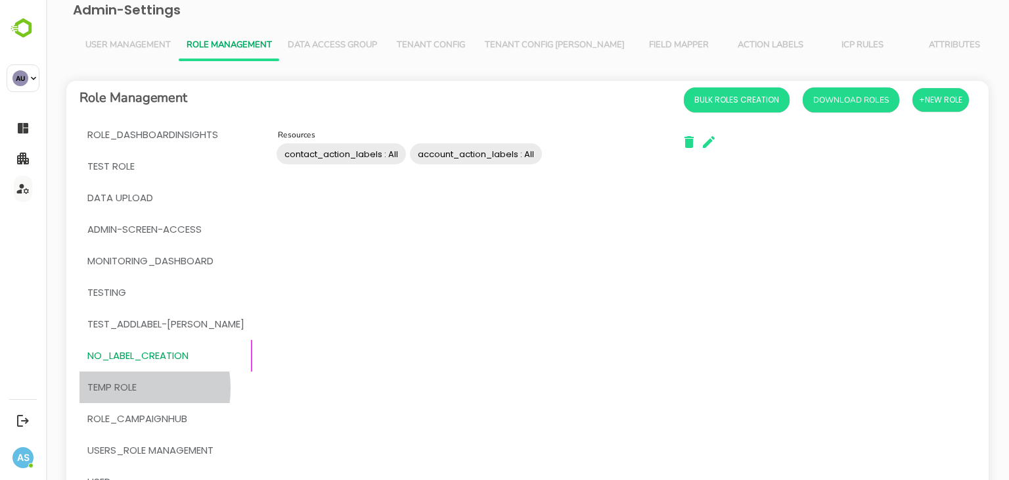
click at [111, 388] on span "temp Role" at bounding box center [111, 387] width 49 height 17
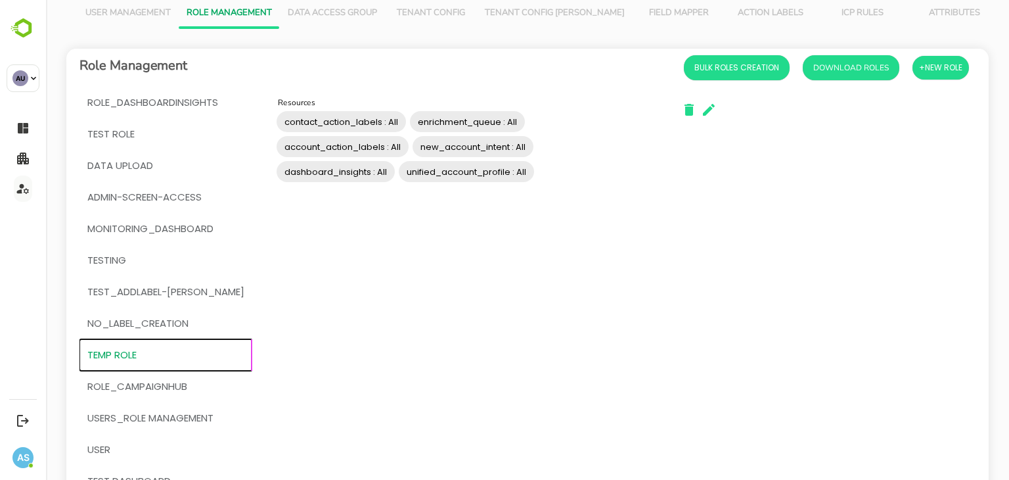
scroll to position [14, 0]
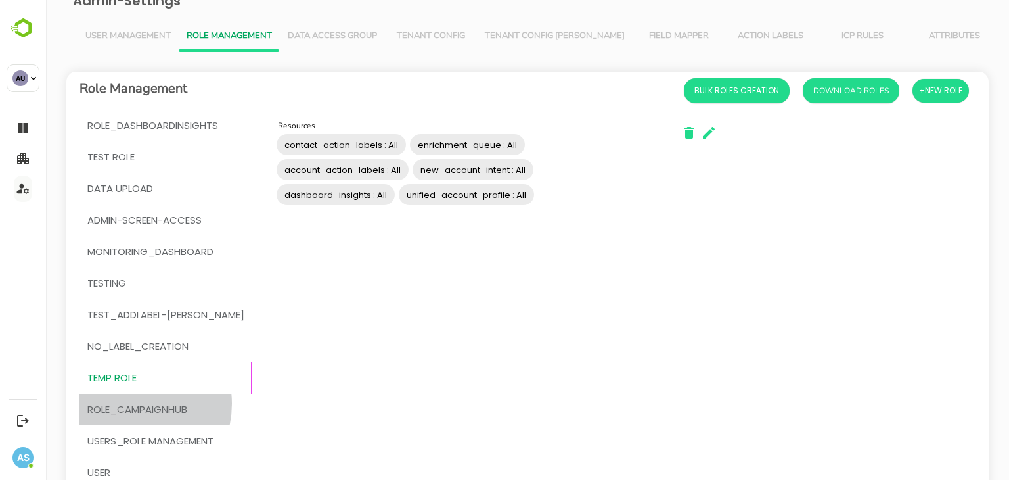
click at [129, 403] on span "ROLE_CAMPAIGNHUB" at bounding box center [137, 409] width 100 height 17
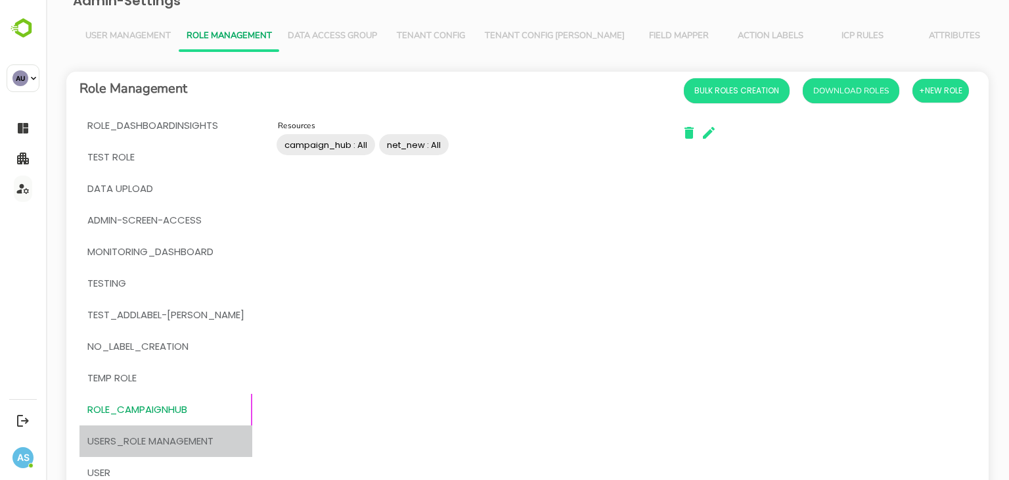
click at [168, 444] on span "users_role management" at bounding box center [150, 440] width 126 height 17
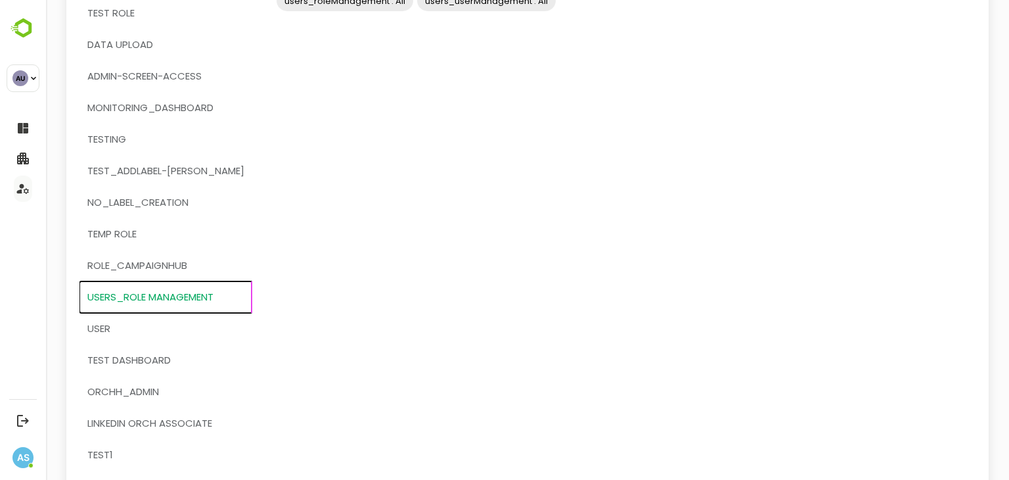
scroll to position [160, 0]
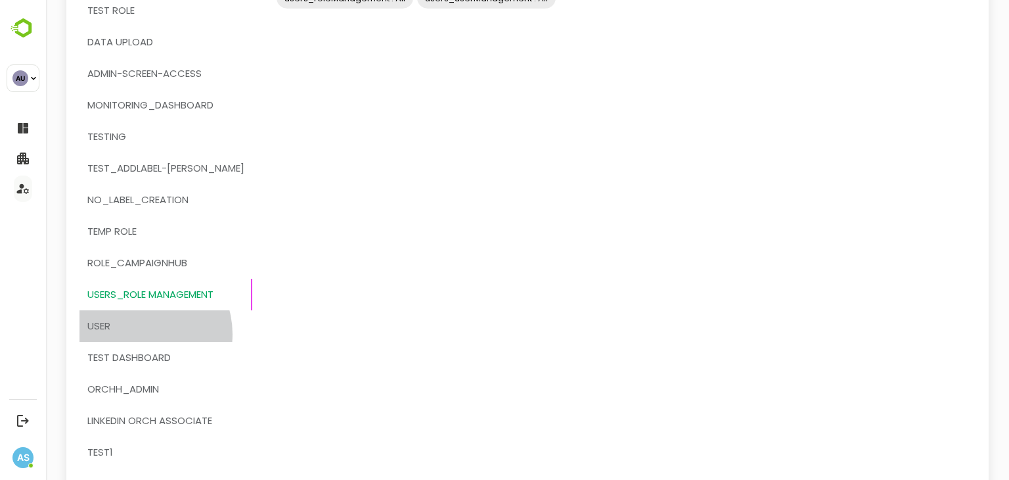
click at [140, 334] on span "User" at bounding box center [165, 325] width 157 height 17
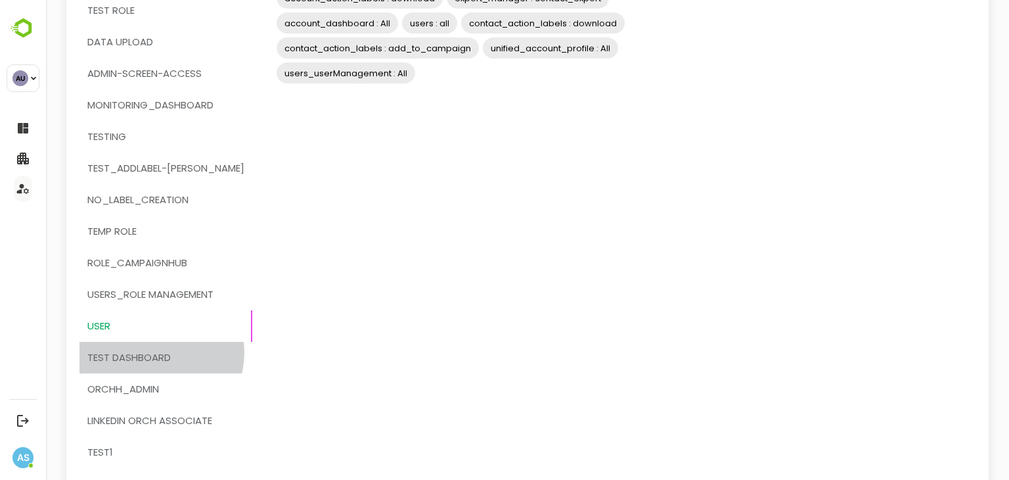
click at [160, 353] on span "Test Dashboard" at bounding box center [128, 357] width 83 height 17
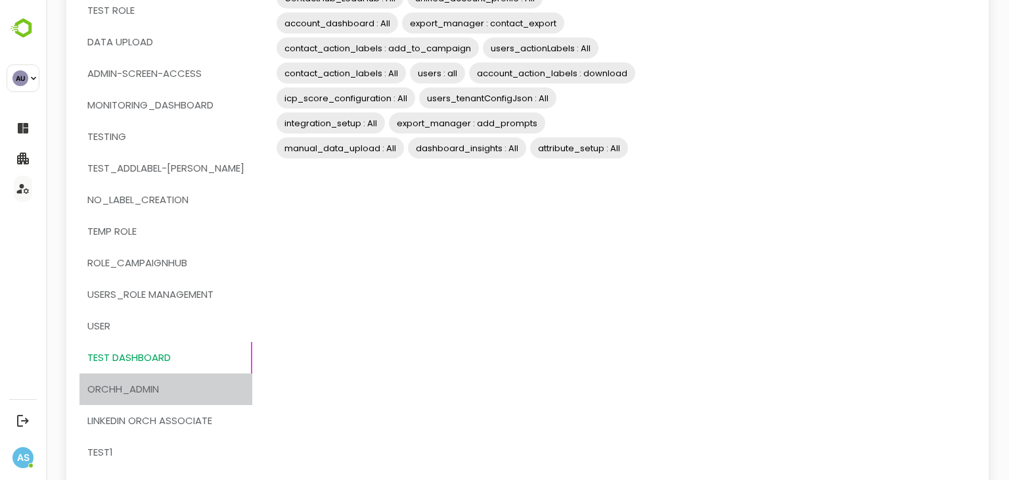
click at [168, 386] on span "OrchH_admin" at bounding box center [165, 388] width 157 height 17
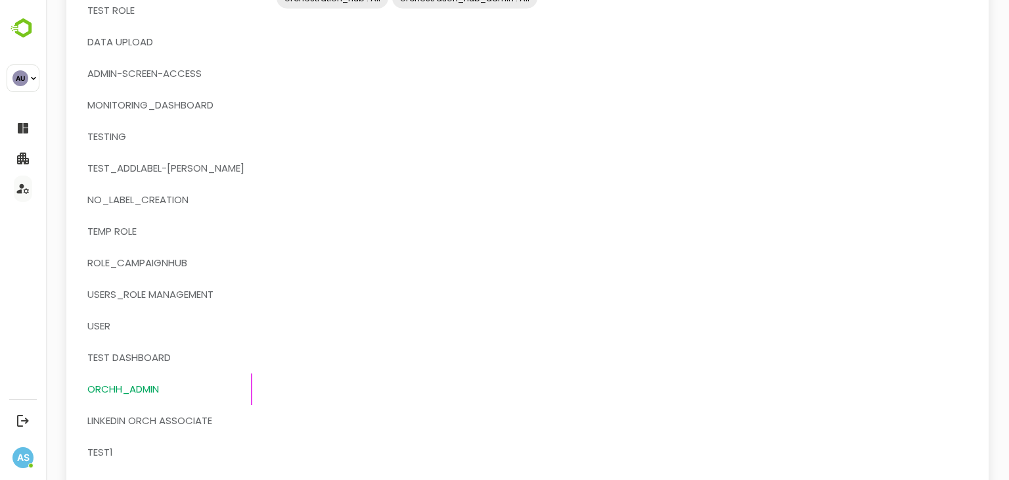
click at [150, 428] on span "Linkedin orch associate" at bounding box center [149, 420] width 125 height 17
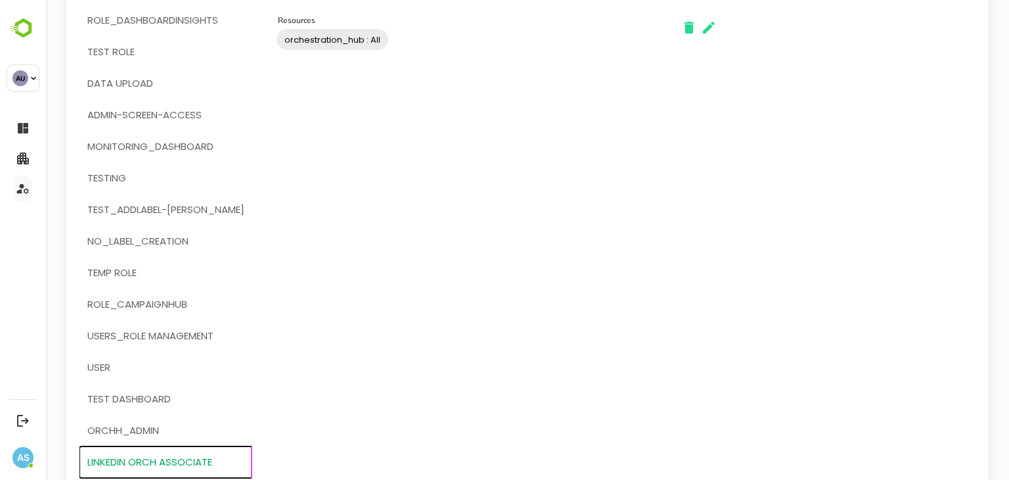
scroll to position [118, 0]
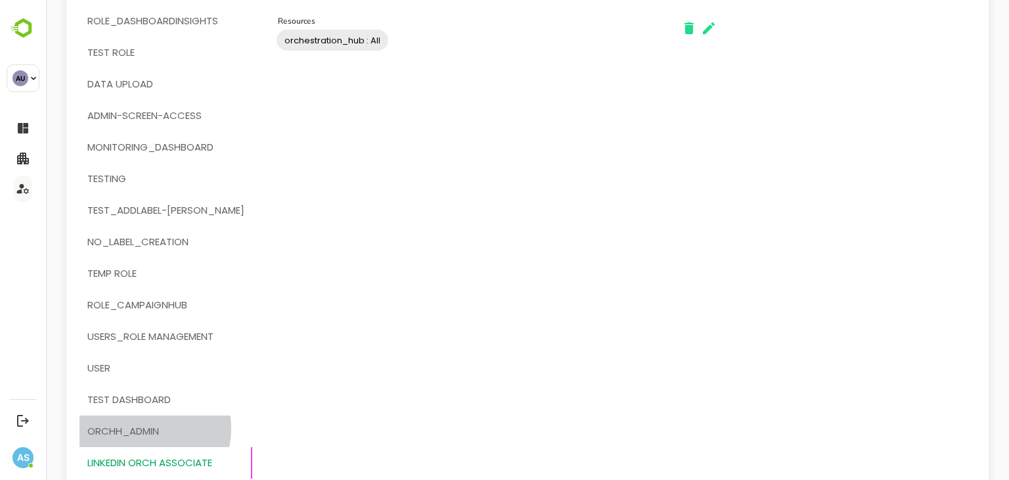
click at [143, 428] on span "OrchH_admin" at bounding box center [123, 431] width 72 height 17
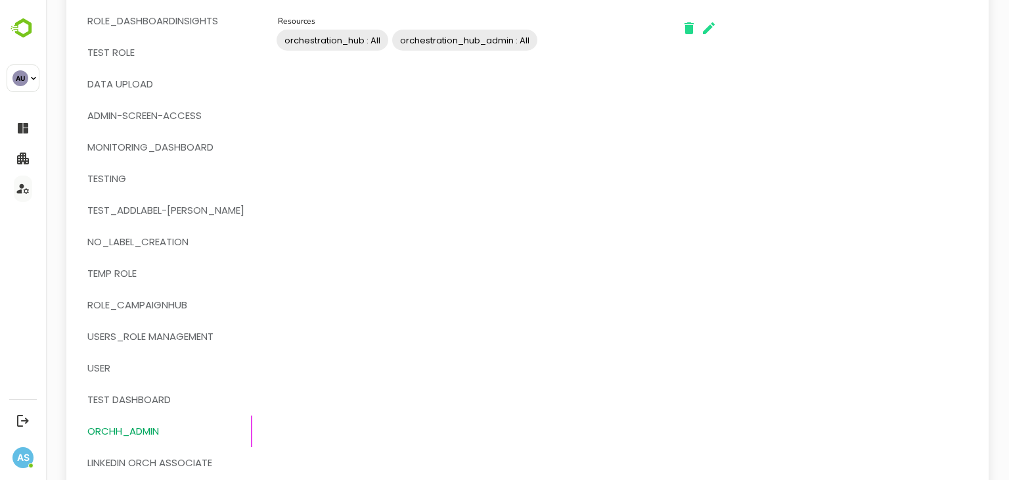
click at [168, 396] on span "Test Dashboard" at bounding box center [128, 399] width 83 height 17
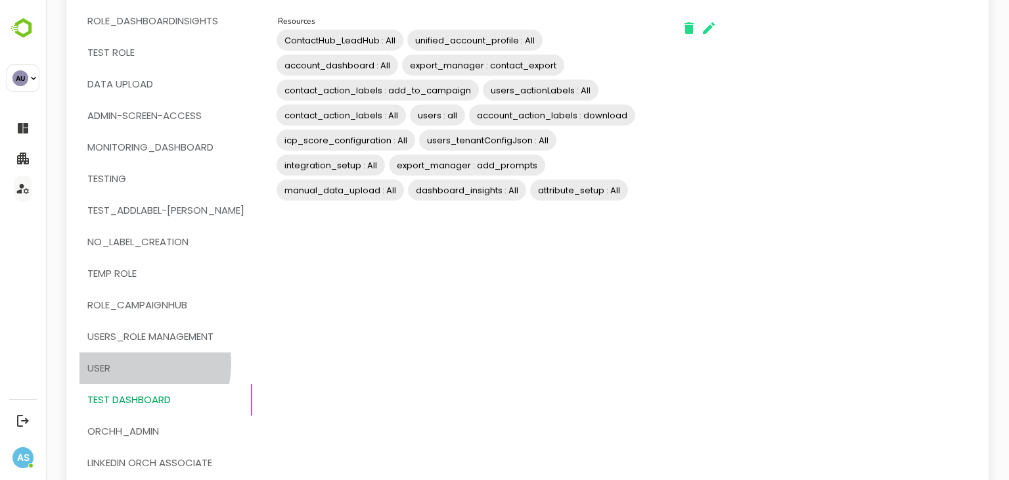
click at [128, 363] on span "User" at bounding box center [165, 367] width 157 height 17
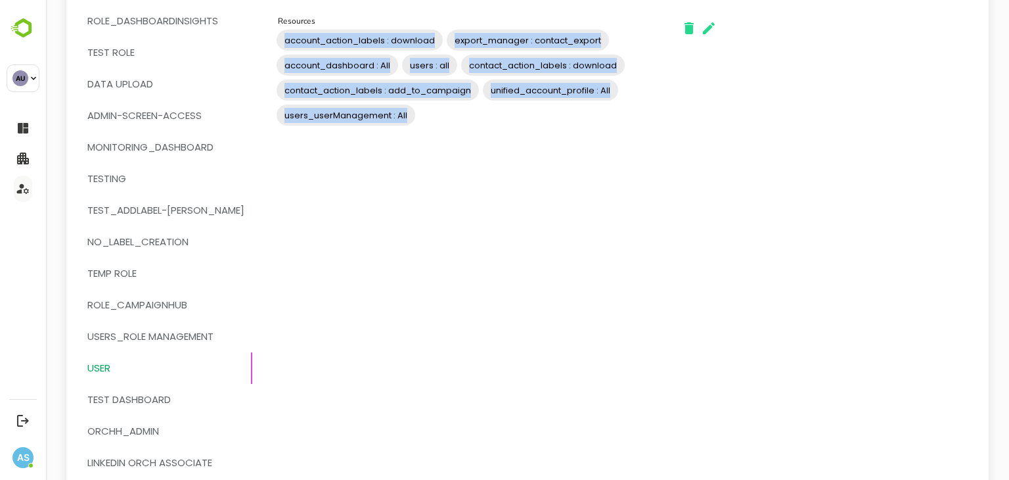
scroll to position [0, 0]
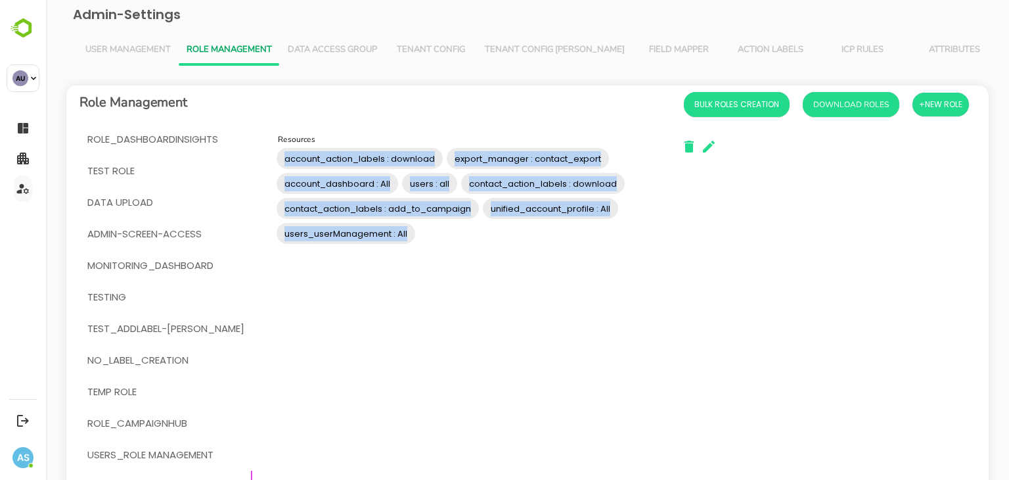
drag, startPoint x: 448, startPoint y: 347, endPoint x: 319, endPoint y: 117, distance: 263.6
click at [319, 117] on div "Role Management Bulk Roles Creation Download Roles +New Role Role_DashboardInsi…" at bounding box center [527, 378] width 923 height 587
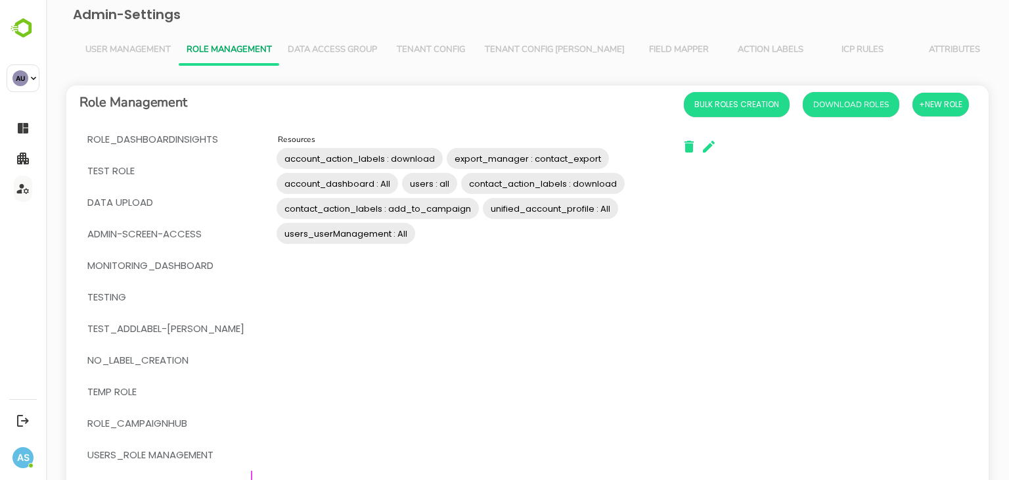
click at [404, 276] on div "Resources account_action_labels : download export_manager : contact_export acco…" at bounding box center [465, 391] width 407 height 517
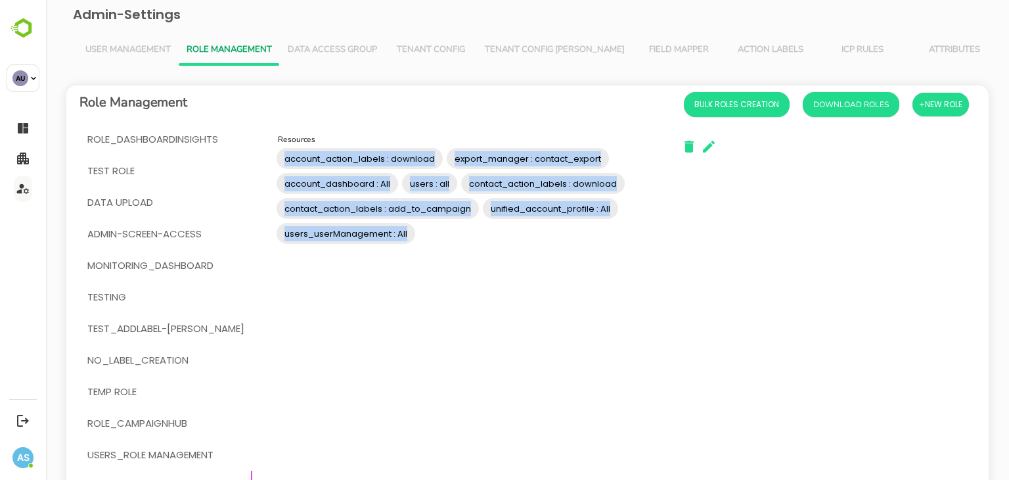
drag, startPoint x: 404, startPoint y: 276, endPoint x: 247, endPoint y: 150, distance: 201.5
click at [262, 150] on div "Resources account_action_labels : download export_manager : contact_export acco…" at bounding box center [465, 391] width 407 height 517
copy div "account_action_labels : download export_manager : contact_export account_dashbo…"
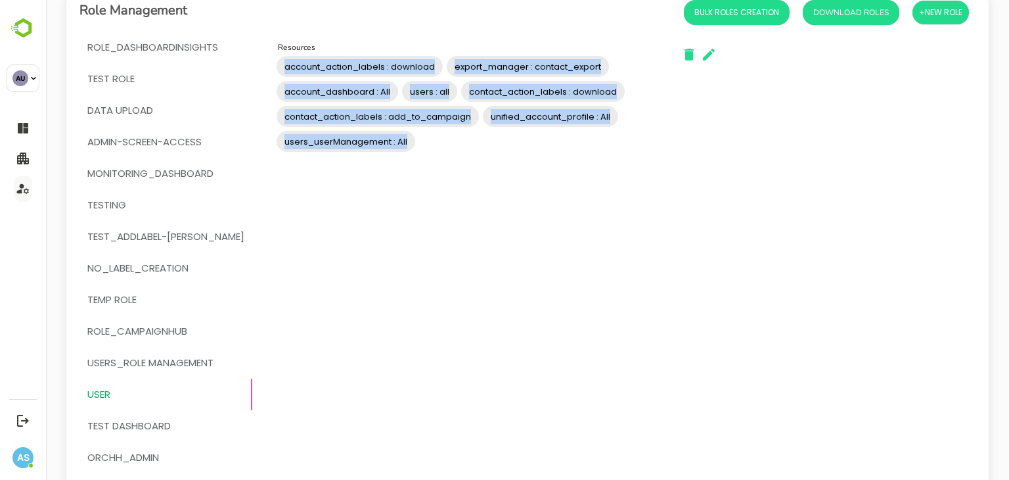
scroll to position [164, 0]
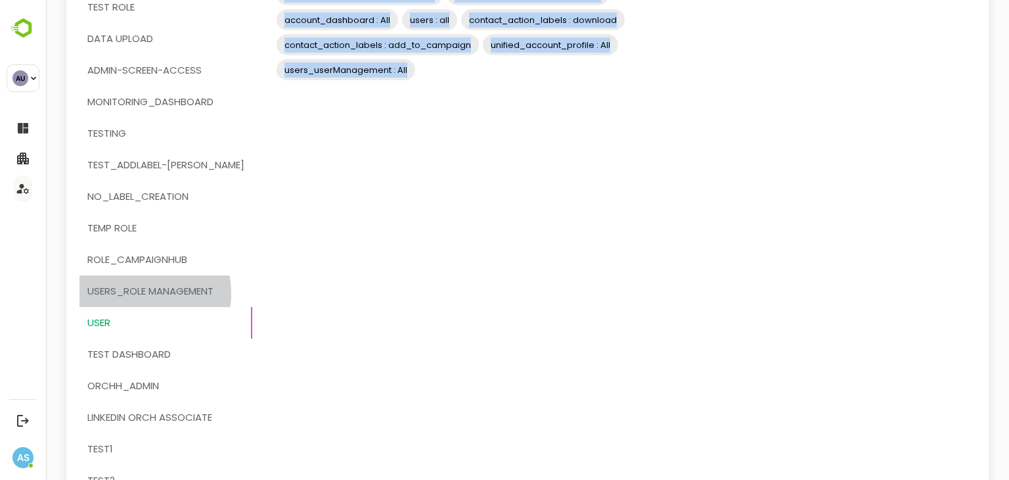
click at [137, 292] on span "users_role management" at bounding box center [150, 291] width 126 height 17
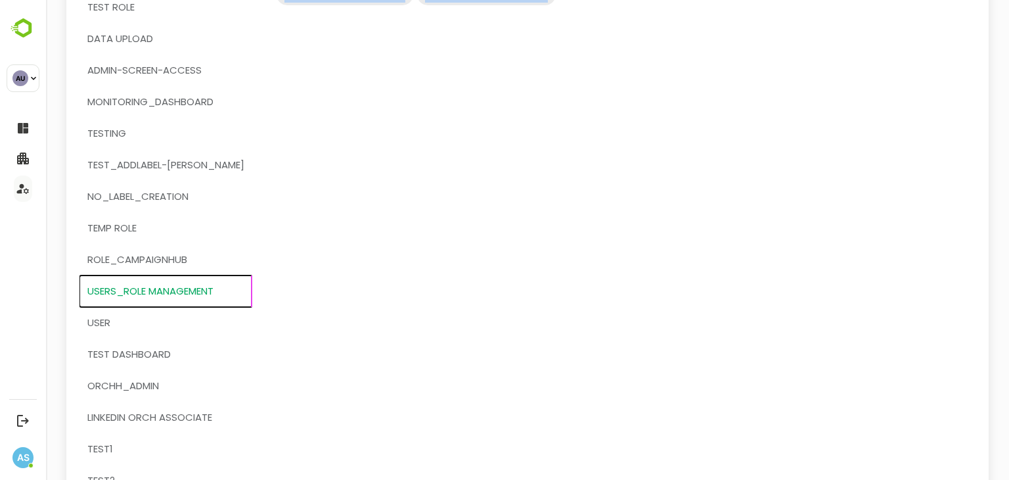
scroll to position [0, 0]
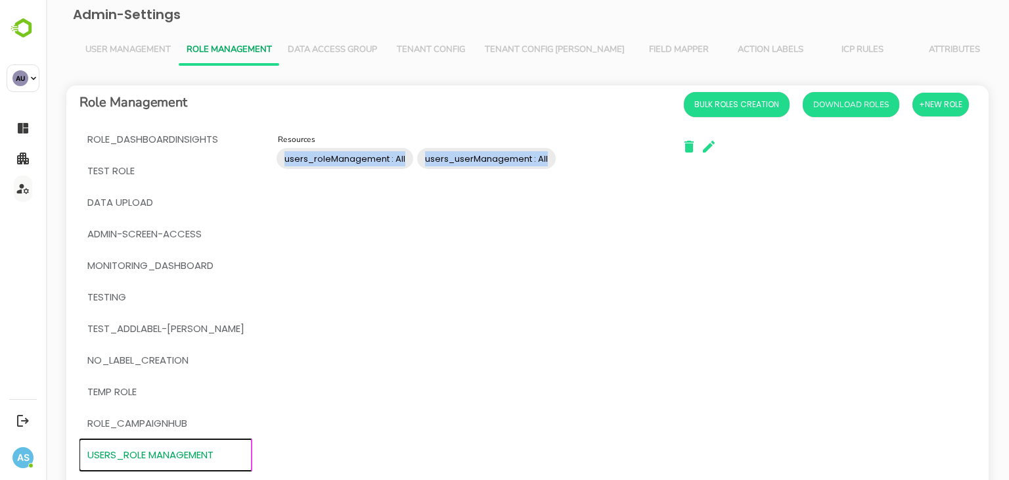
copy div "account_action_labels : download export_manager : contact_export account_dashbo…"
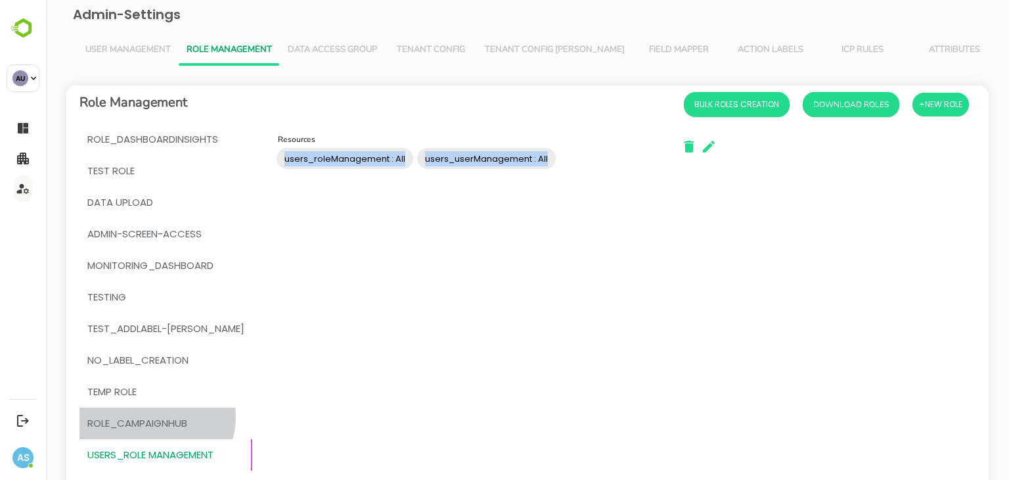
click at [156, 417] on span "ROLE_CAMPAIGNHUB" at bounding box center [137, 423] width 100 height 17
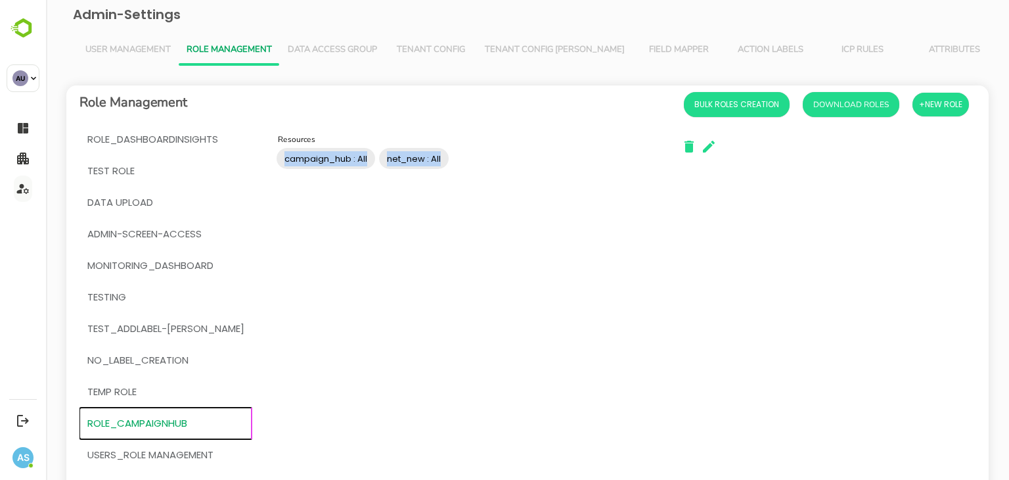
copy div "account_action_labels : download export_manager : contact_export account_dashbo…"
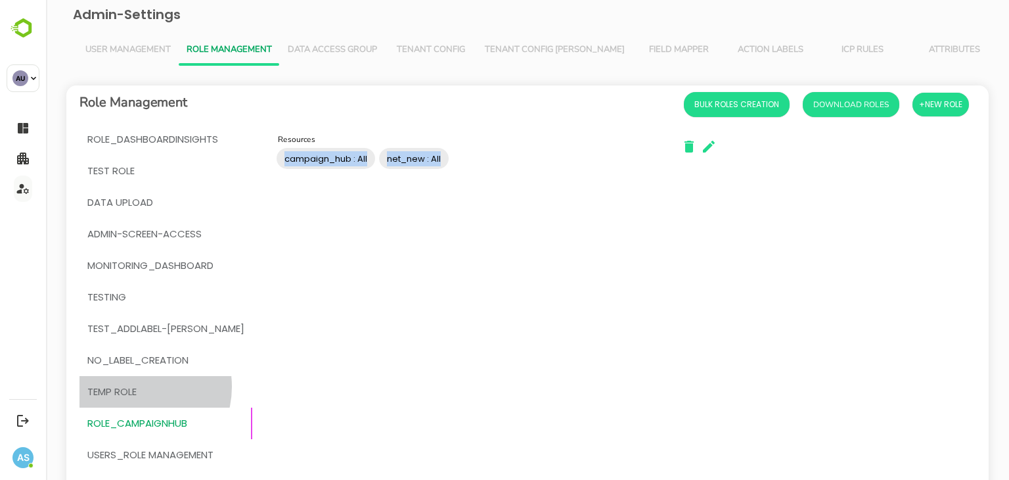
click at [134, 386] on span "temp Role" at bounding box center [111, 391] width 49 height 17
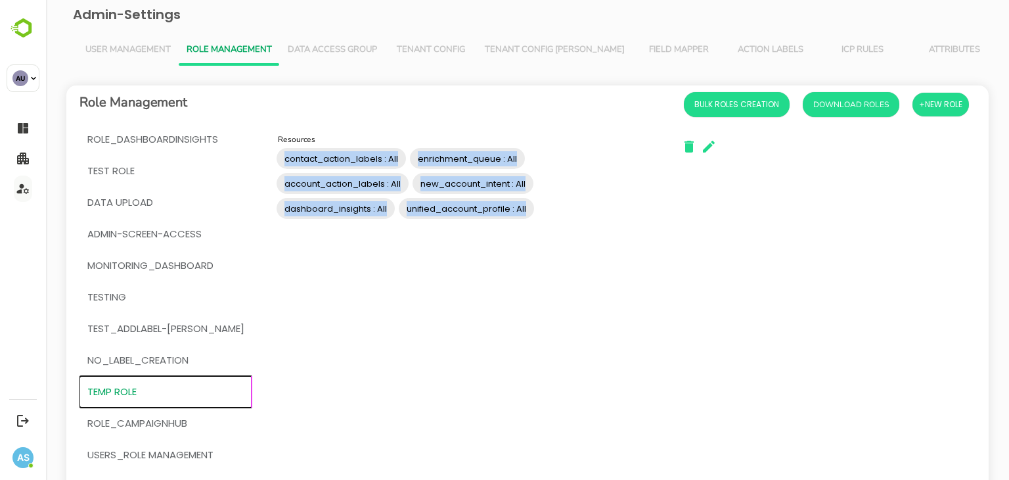
copy div "account_action_labels : download export_manager : contact_export account_dashbo…"
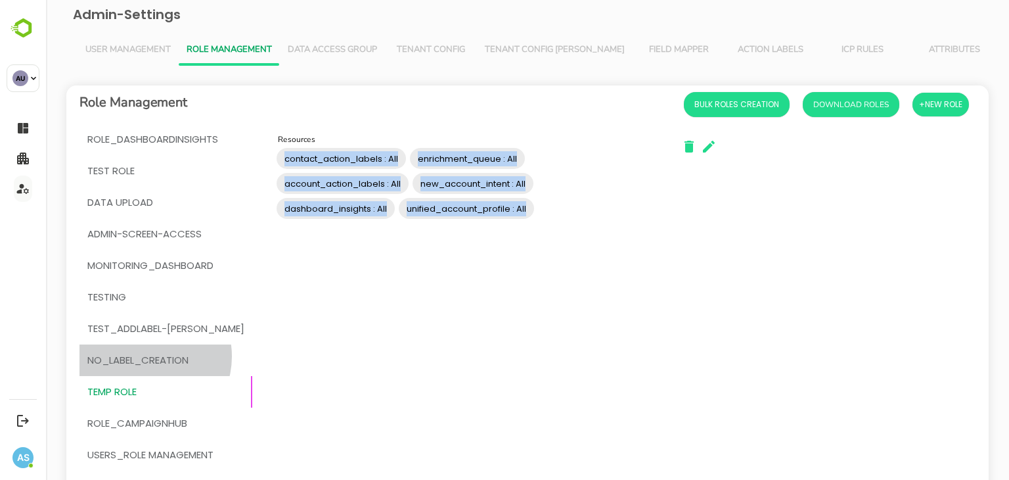
click at [145, 356] on span "No_Label_Creation" at bounding box center [137, 360] width 101 height 17
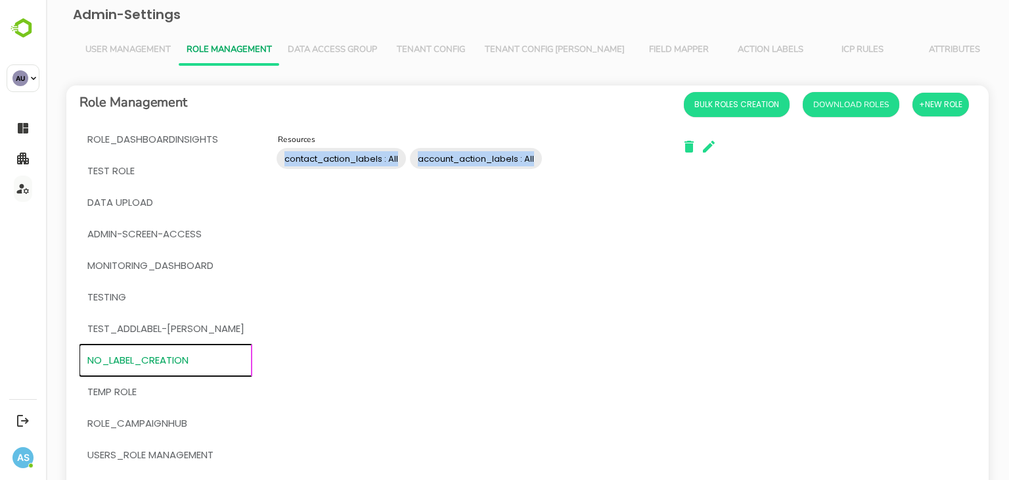
copy div "account_action_labels : download export_manager : contact_export account_dashbo…"
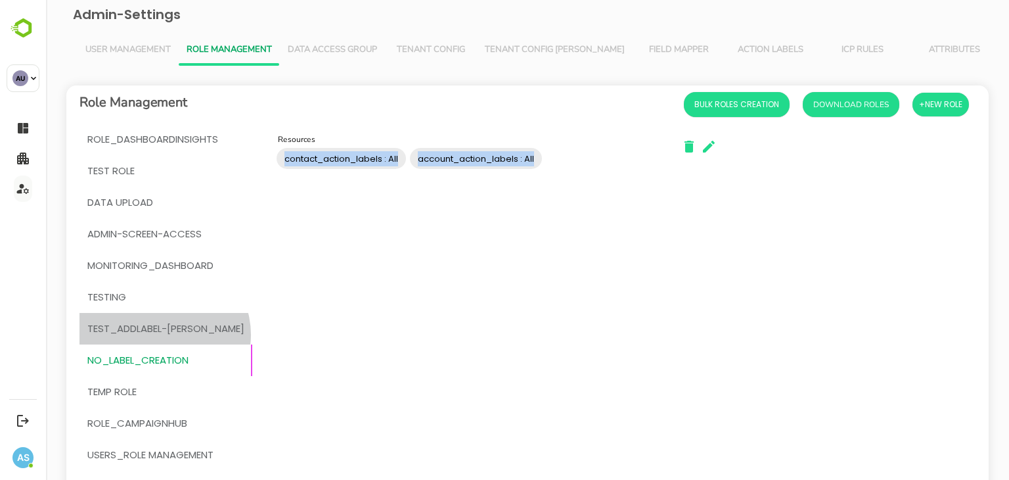
click at [164, 334] on span "test_addLabel-[PERSON_NAME]" at bounding box center [165, 328] width 157 height 17
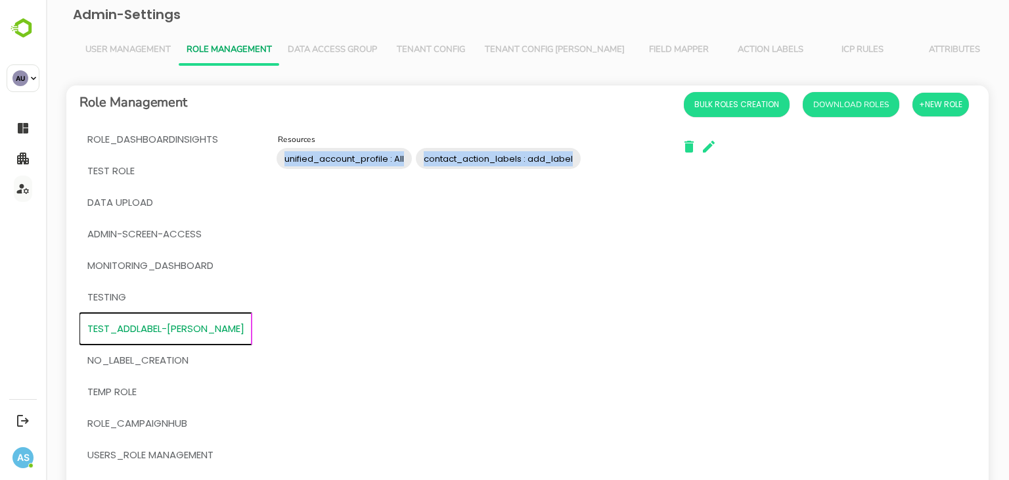
copy div "account_action_labels : download export_manager : contact_export account_dashbo…"
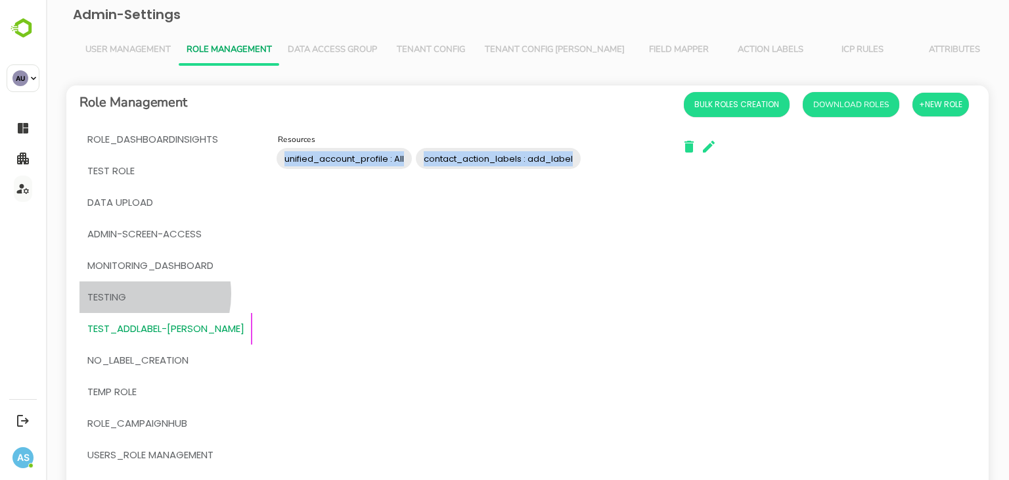
click at [132, 294] on span "testing" at bounding box center [165, 296] width 157 height 17
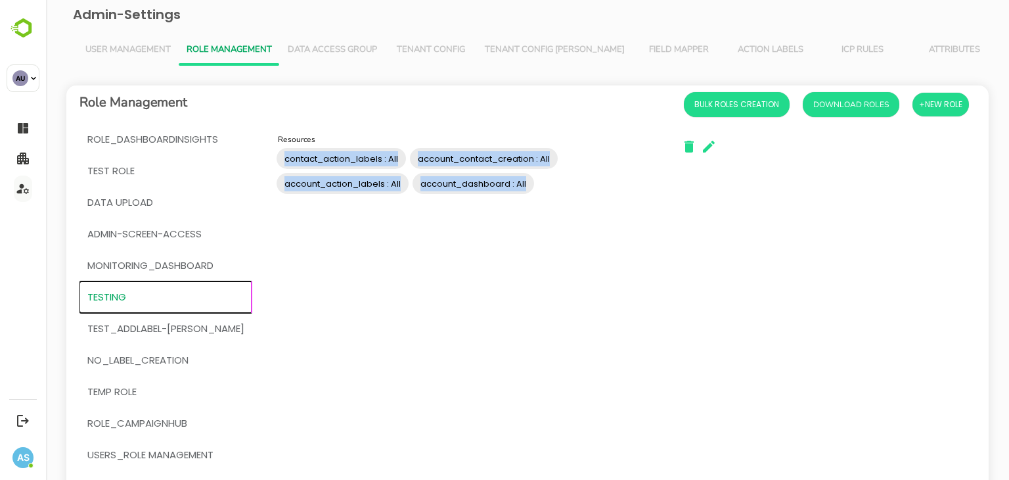
copy div "account_action_labels : download export_manager : contact_export account_dashbo…"
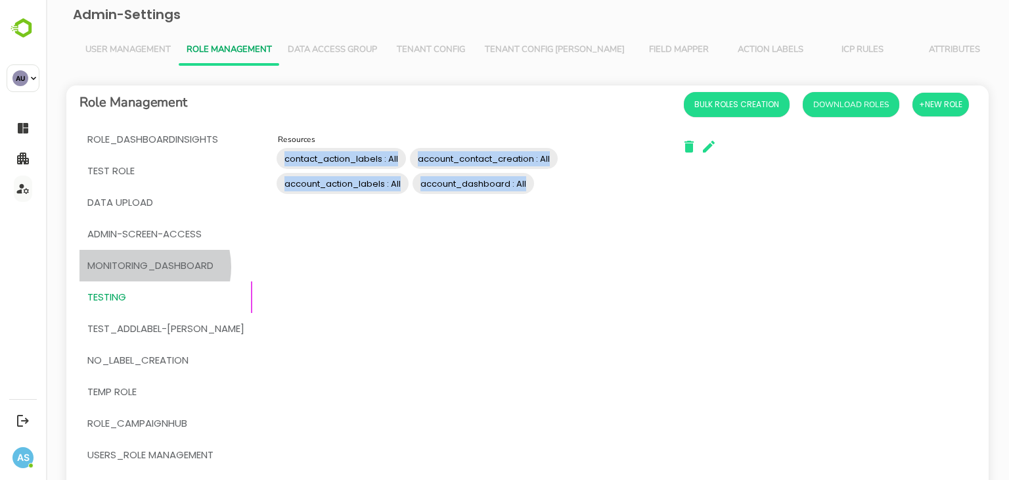
click at [147, 267] on span "MONITORING_DASHBOARD" at bounding box center [150, 265] width 126 height 17
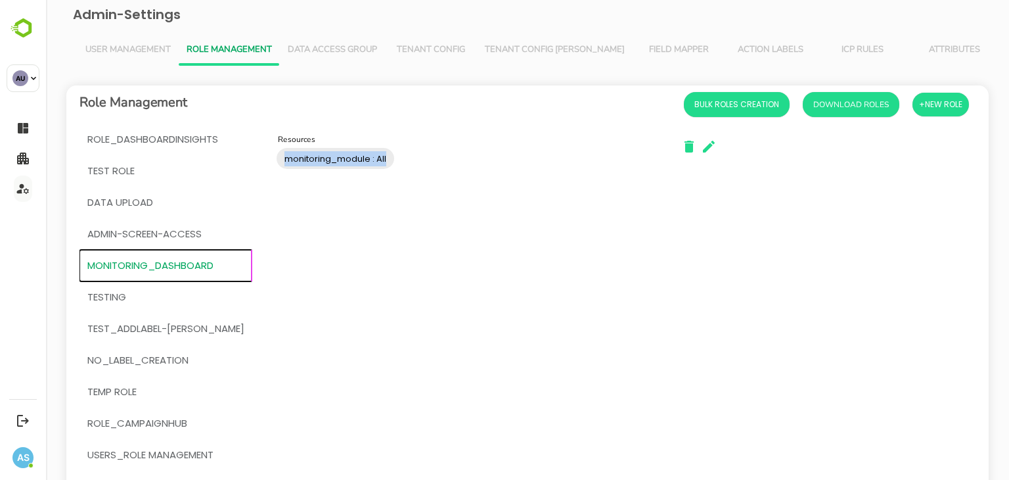
copy div "account_action_labels : download export_manager : contact_export account_dashbo…"
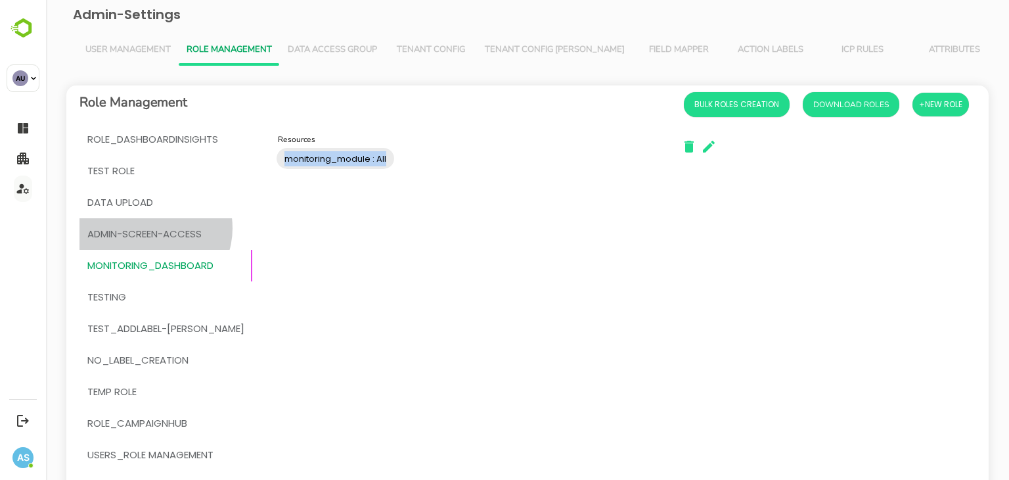
click at [152, 228] on span "admin-screen-access" at bounding box center [144, 233] width 114 height 17
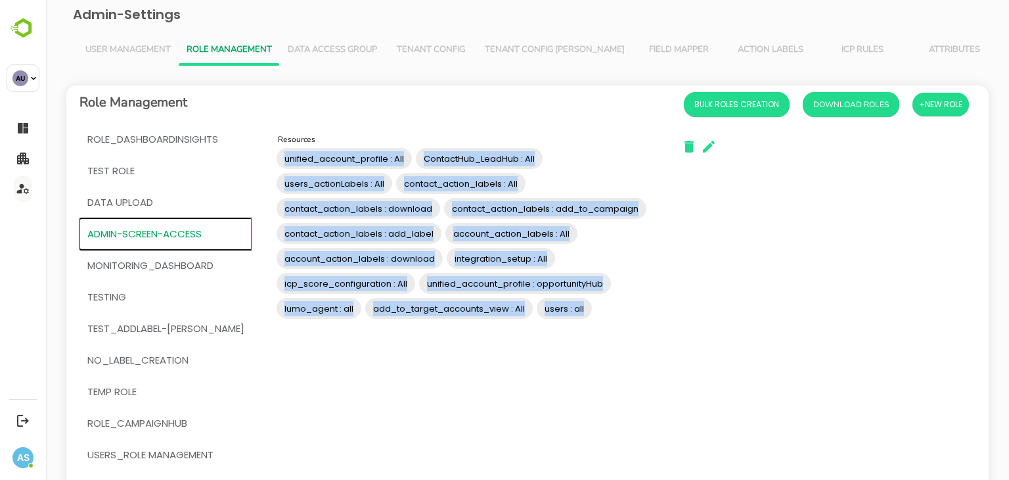
copy div "account_action_labels : download export_manager : contact_export account_dashbo…"
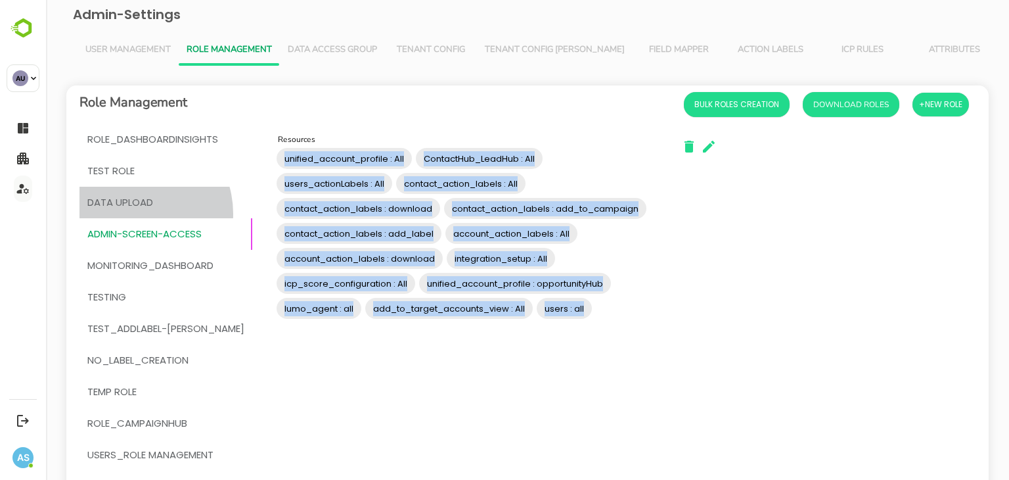
click at [133, 214] on button "DATA UPLOAD" at bounding box center [166, 203] width 173 height 32
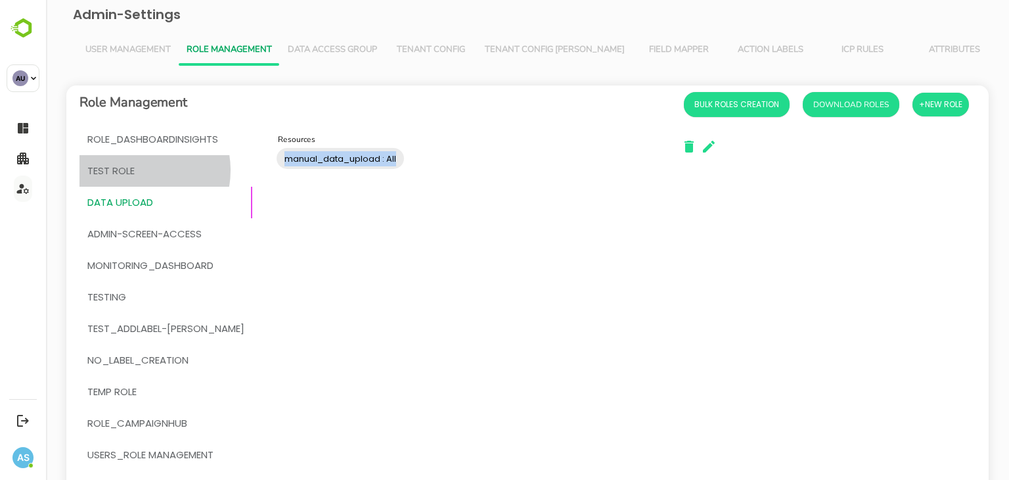
click at [132, 170] on span "Test Role" at bounding box center [110, 170] width 47 height 17
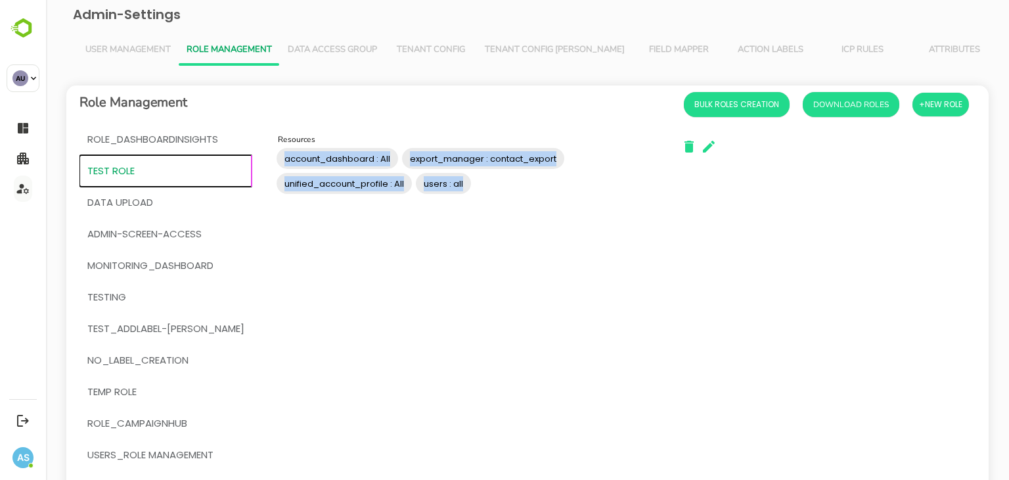
copy div "account_action_labels : download export_manager : contact_export account_dashbo…"
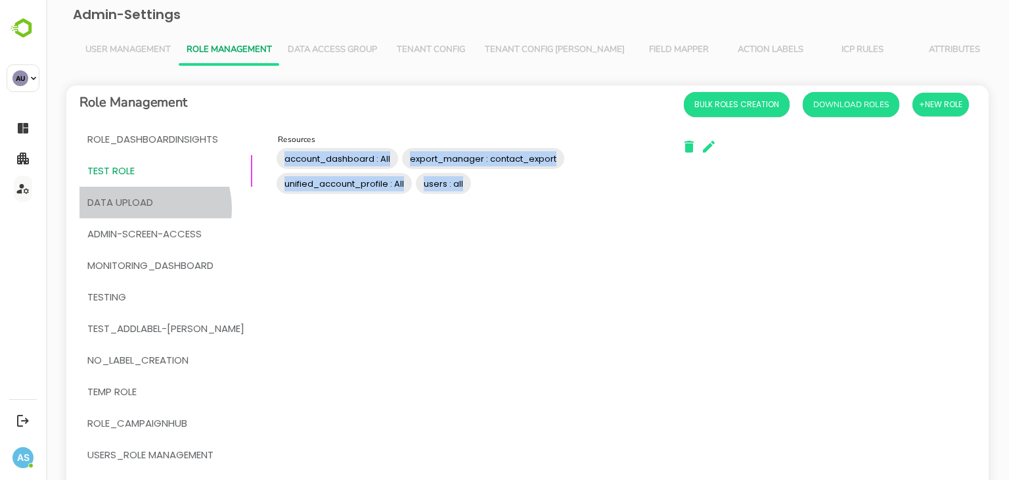
click at [143, 208] on span "DATA UPLOAD" at bounding box center [120, 202] width 66 height 17
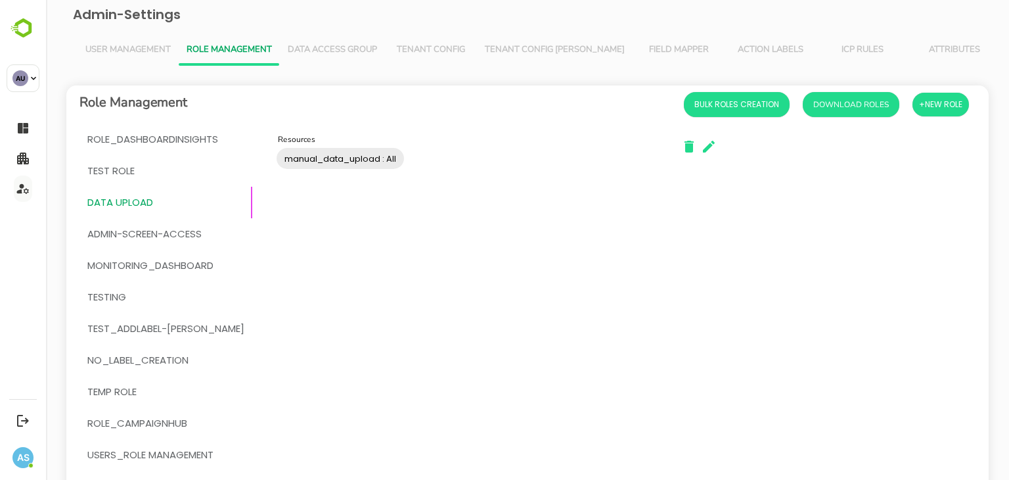
click at [284, 216] on div "Resources manual_data_upload : All Resources" at bounding box center [465, 391] width 407 height 517
click at [342, 48] on span "Data Access Group" at bounding box center [332, 50] width 89 height 11
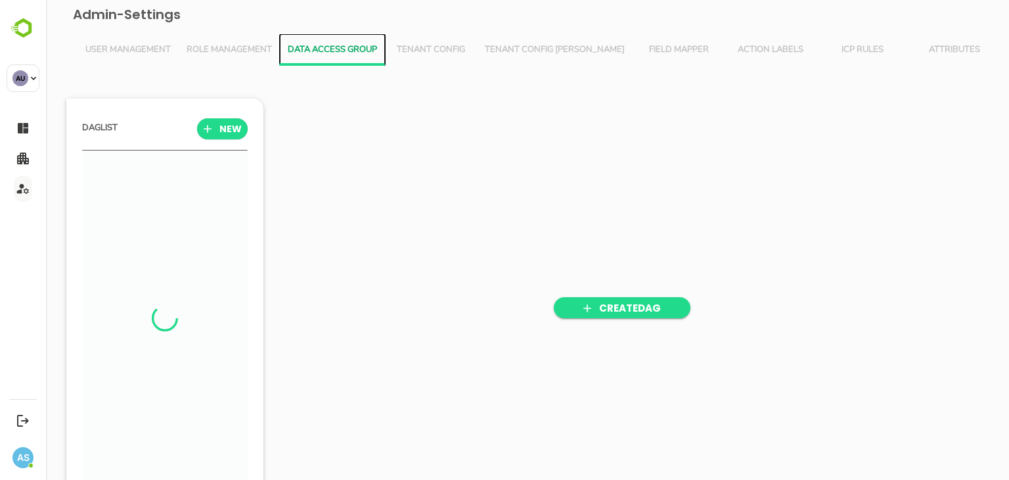
scroll to position [333, 162]
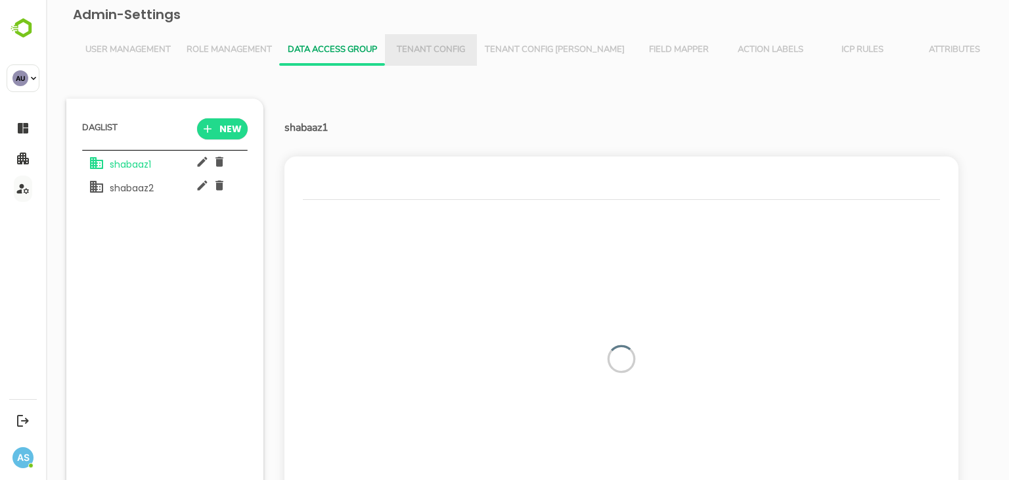
click at [436, 51] on span "Tenant Config" at bounding box center [431, 50] width 76 height 11
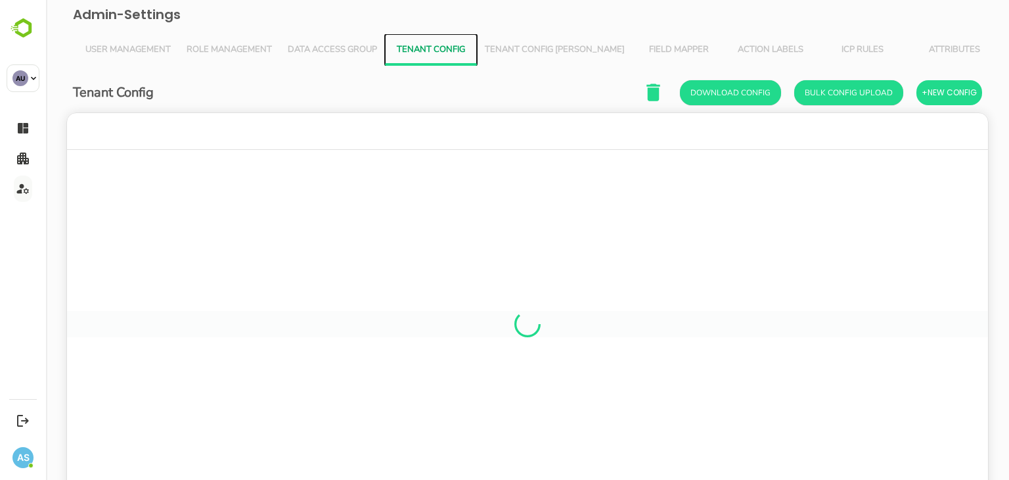
scroll to position [375, 902]
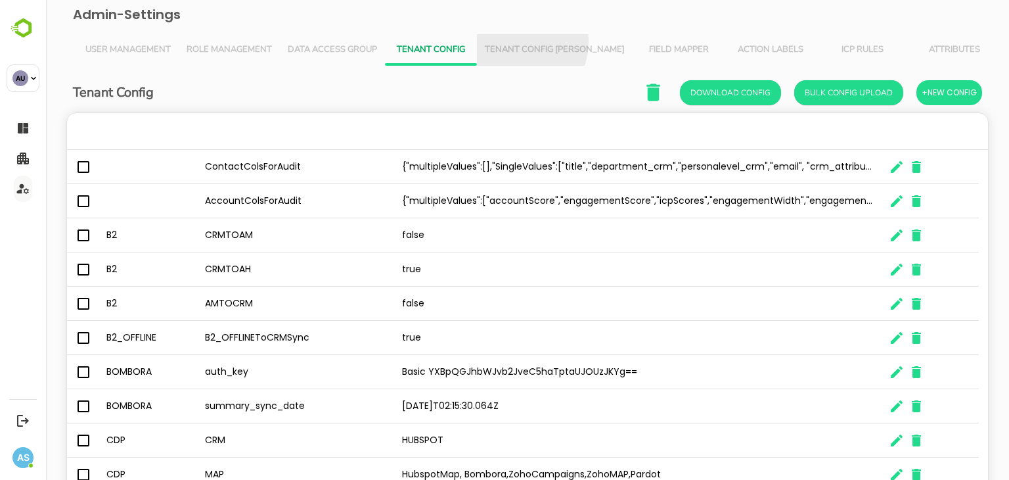
click at [514, 41] on button "Tenant Config [PERSON_NAME]" at bounding box center [555, 50] width 156 height 32
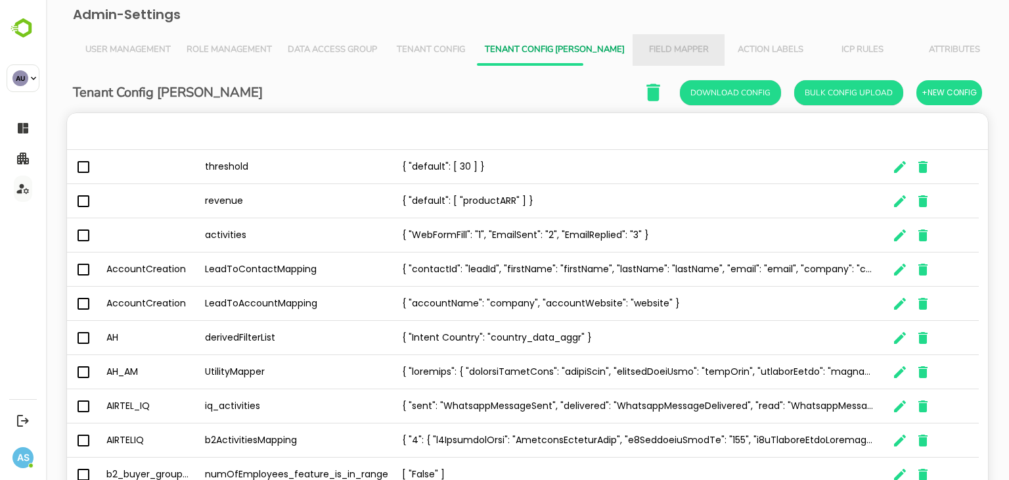
click at [641, 47] on span "Field Mapper" at bounding box center [679, 50] width 76 height 11
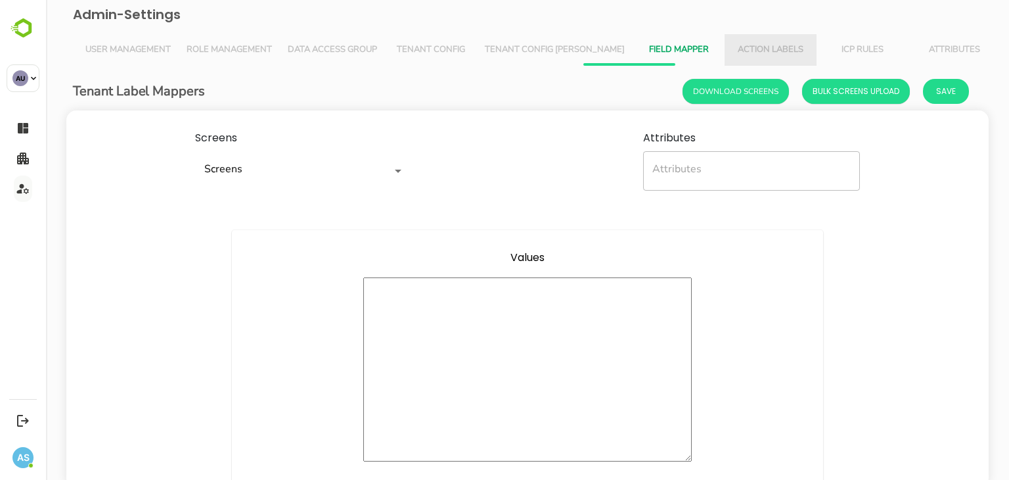
click at [733, 55] on span "Action Labels" at bounding box center [771, 50] width 76 height 11
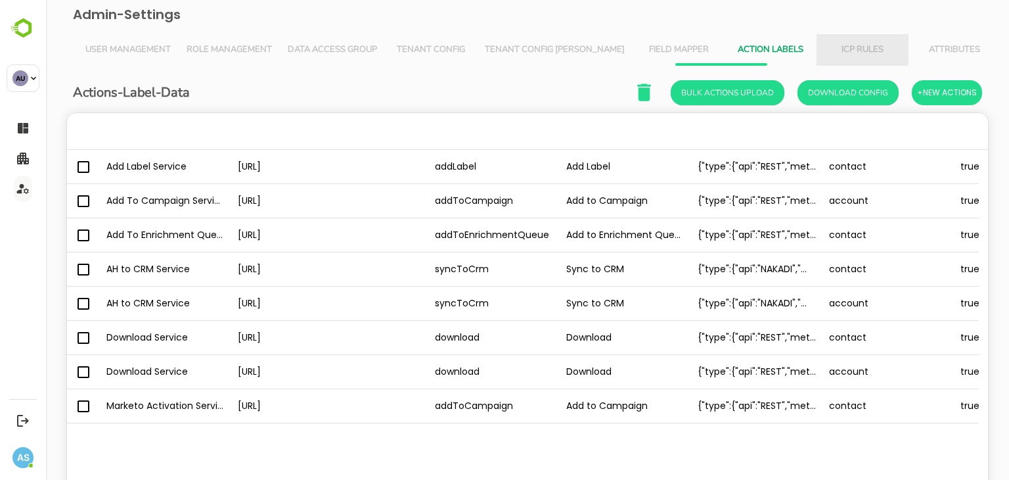
click at [826, 53] on span "ICP Rules" at bounding box center [863, 50] width 76 height 11
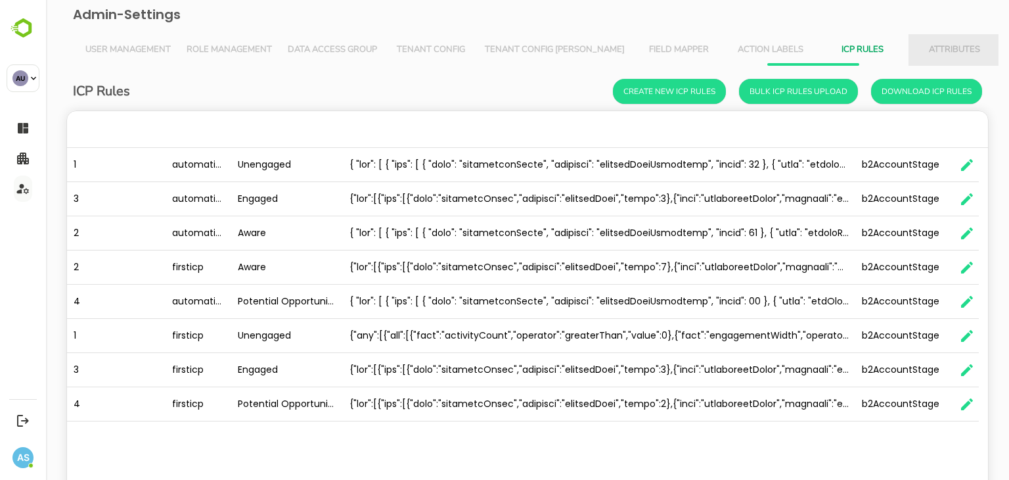
click at [917, 45] on span "Attributes" at bounding box center [955, 50] width 76 height 11
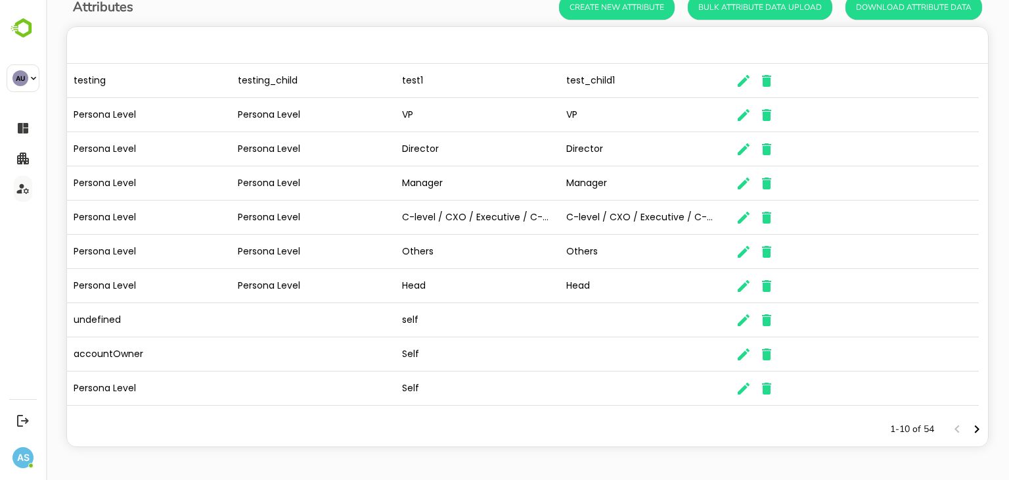
scroll to position [0, 0]
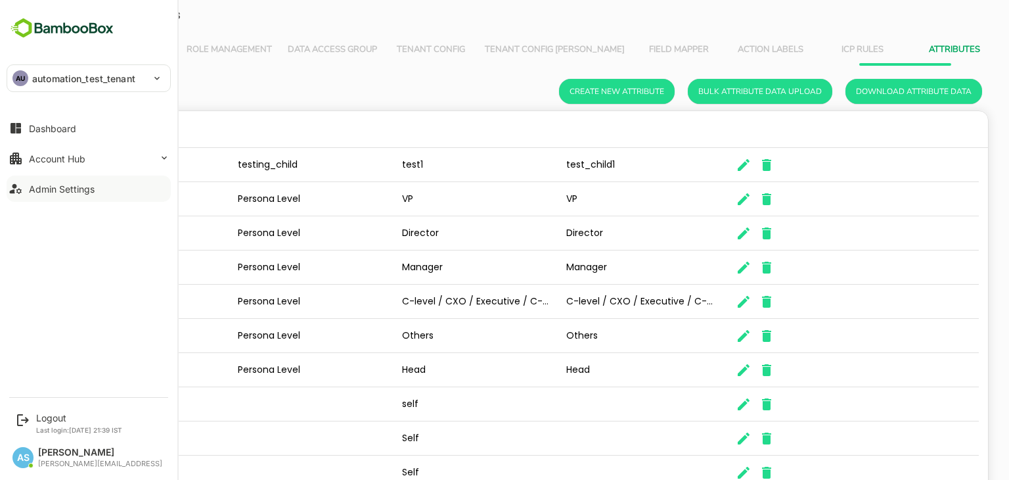
click at [79, 185] on div "Admin Settings" at bounding box center [62, 188] width 66 height 11
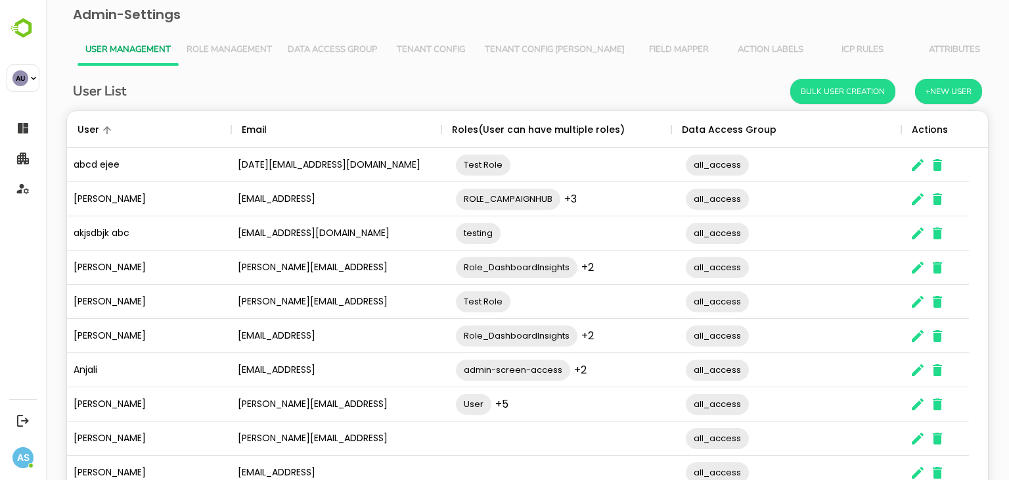
scroll to position [375, 902]
